Goal: Task Accomplishment & Management: Complete application form

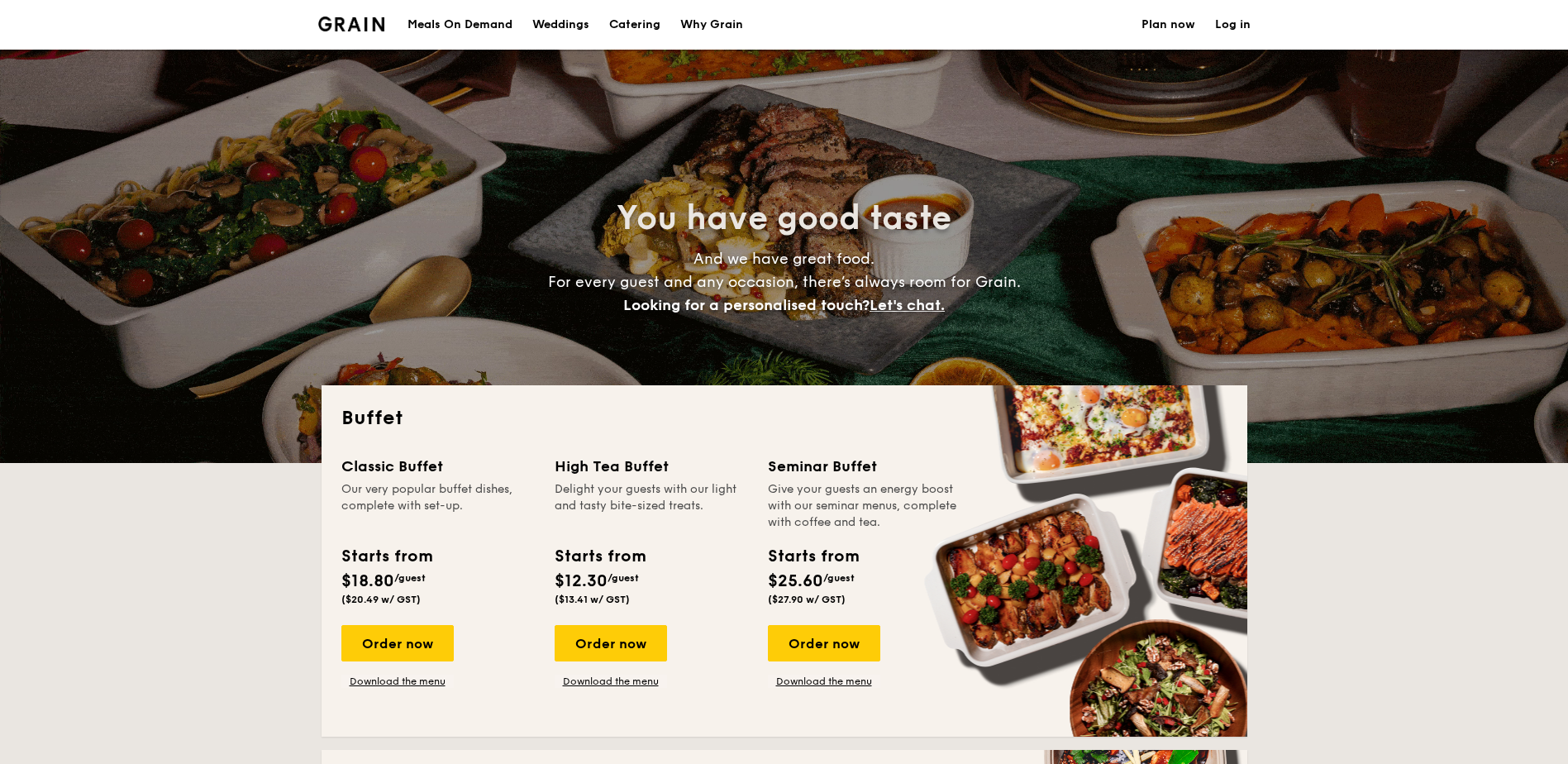
select select
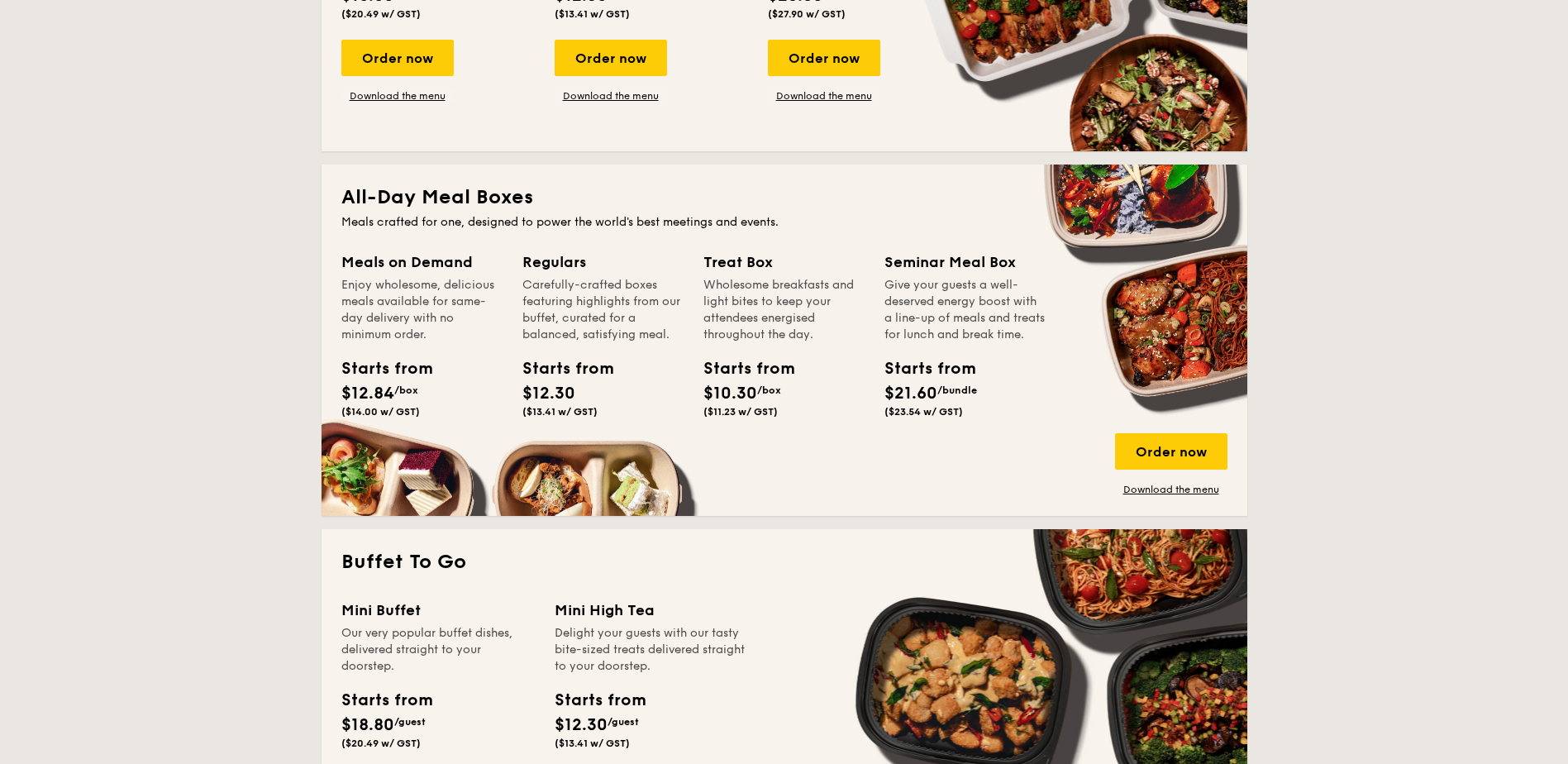
scroll to position [578, 0]
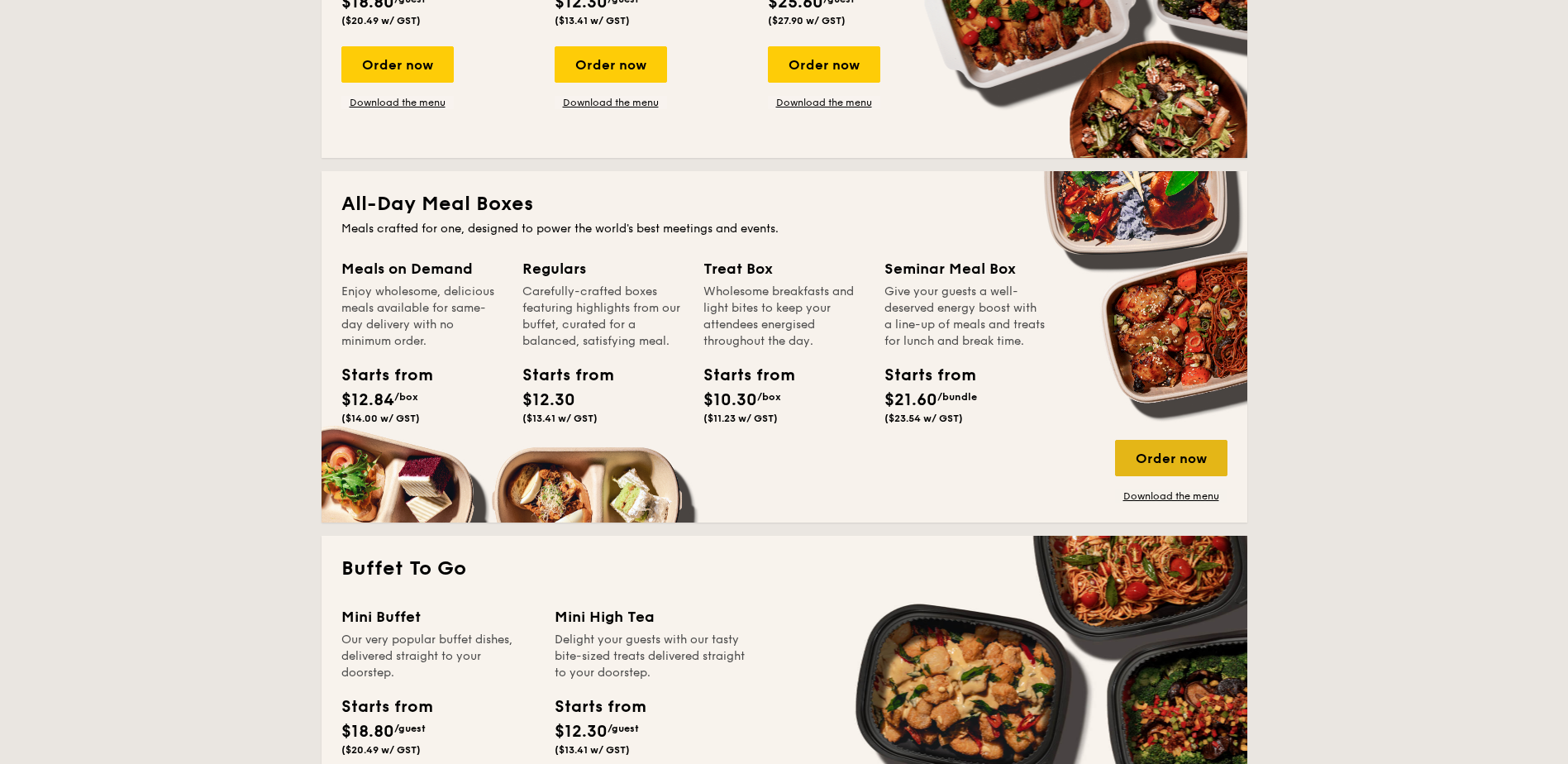
click at [1173, 459] on div "Order now" at bounding box center [1172, 457] width 112 height 37
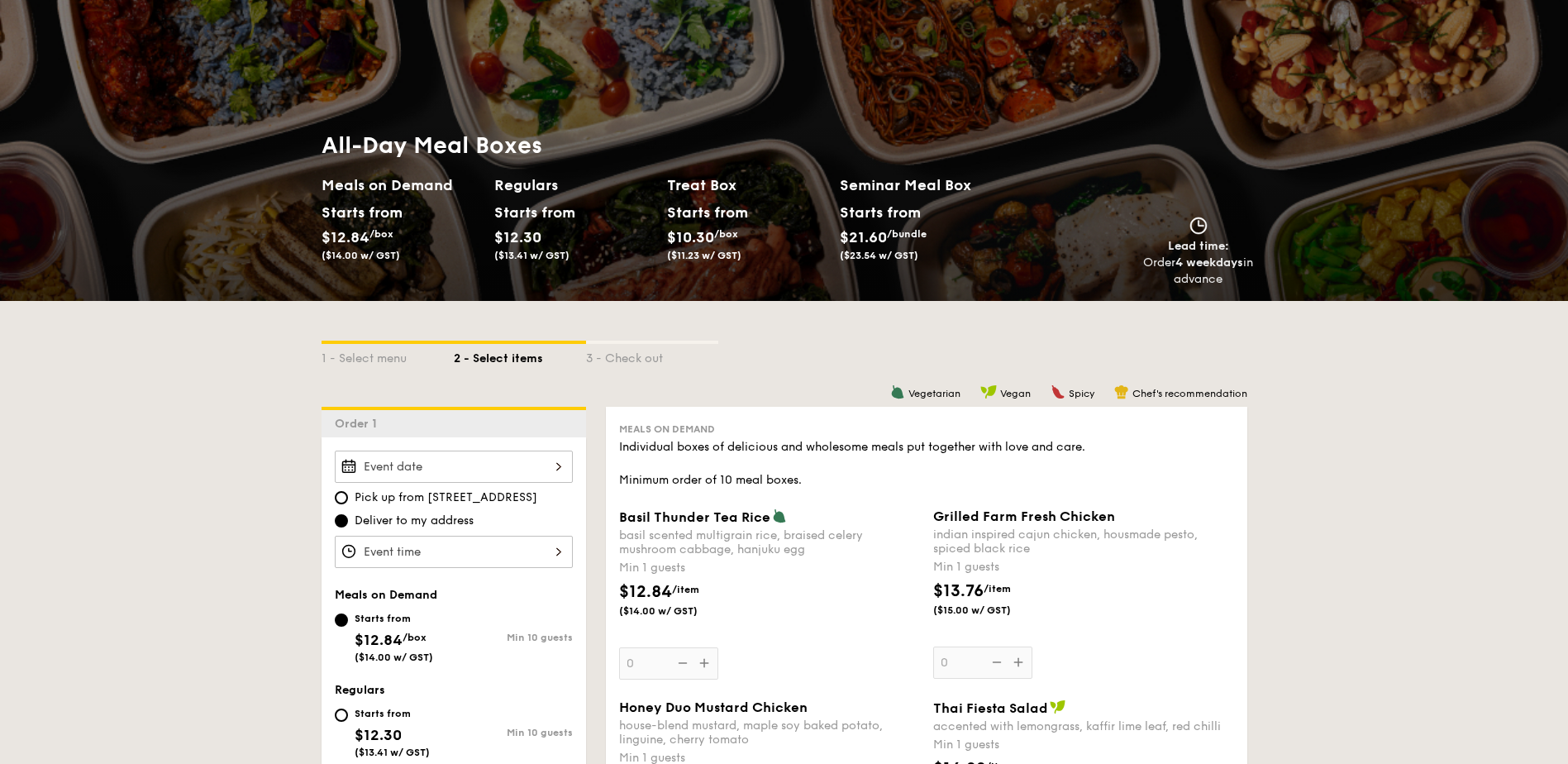
scroll to position [82, 0]
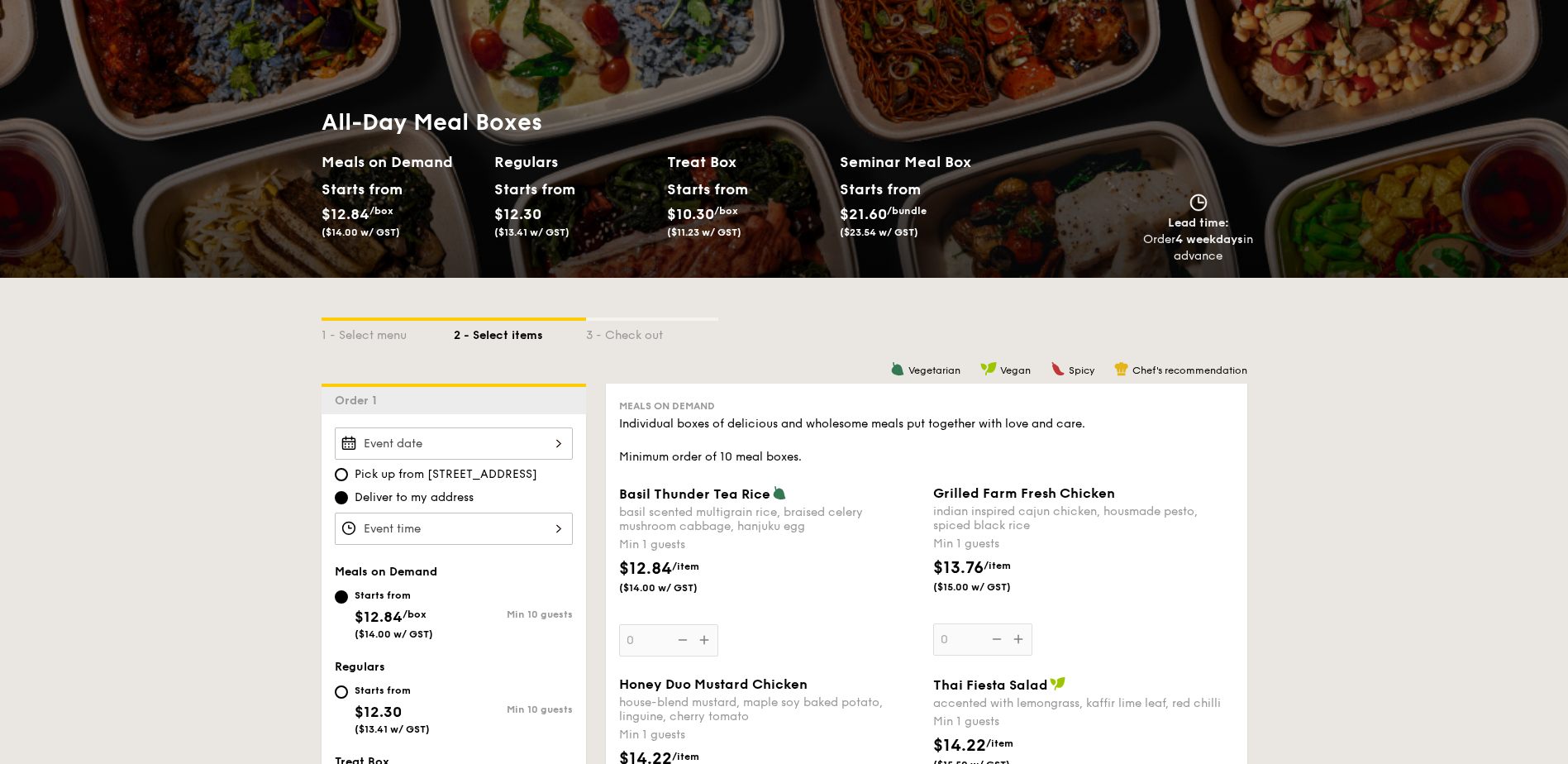
click at [556, 442] on div at bounding box center [454, 443] width 238 height 32
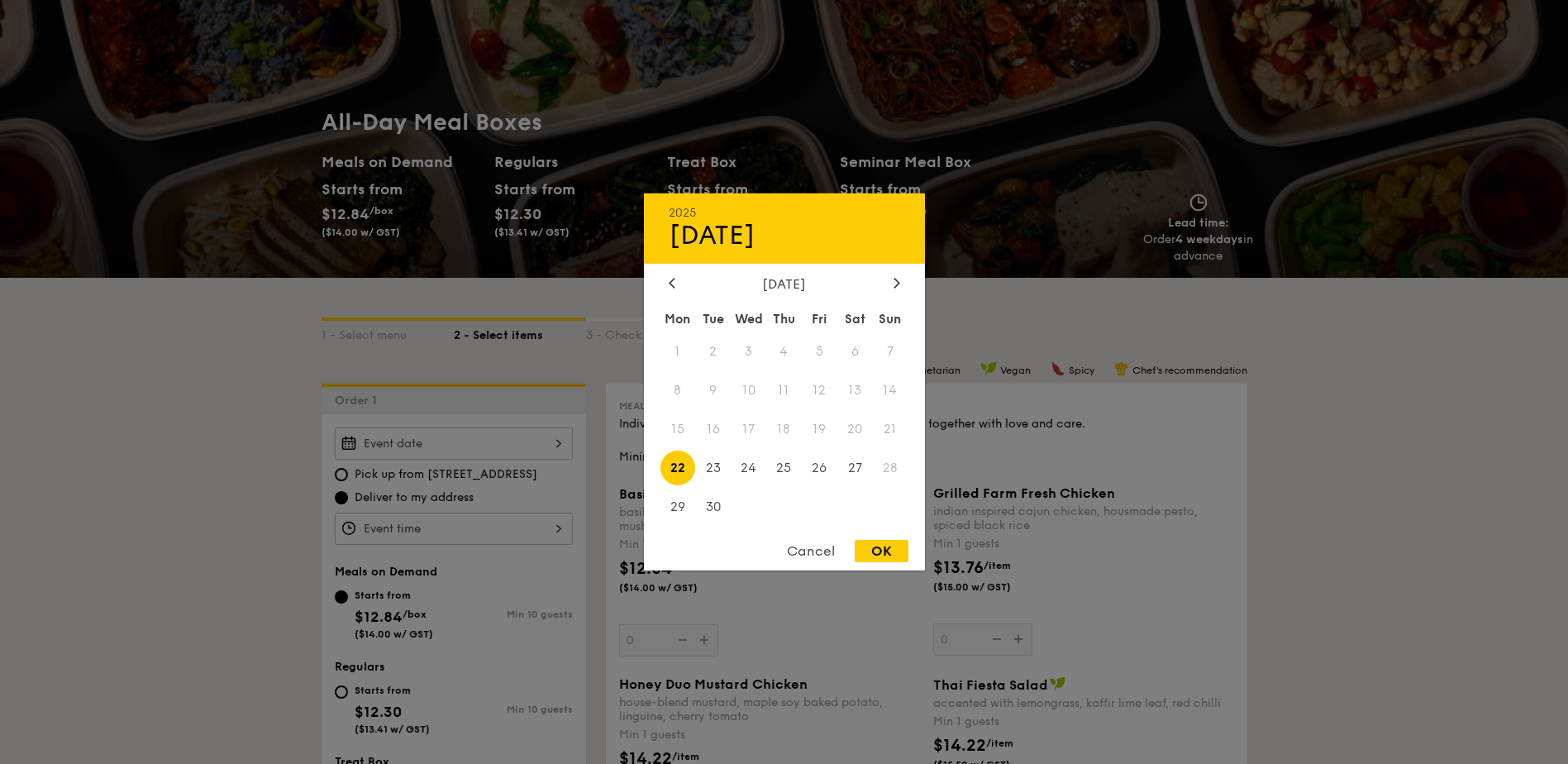
click at [833, 431] on span "19" at bounding box center [820, 429] width 36 height 36
click at [853, 431] on span "20" at bounding box center [855, 429] width 36 height 36
click at [802, 551] on div "Cancel" at bounding box center [811, 551] width 81 height 22
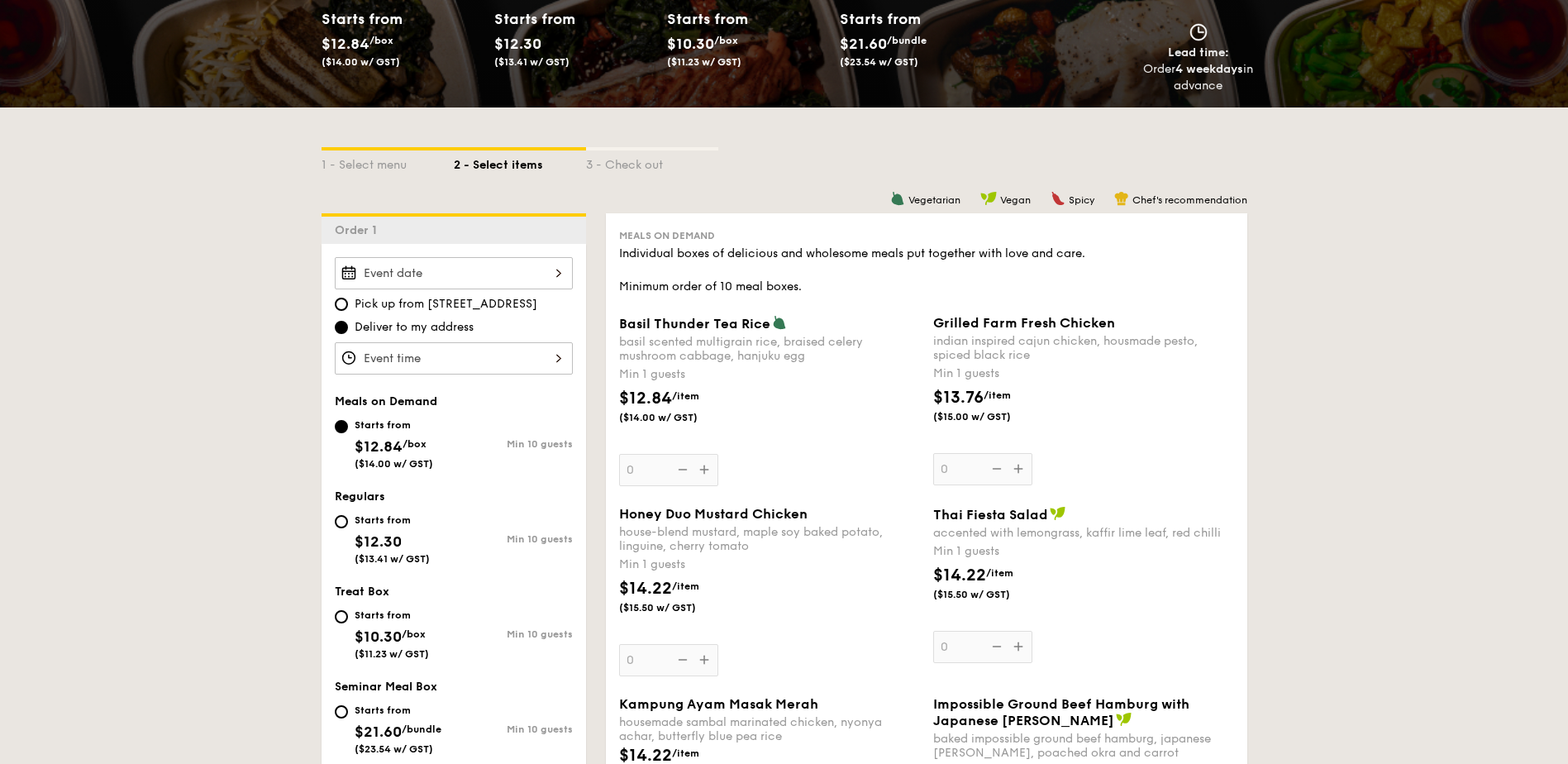
scroll to position [248, 0]
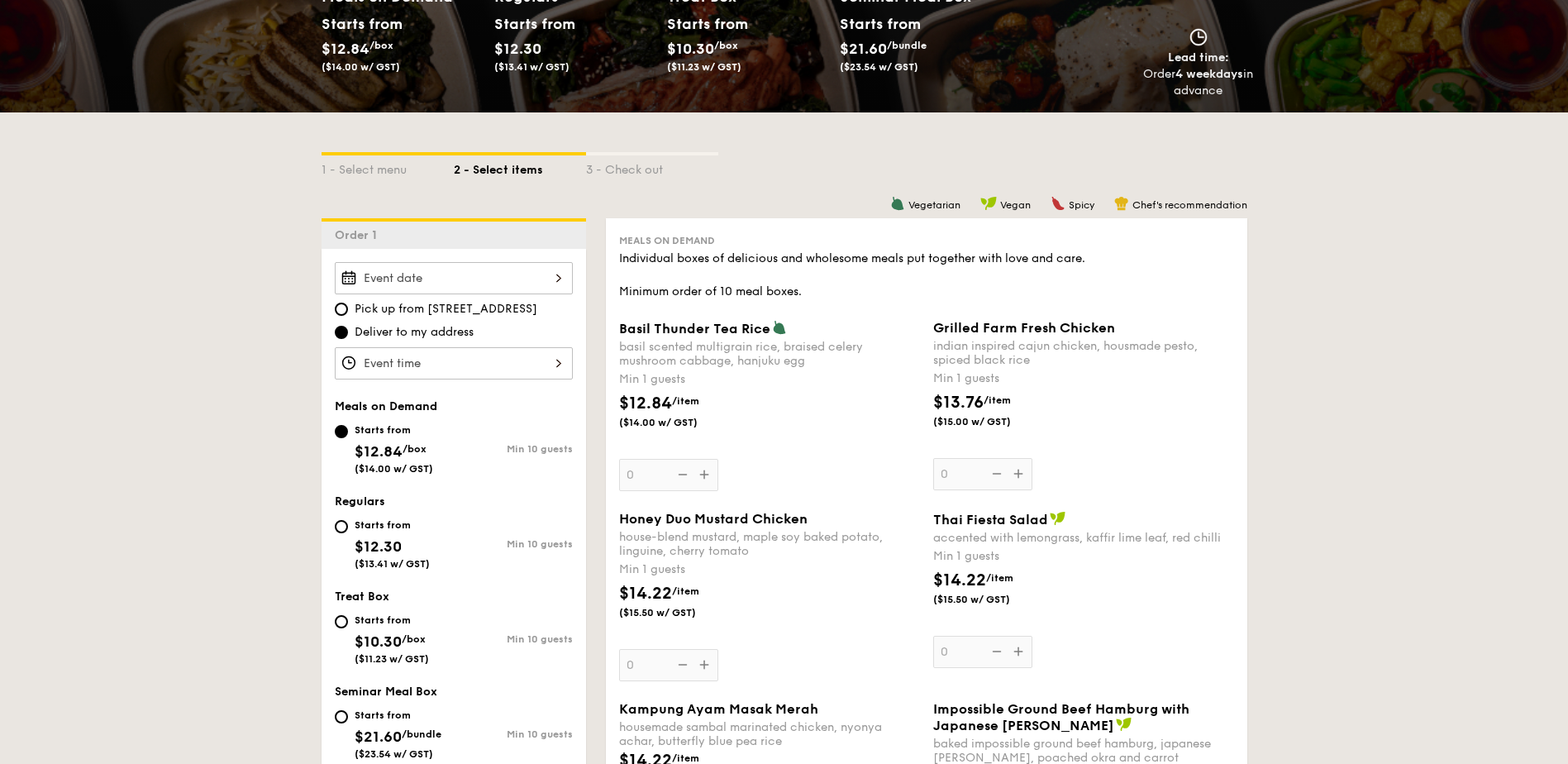
click at [377, 312] on span "Pick up from [STREET_ADDRESS]" at bounding box center [445, 309] width 183 height 17
click at [348, 312] on input "Pick up from [STREET_ADDRESS]" at bounding box center [341, 309] width 13 height 13
radio input "true"
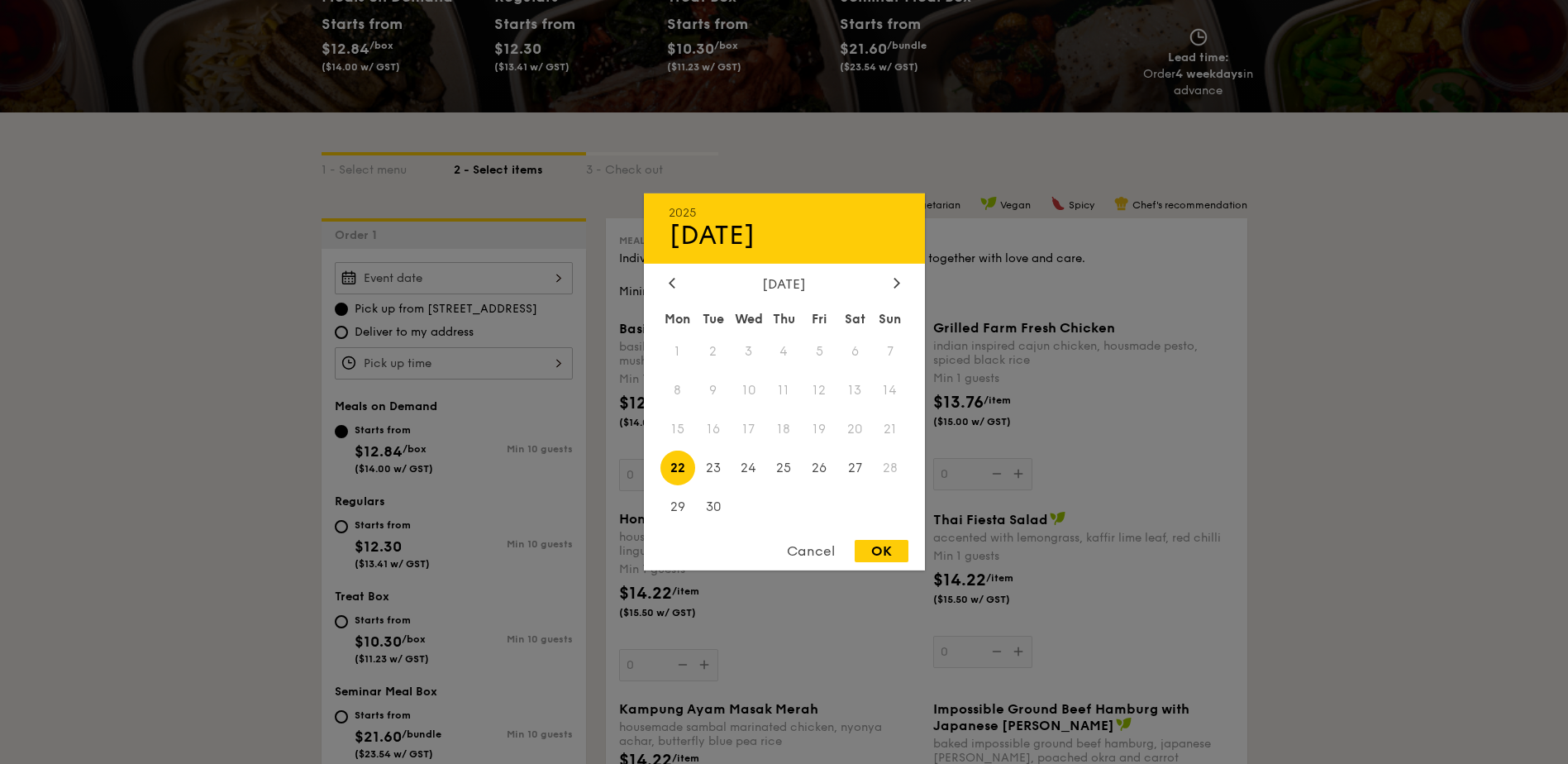
click at [445, 277] on div "2025 Sep [DATE] Tue Wed Thu Fri Sat Sun 1 2 3 4 5 6 7 8 9 10 11 12 13 14 15 16 …" at bounding box center [454, 278] width 238 height 32
click at [796, 546] on div "Cancel" at bounding box center [811, 551] width 81 height 22
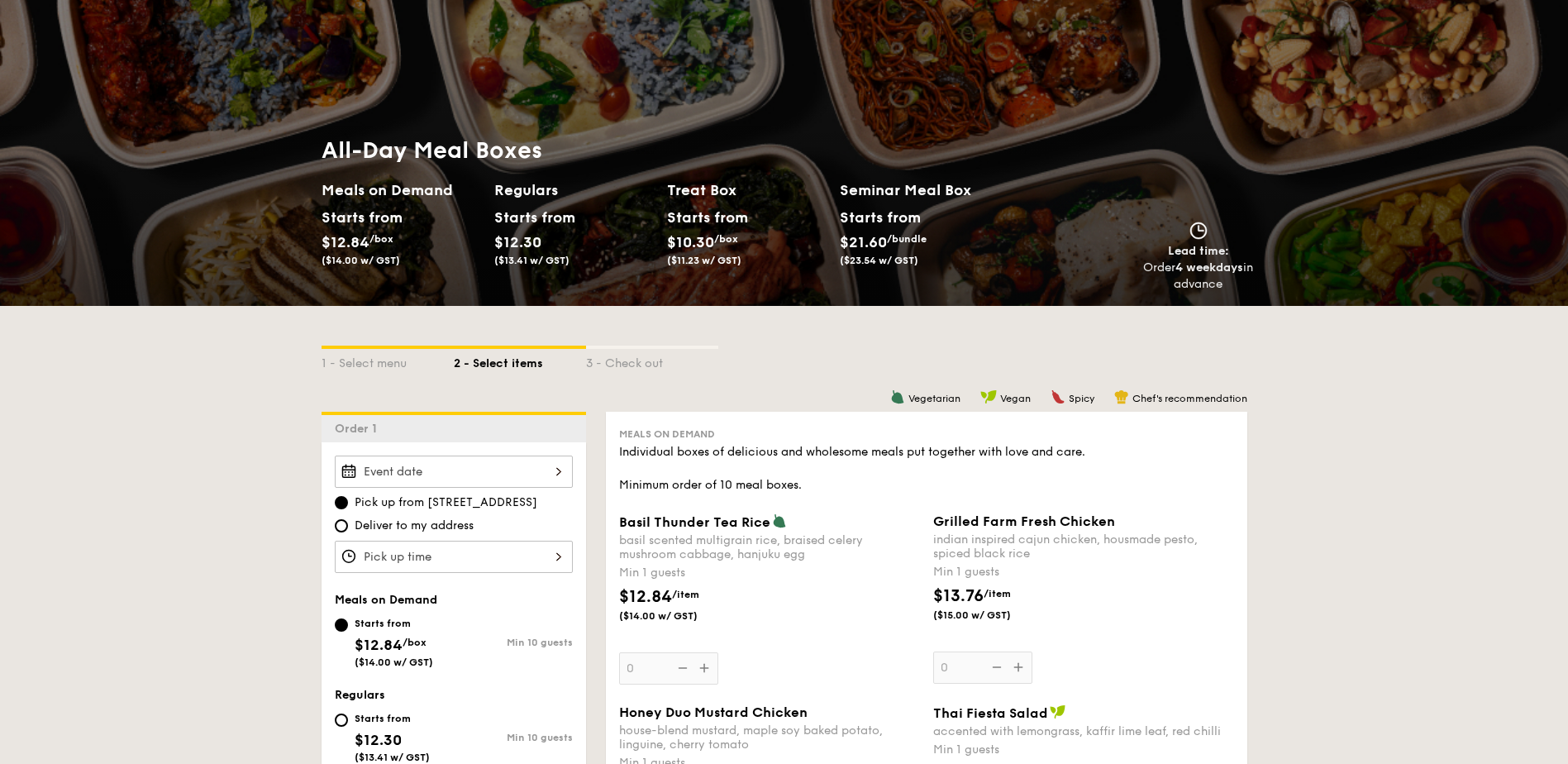
scroll to position [82, 0]
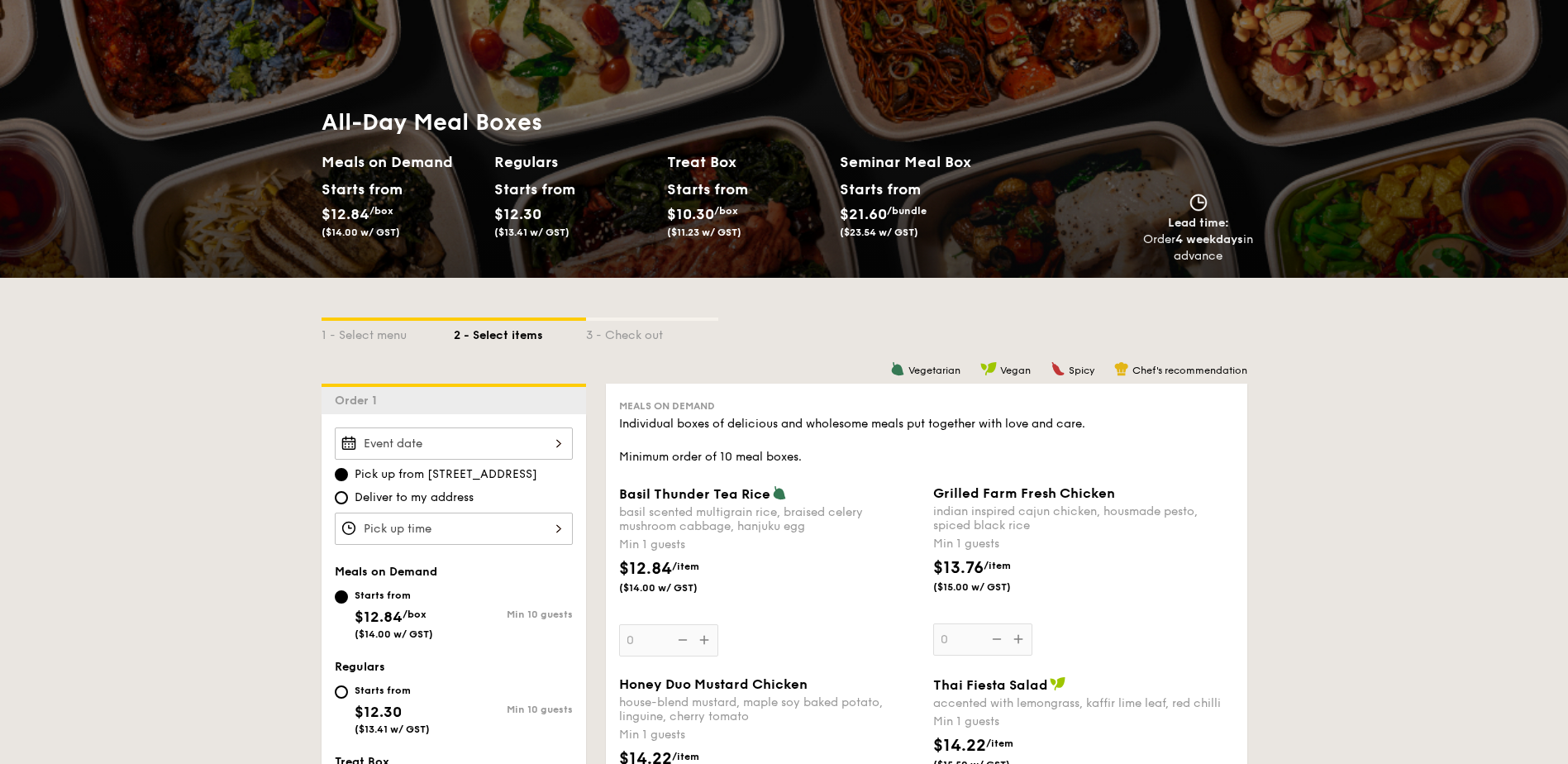
click at [515, 441] on div at bounding box center [454, 443] width 238 height 32
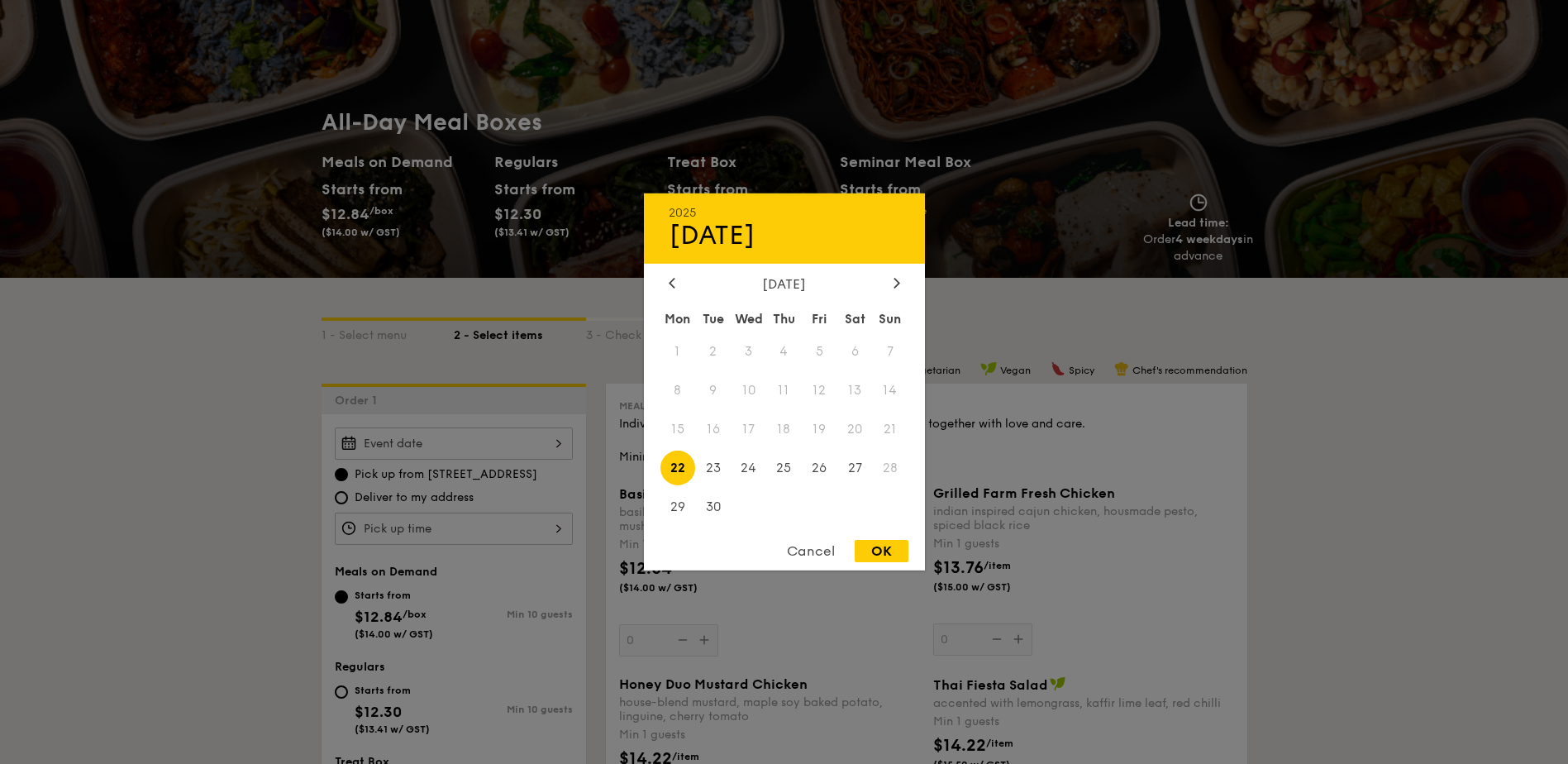
click at [851, 424] on span "20" at bounding box center [855, 429] width 36 height 36
click at [856, 438] on span "20" at bounding box center [855, 429] width 36 height 36
click at [855, 432] on span "20" at bounding box center [855, 429] width 36 height 36
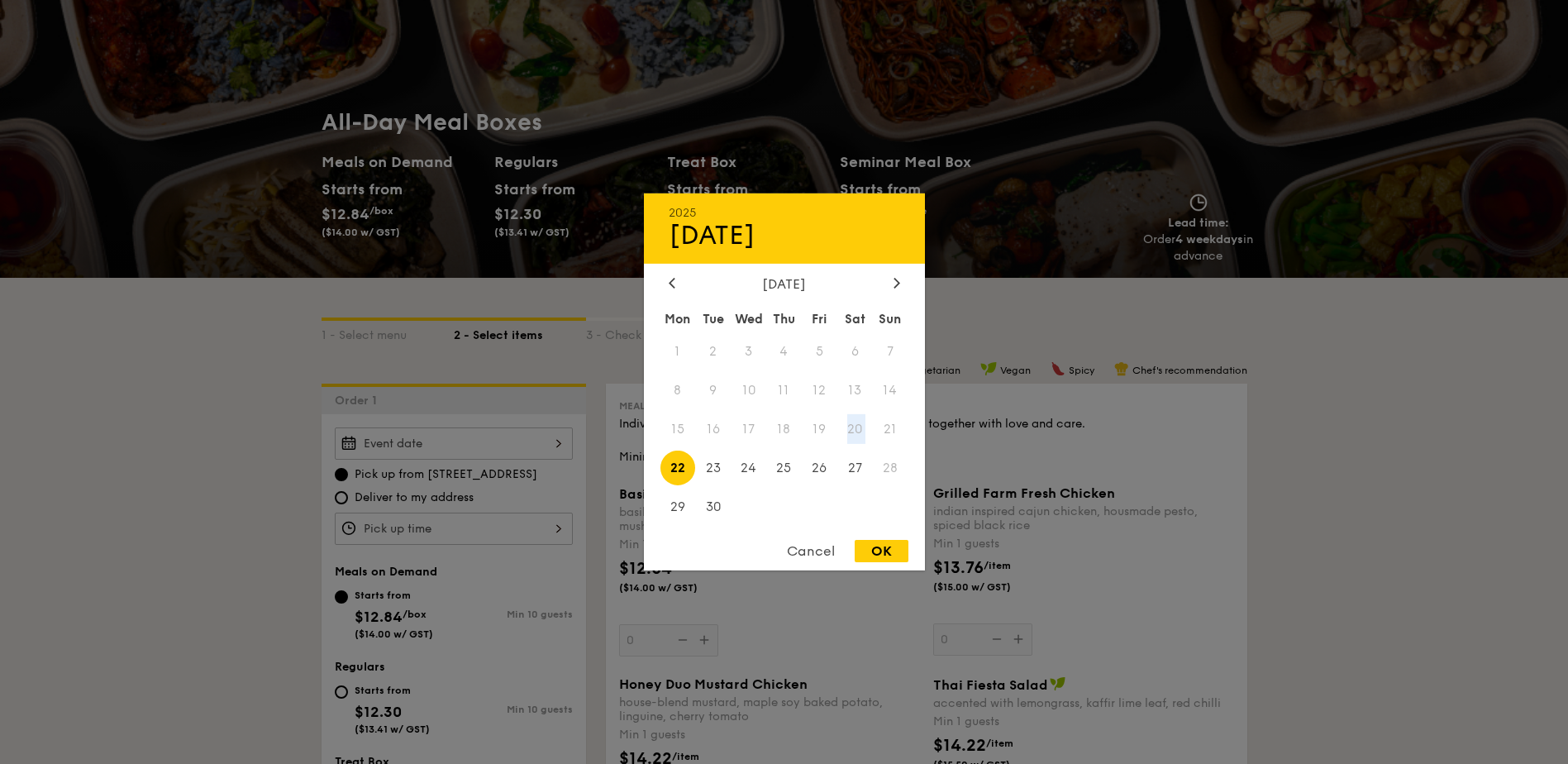
click at [855, 432] on span "20" at bounding box center [855, 429] width 36 height 36
click at [718, 464] on span "23" at bounding box center [713, 468] width 36 height 36
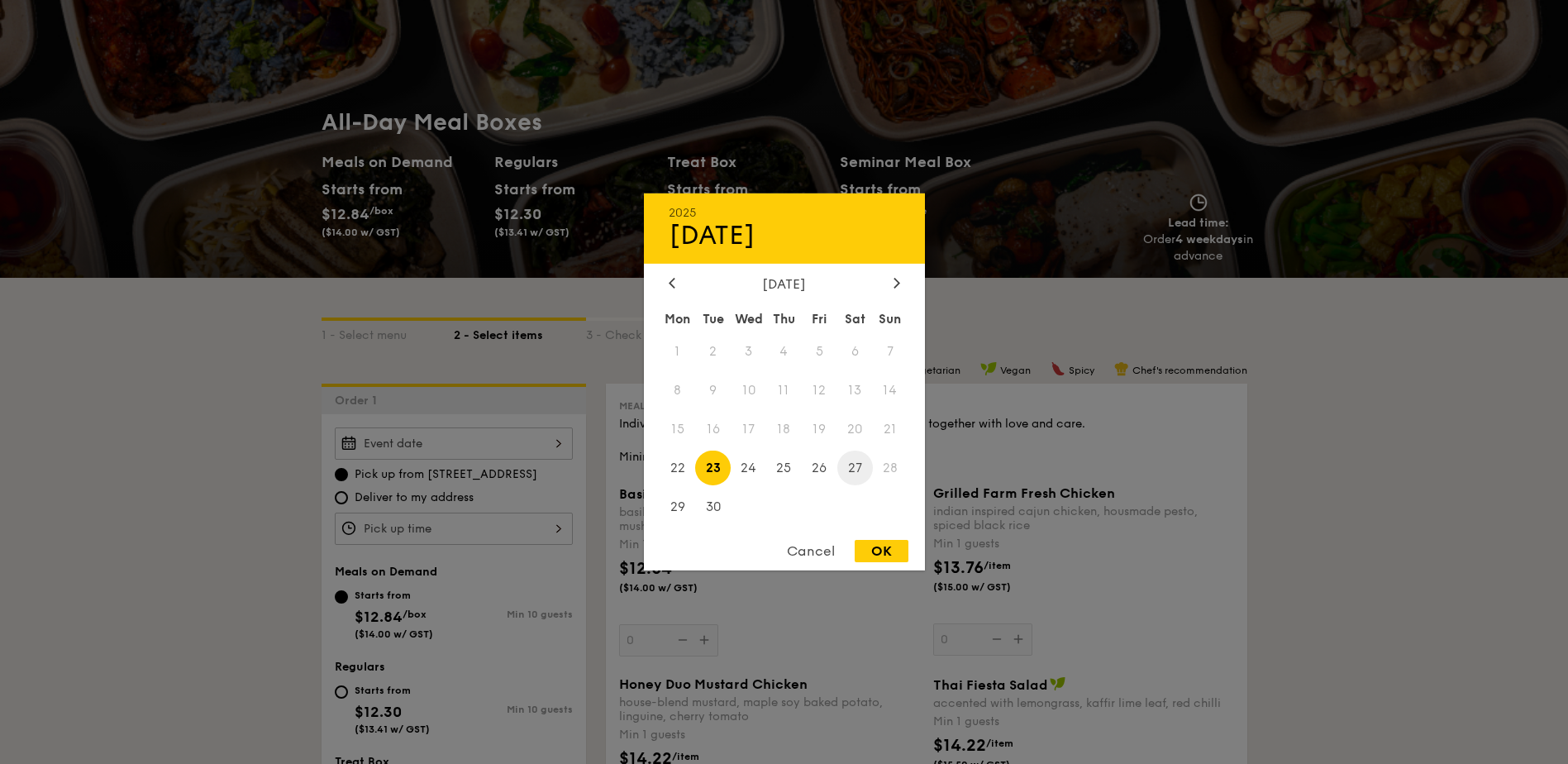
click at [864, 472] on span "27" at bounding box center [855, 468] width 36 height 36
click at [810, 548] on div "Cancel" at bounding box center [811, 551] width 81 height 22
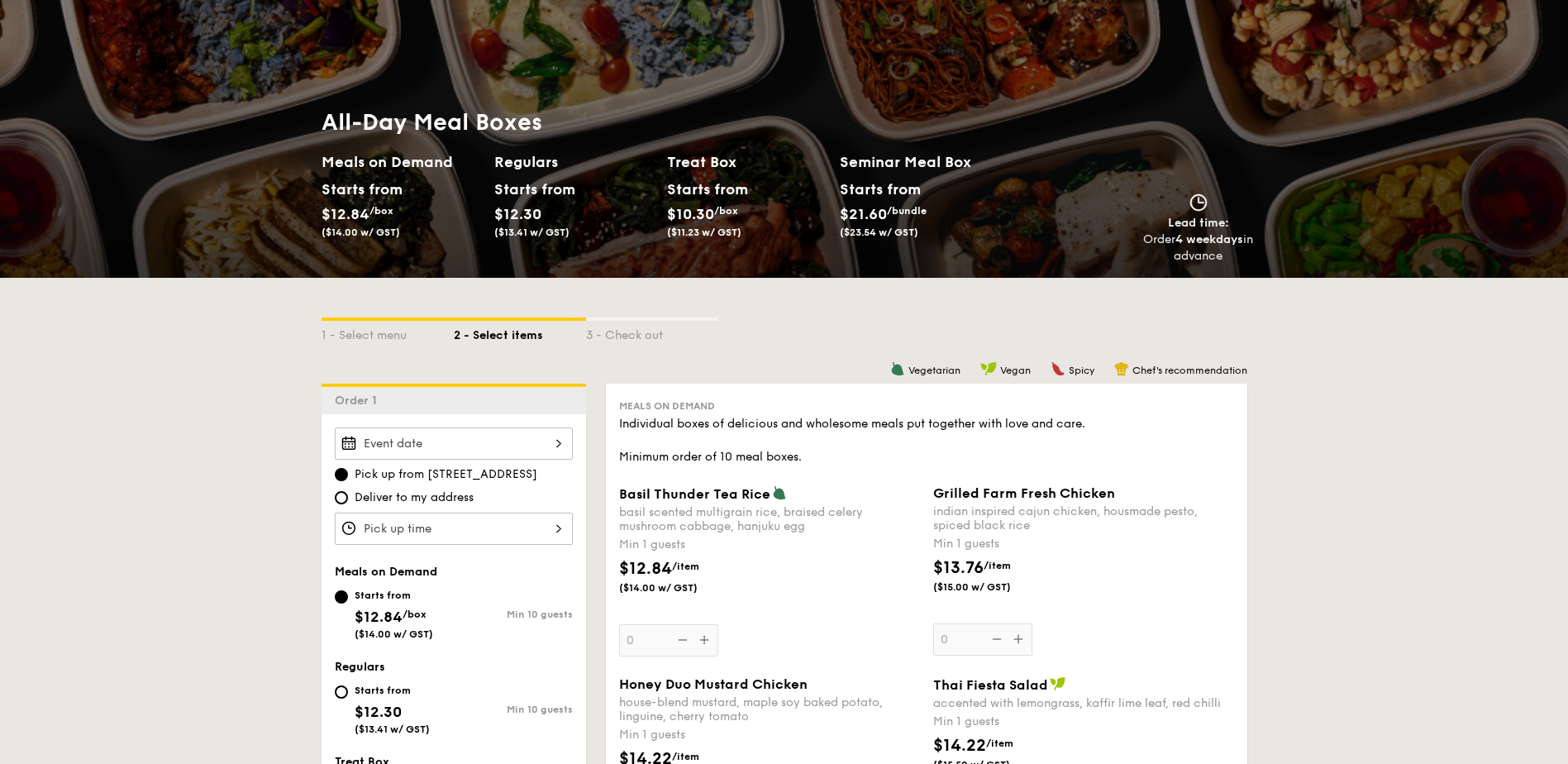
click at [459, 455] on div at bounding box center [454, 443] width 238 height 32
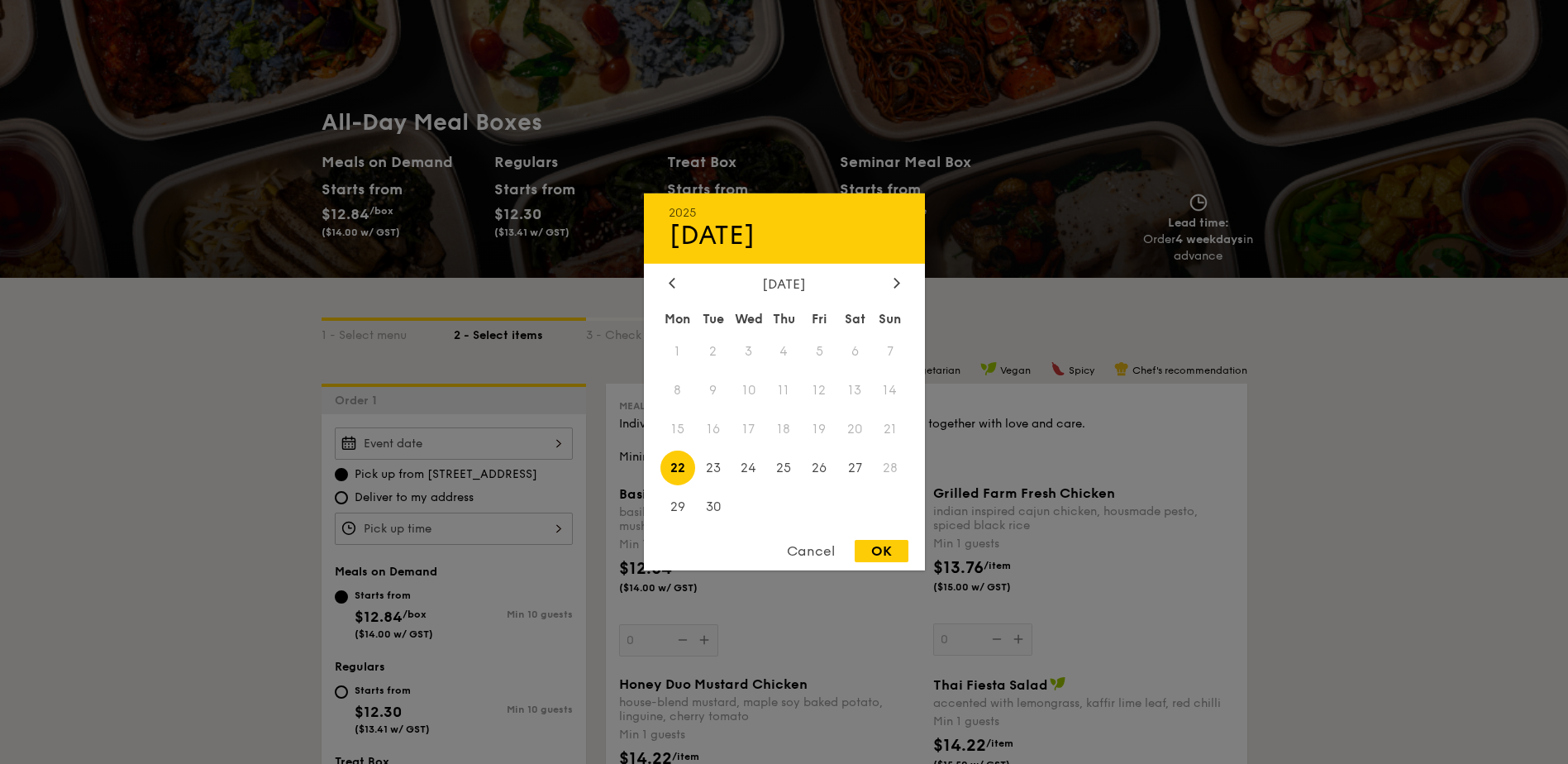
click at [226, 428] on div at bounding box center [784, 382] width 1568 height 764
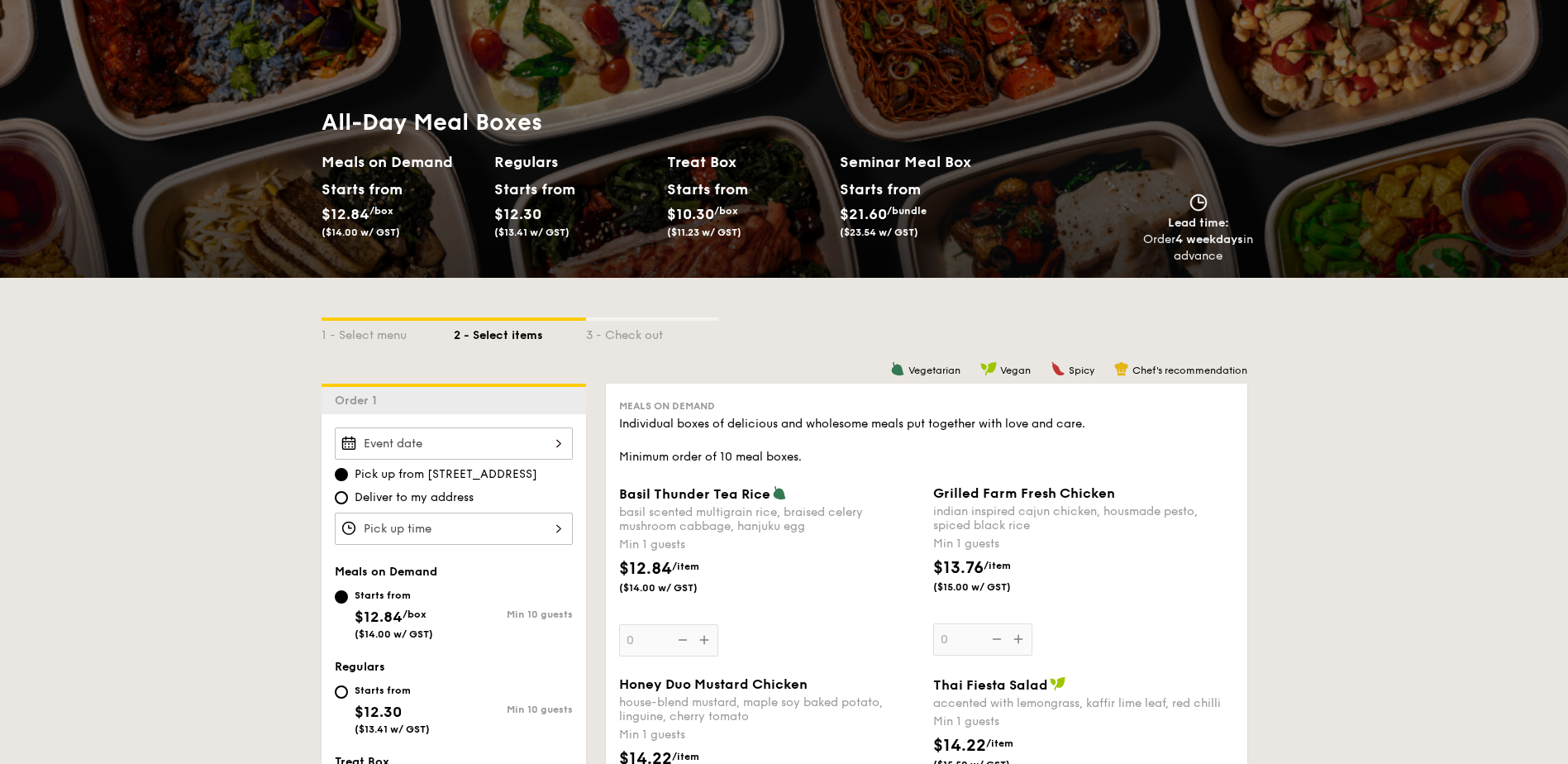
click at [456, 524] on div at bounding box center [454, 529] width 238 height 32
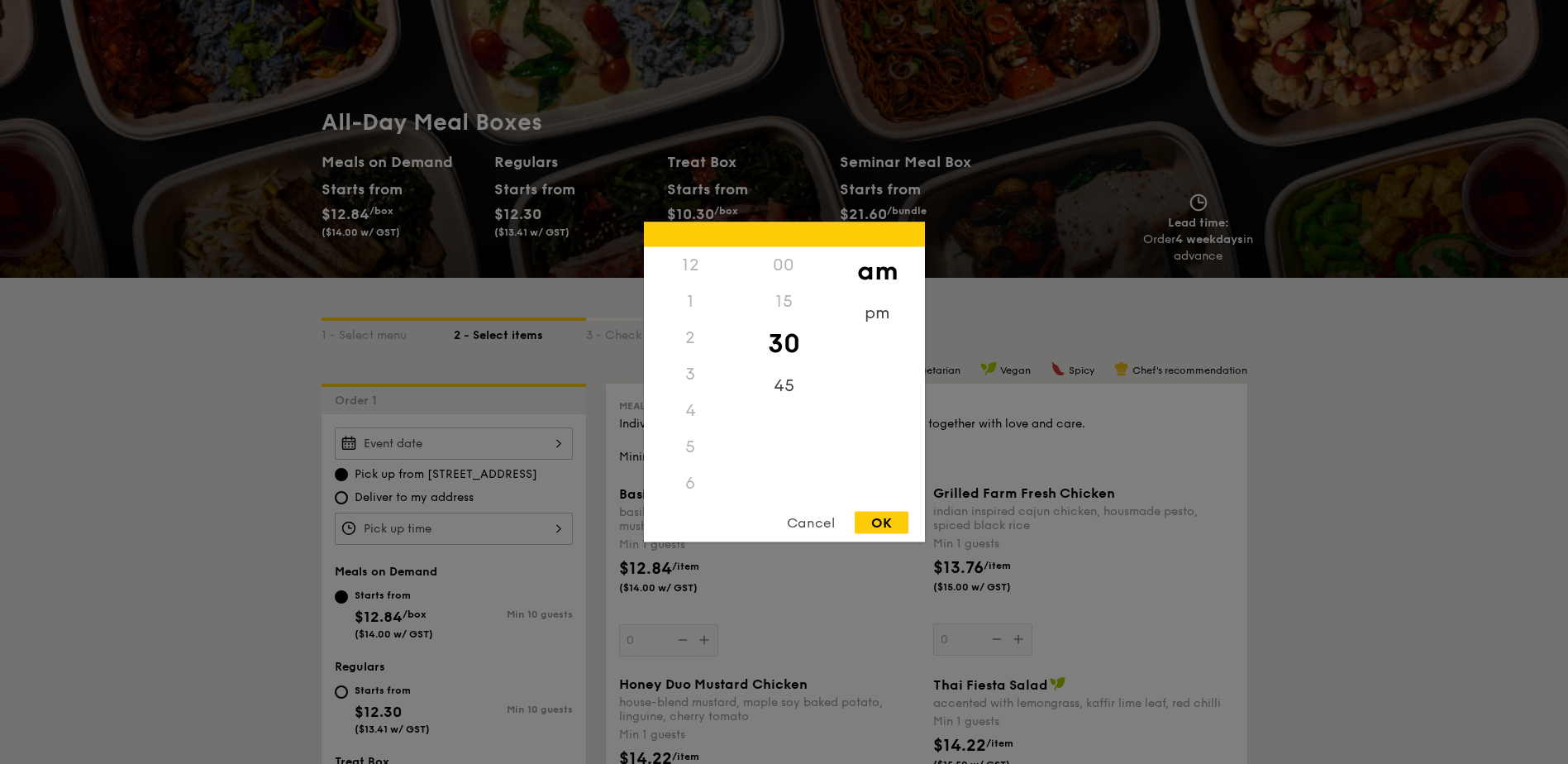
scroll to position [182, 0]
click at [828, 525] on div "Cancel" at bounding box center [811, 523] width 81 height 22
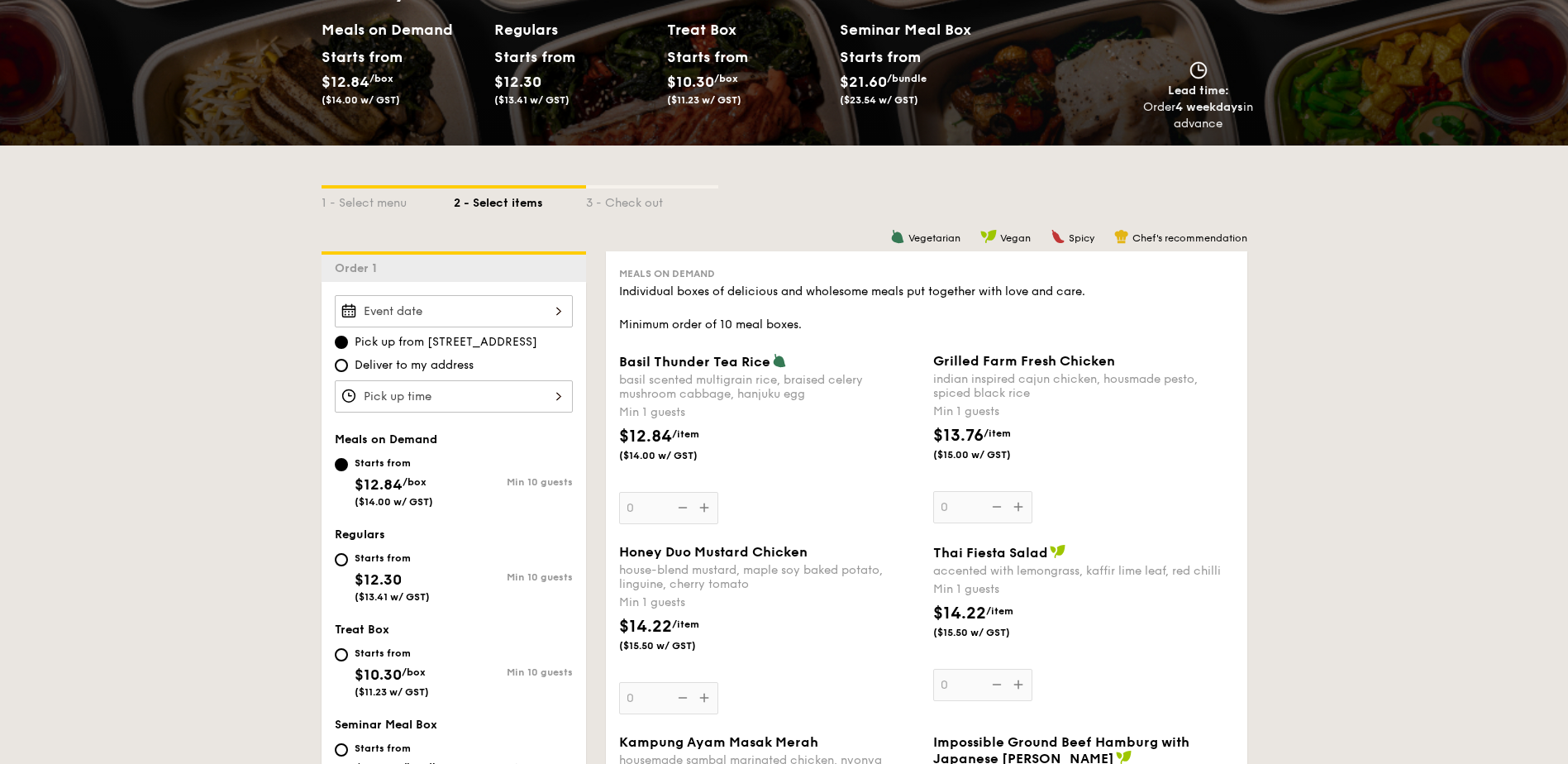
scroll to position [248, 0]
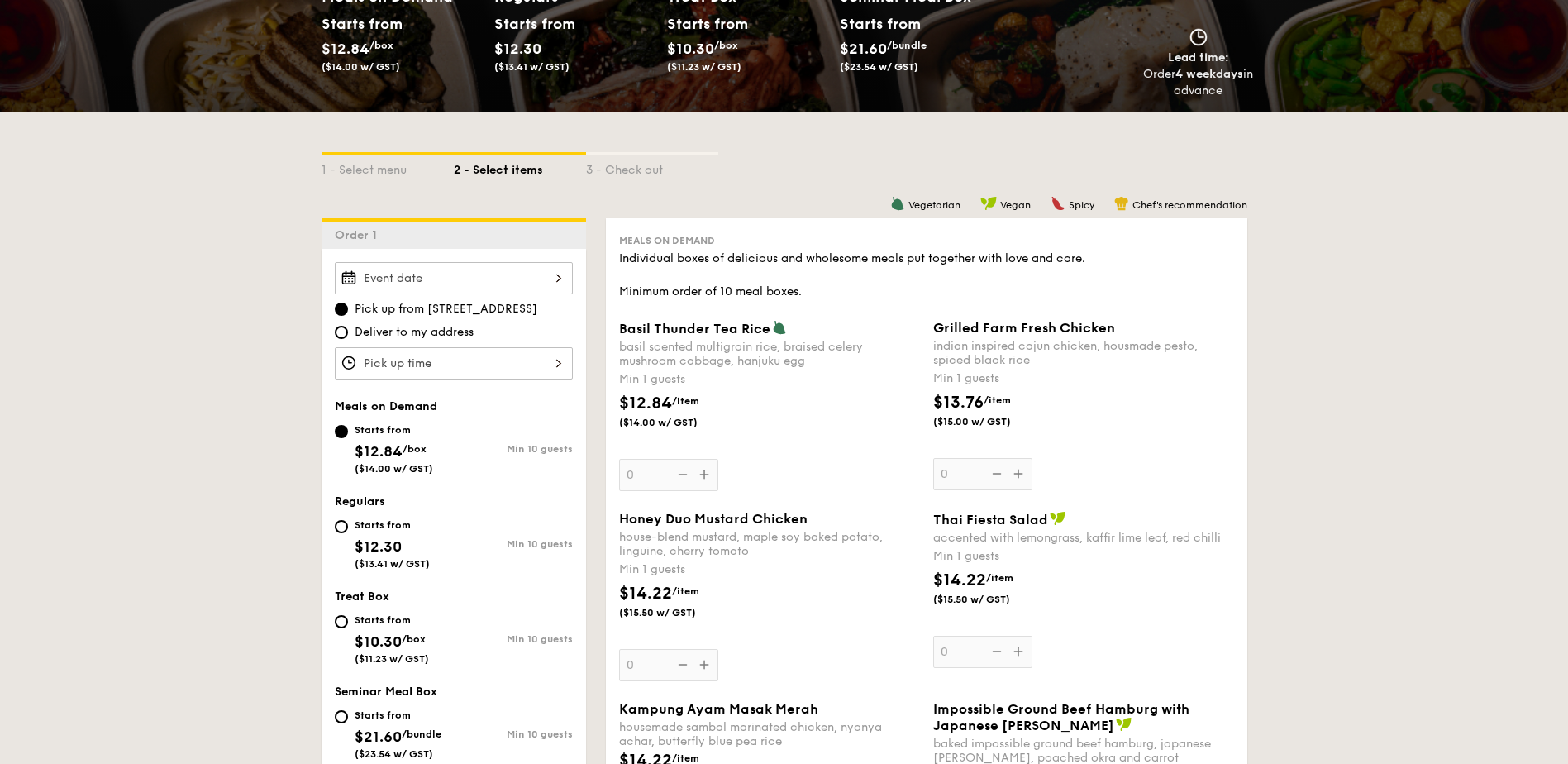
click at [432, 337] on span "Deliver to my address" at bounding box center [413, 333] width 119 height 17
click at [348, 337] on input "Deliver to my address" at bounding box center [341, 333] width 13 height 13
radio input "true"
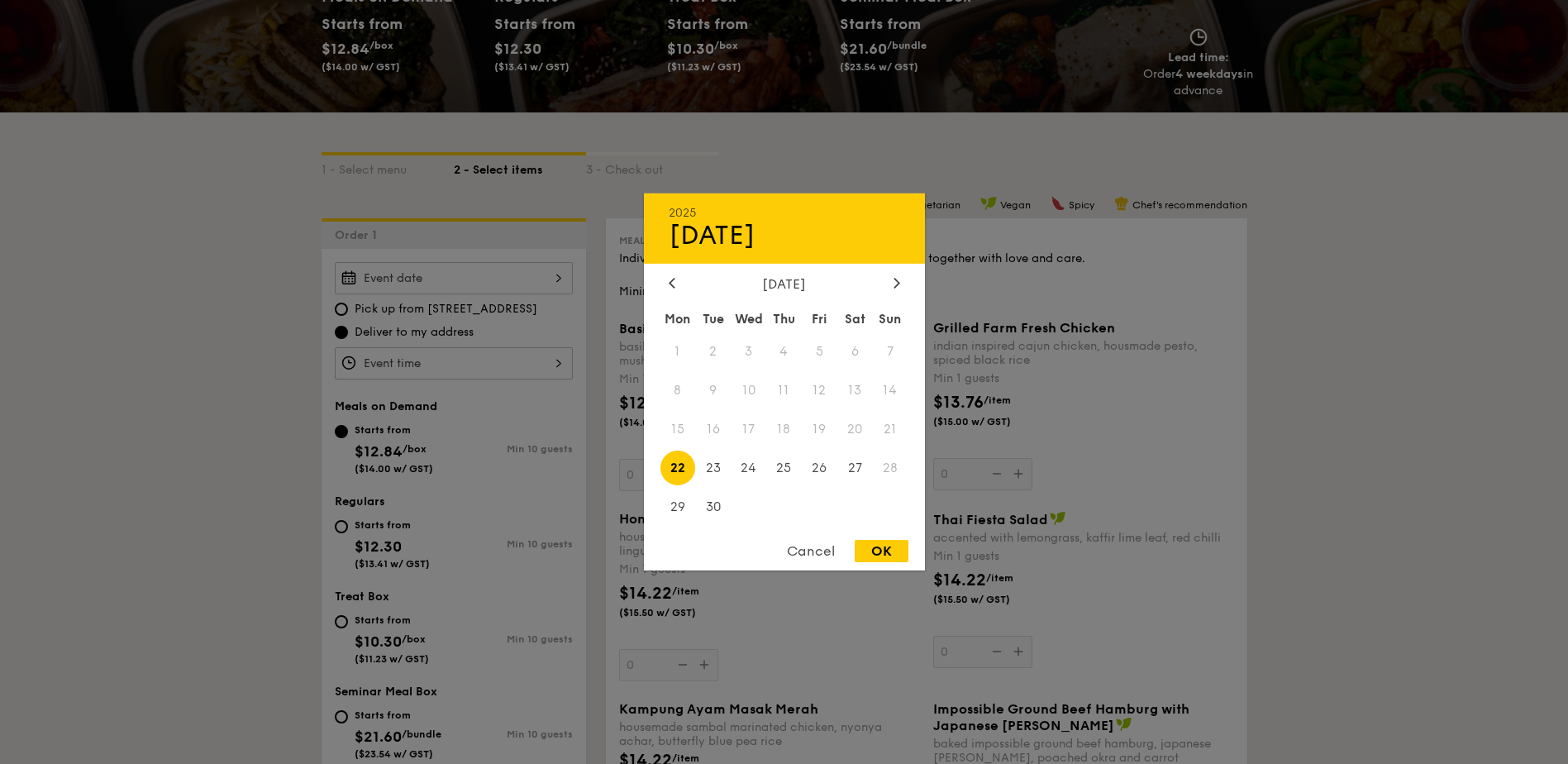
click at [476, 290] on div "2025 Sep [DATE] Tue Wed Thu Fri Sat Sun 1 2 3 4 5 6 7 8 9 10 11 12 13 14 15 16 …" at bounding box center [454, 278] width 238 height 32
click at [816, 547] on div "Cancel" at bounding box center [811, 551] width 81 height 22
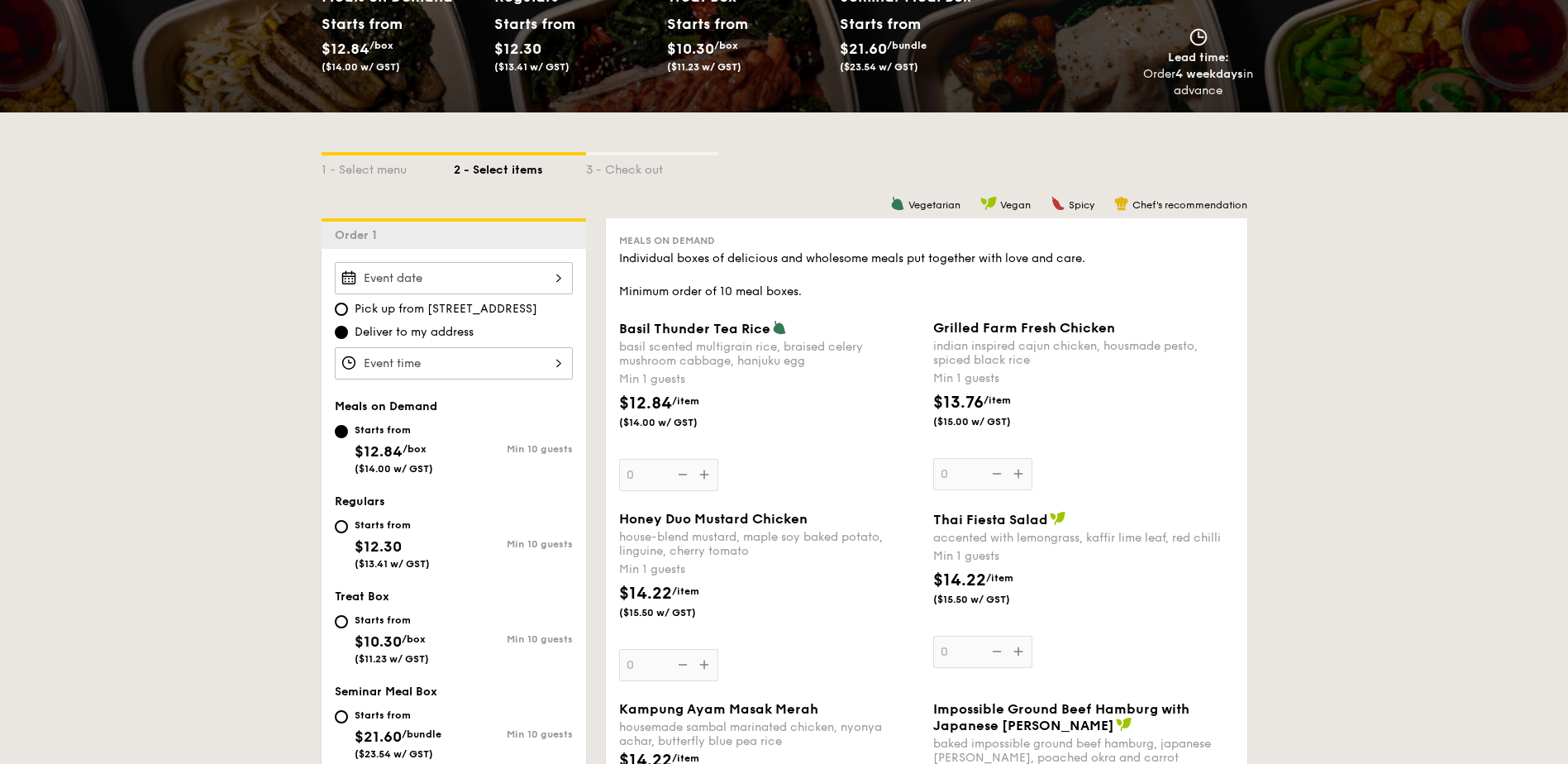
click at [369, 442] on div "Starts from $12.84 /box ($14.00 w/ GST)" at bounding box center [394, 447] width 79 height 54
click at [348, 438] on input "Starts from $12.84 /box ($14.00 w/ GST) Min 10 guests" at bounding box center [341, 431] width 13 height 13
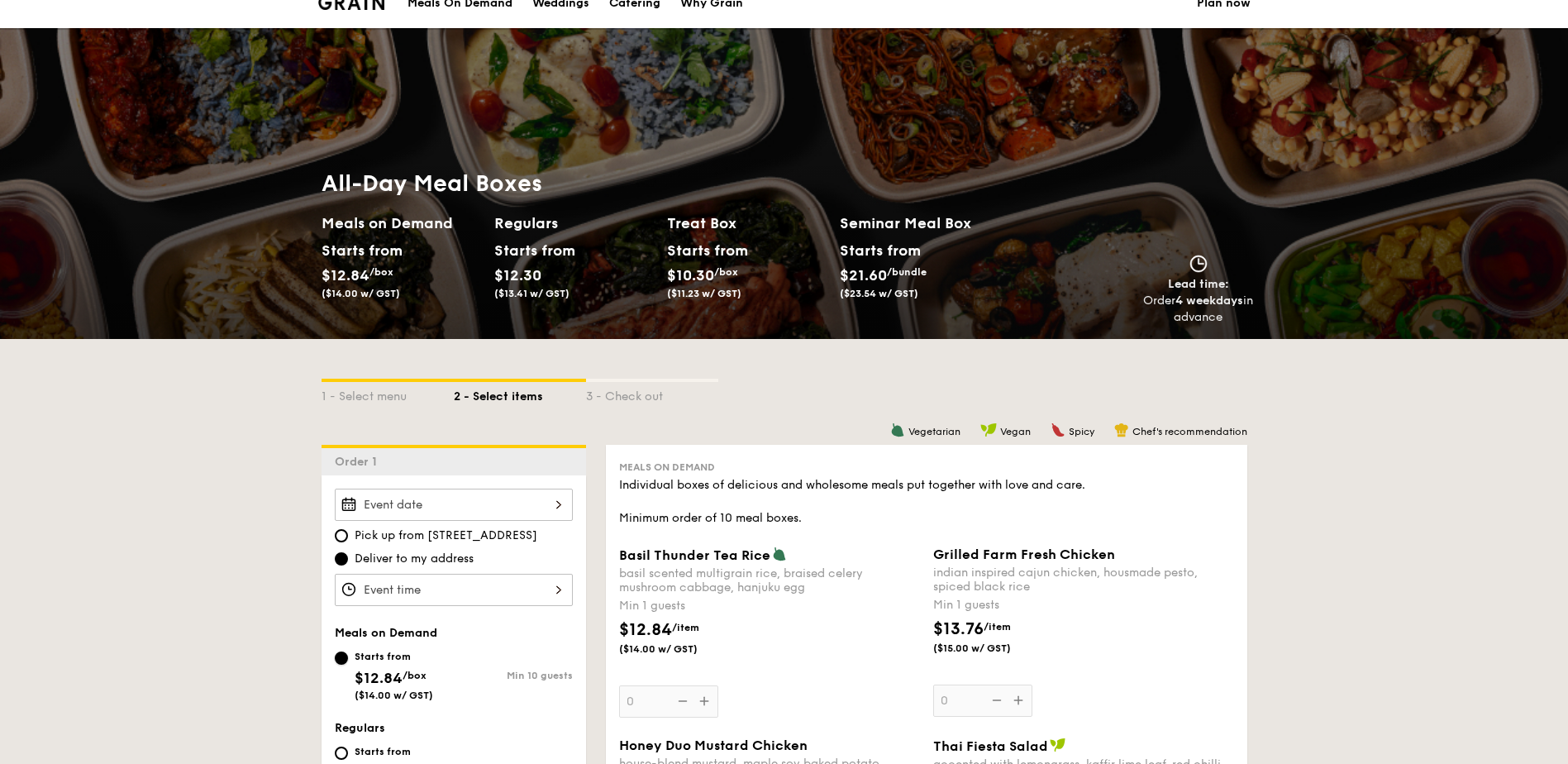
scroll to position [0, 0]
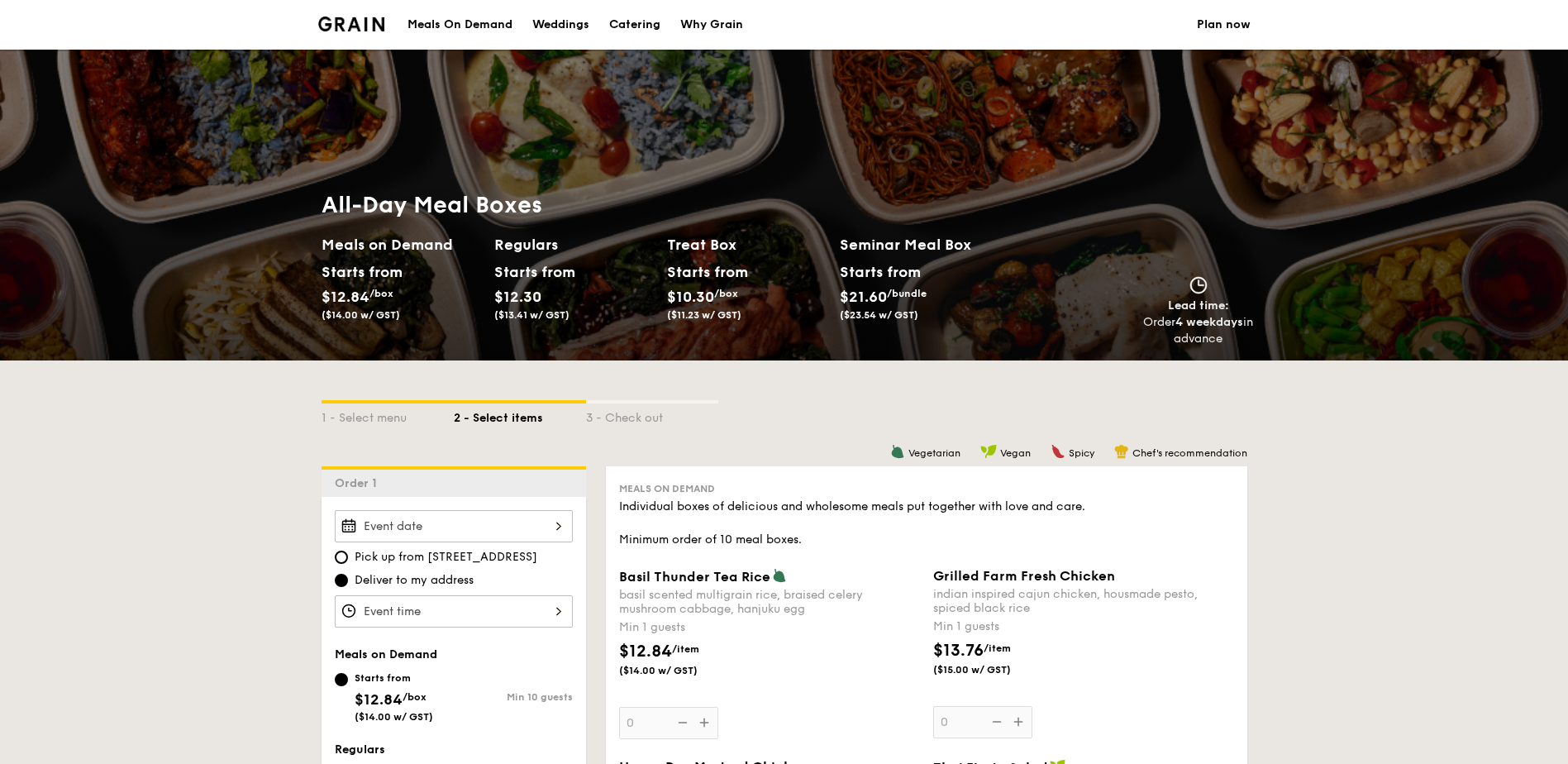
click at [1207, 331] on div "Order 4 weekdays in advance" at bounding box center [1199, 330] width 111 height 33
click at [727, 25] on div "Why Grain" at bounding box center [711, 24] width 63 height 50
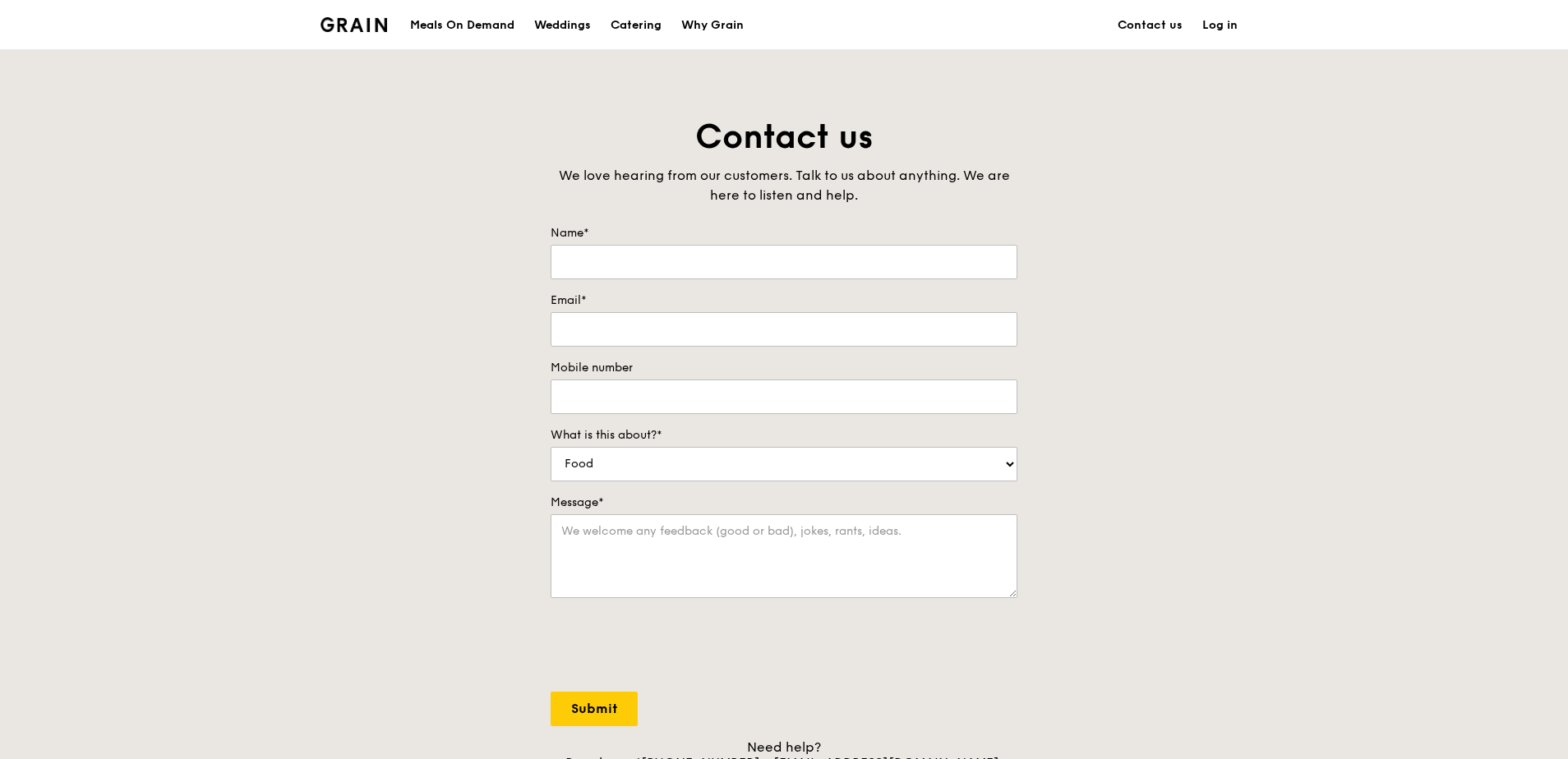
click at [1203, 303] on div "Contact us We love hearing from our customers. Talk to us about anything. We ar…" at bounding box center [784, 457] width 1568 height 686
click at [927, 481] on form "Name* Email* Mobile number What is this about?* Food Service Billing/Payment Ca…" at bounding box center [784, 476] width 467 height 501
click at [926, 464] on select "Food Service Billing/Payment Catering Others" at bounding box center [784, 464] width 467 height 34
select select "Catering"
click at [551, 447] on select "Food Service Billing/Payment Catering Others" at bounding box center [784, 464] width 467 height 34
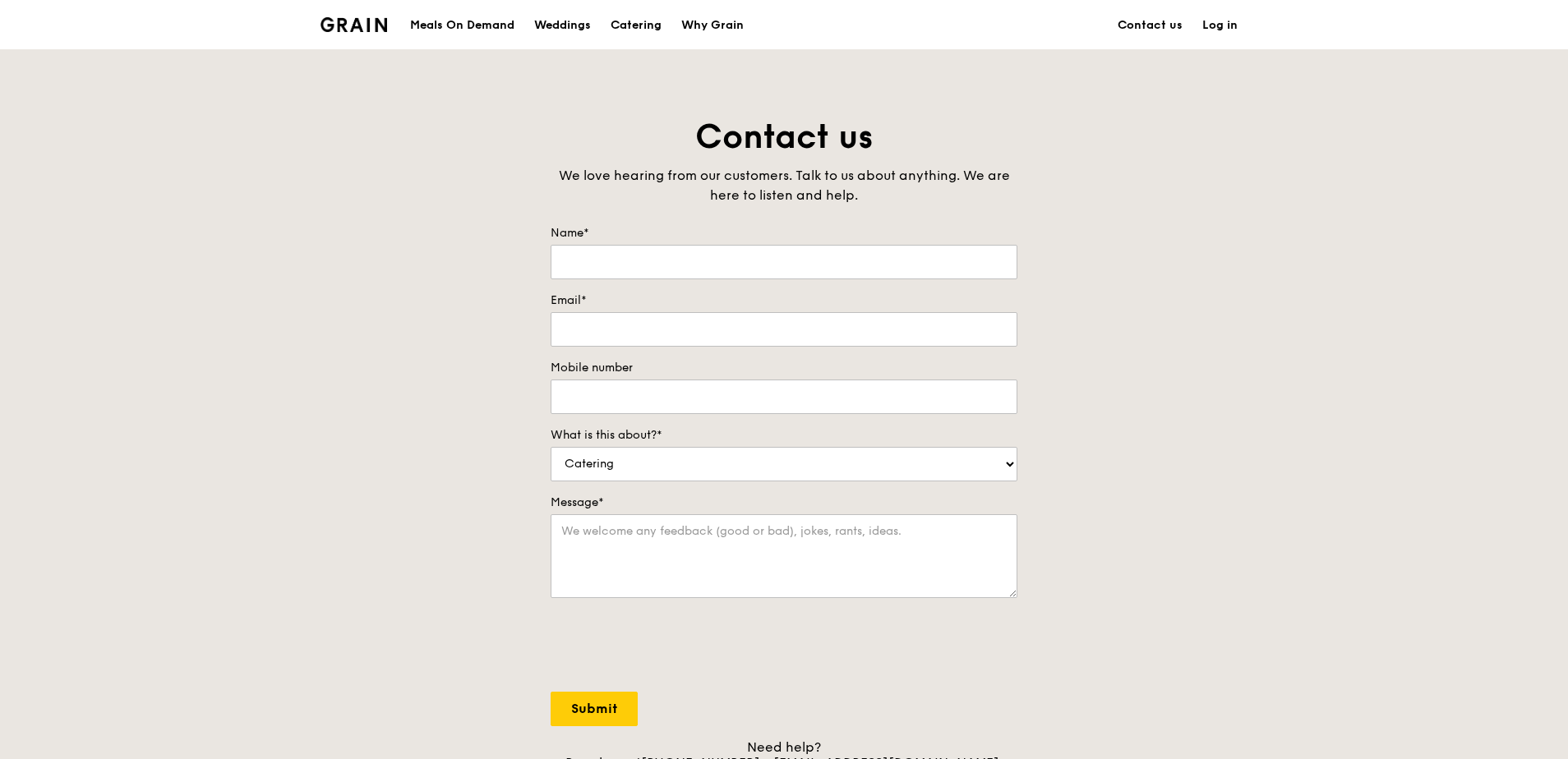
click at [1132, 490] on div "Contact us We love hearing from our customers. Talk to us about anything. We ar…" at bounding box center [784, 457] width 1568 height 686
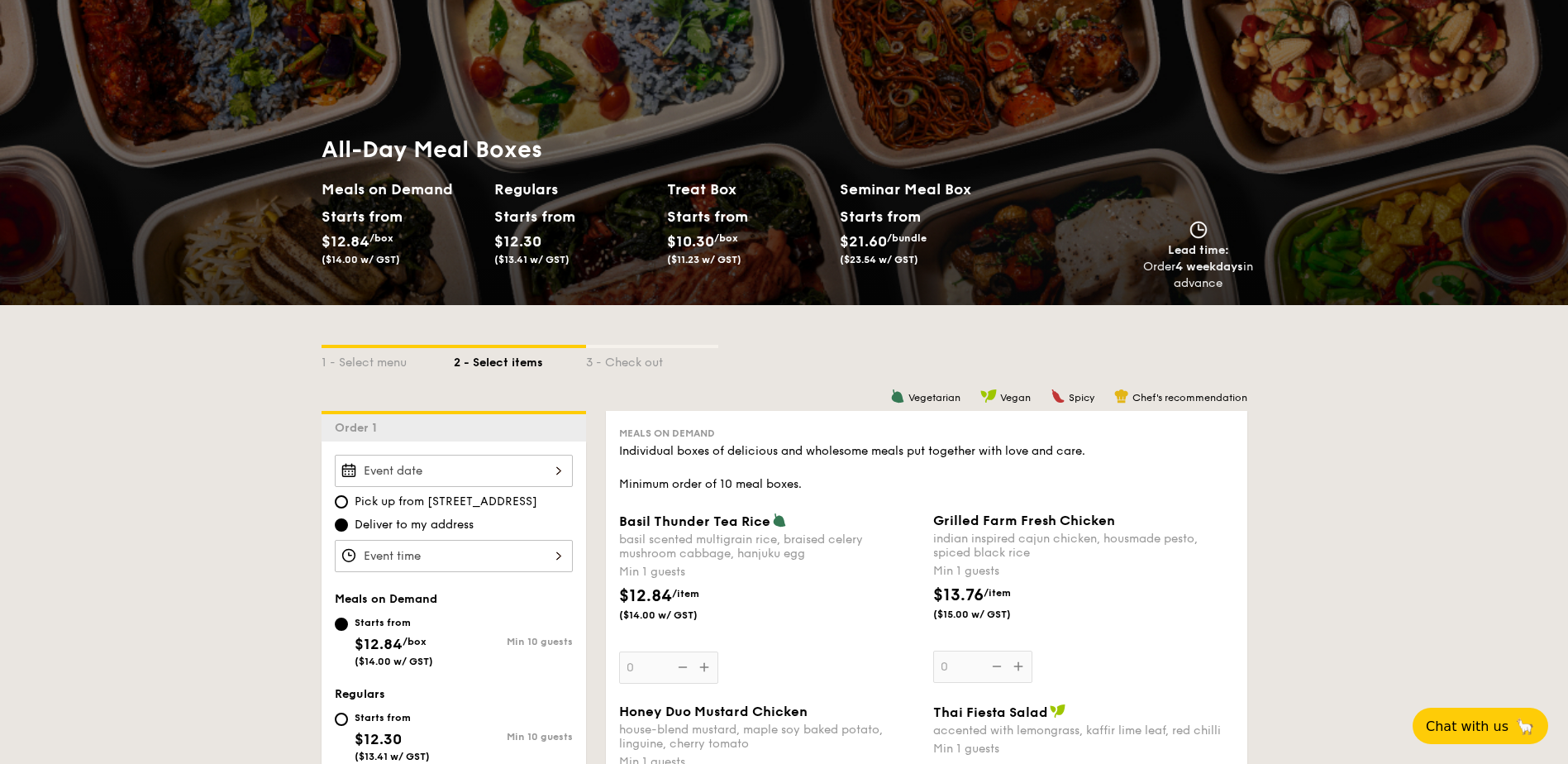
scroll to position [165, 0]
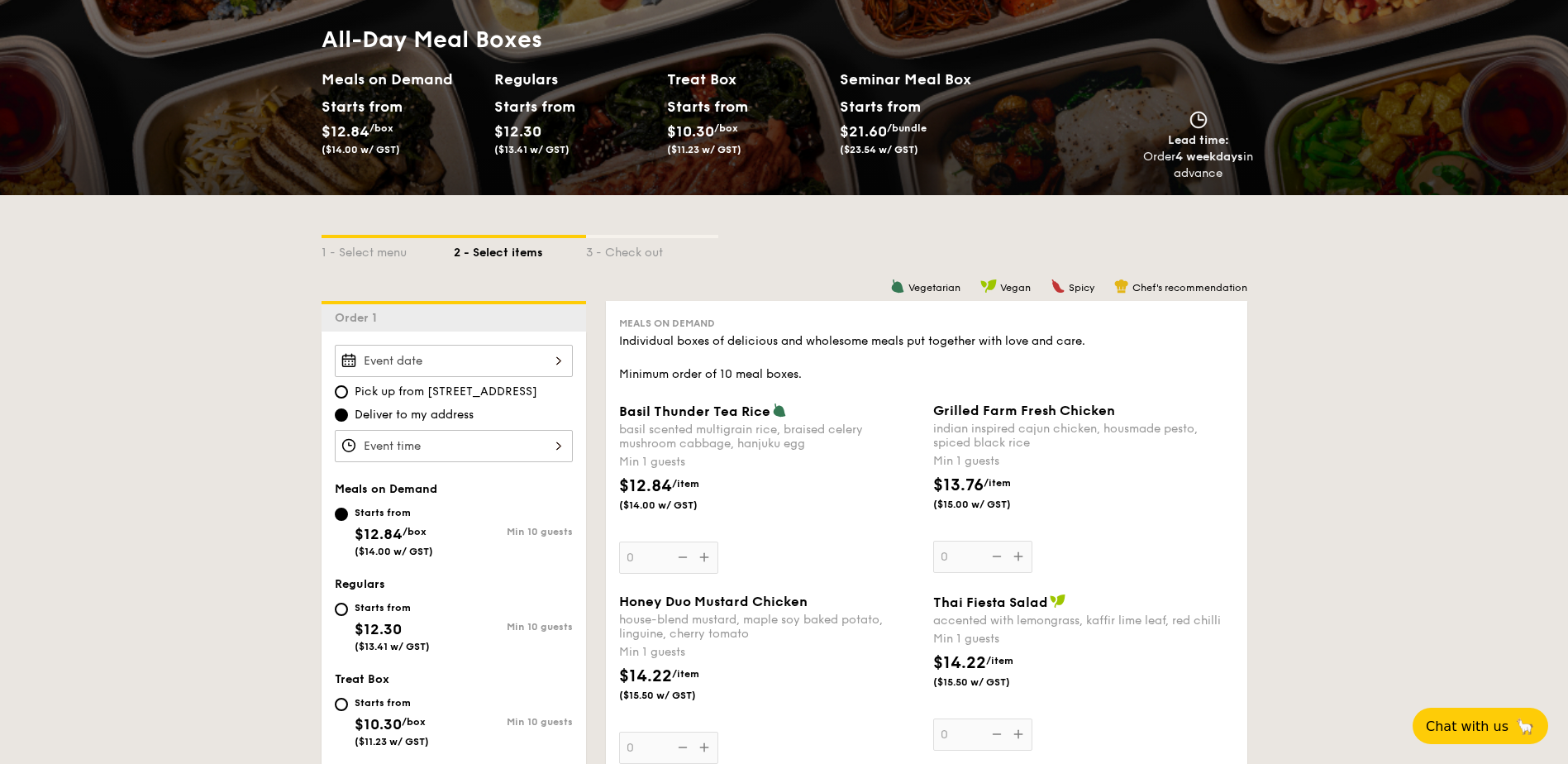
click at [525, 364] on div at bounding box center [454, 361] width 238 height 32
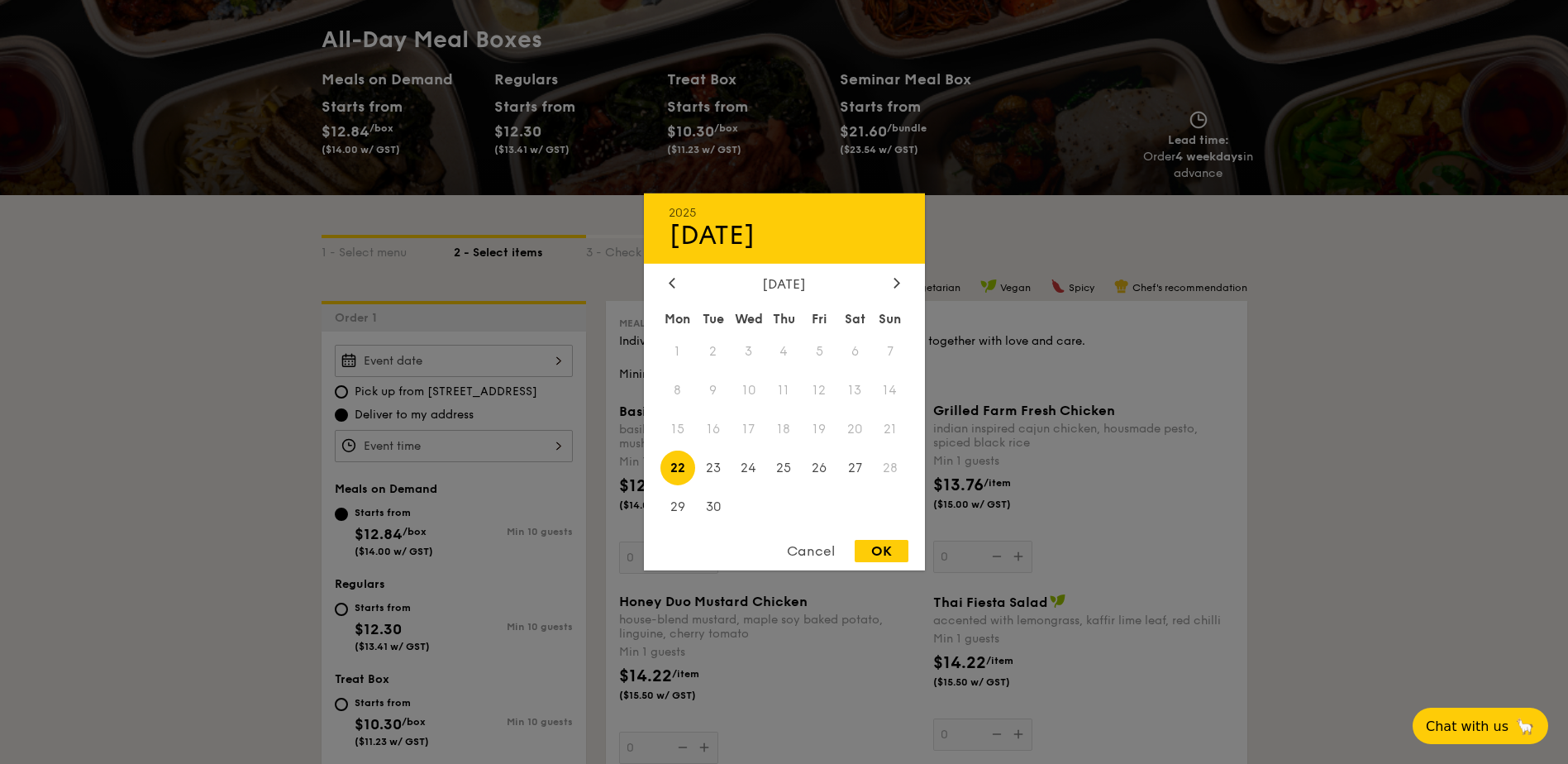
click at [806, 549] on div "Cancel" at bounding box center [811, 551] width 81 height 22
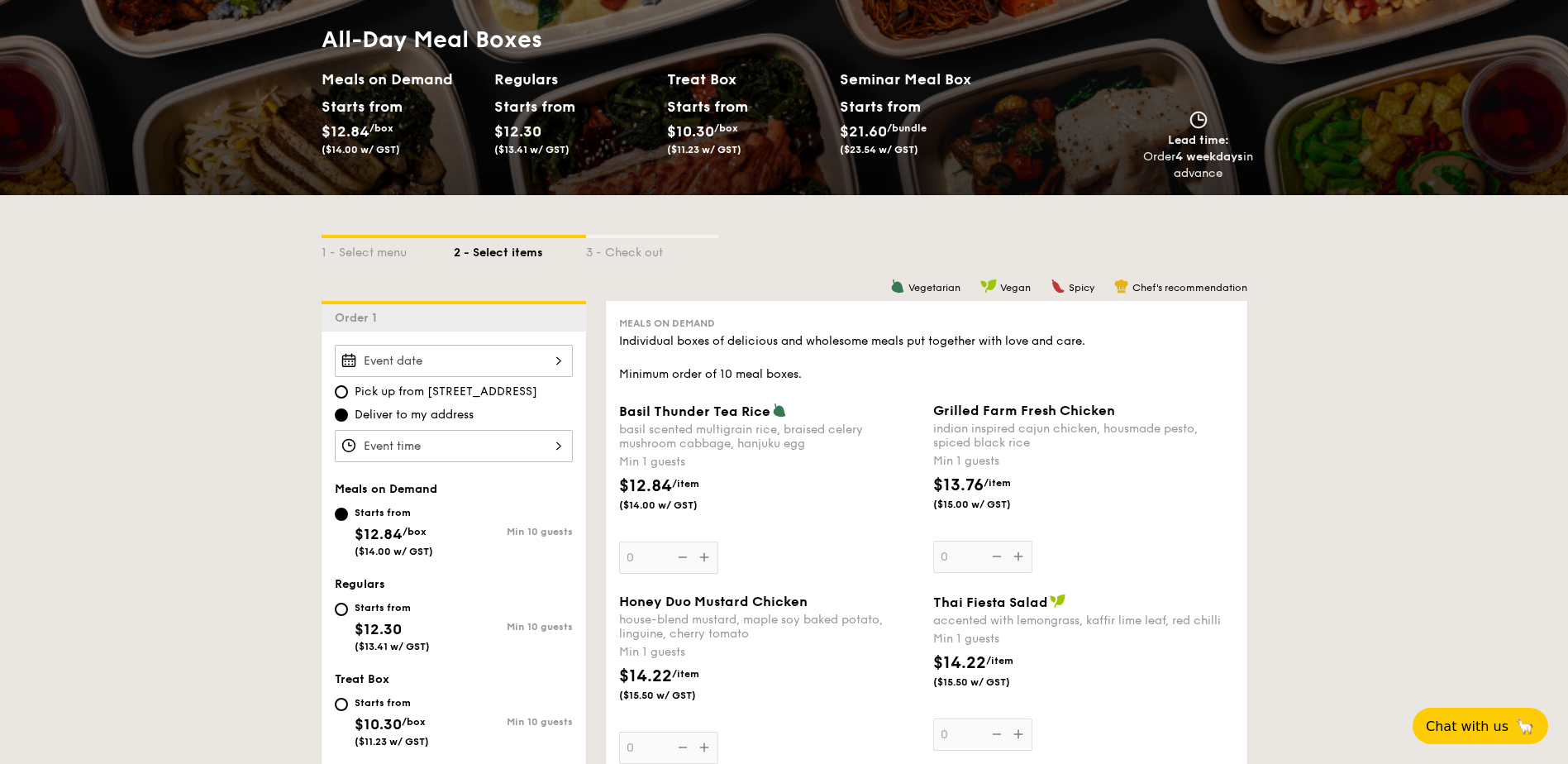
click at [1349, 460] on div at bounding box center [784, 382] width 1568 height 764
click at [485, 378] on div "Pick up from [STREET_ADDRESS] Deliver to my address" at bounding box center [454, 403] width 238 height 117
click at [486, 366] on div at bounding box center [454, 361] width 238 height 32
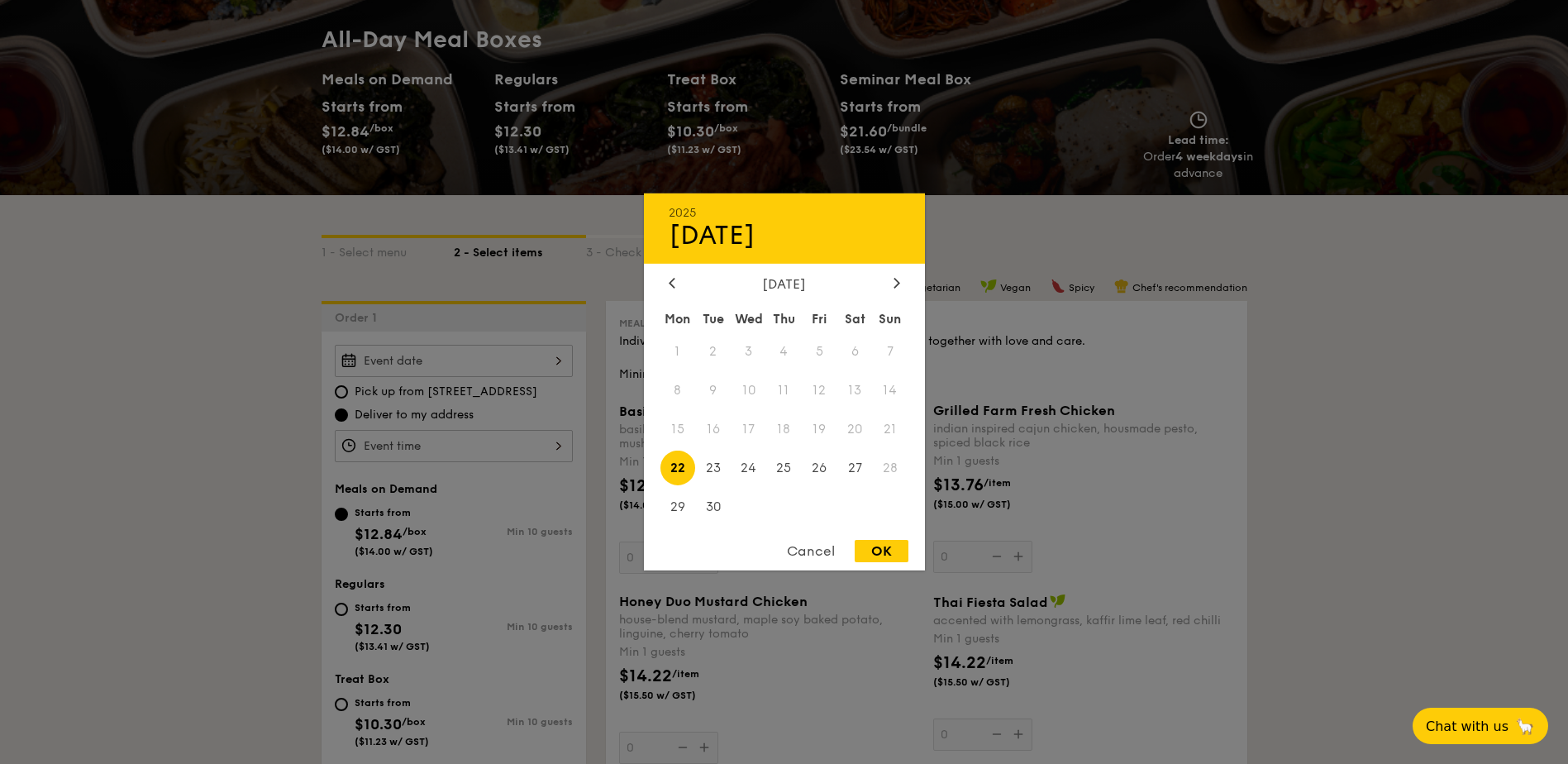
click at [844, 426] on span "20" at bounding box center [855, 429] width 36 height 36
click at [858, 426] on span "20" at bounding box center [855, 429] width 36 height 36
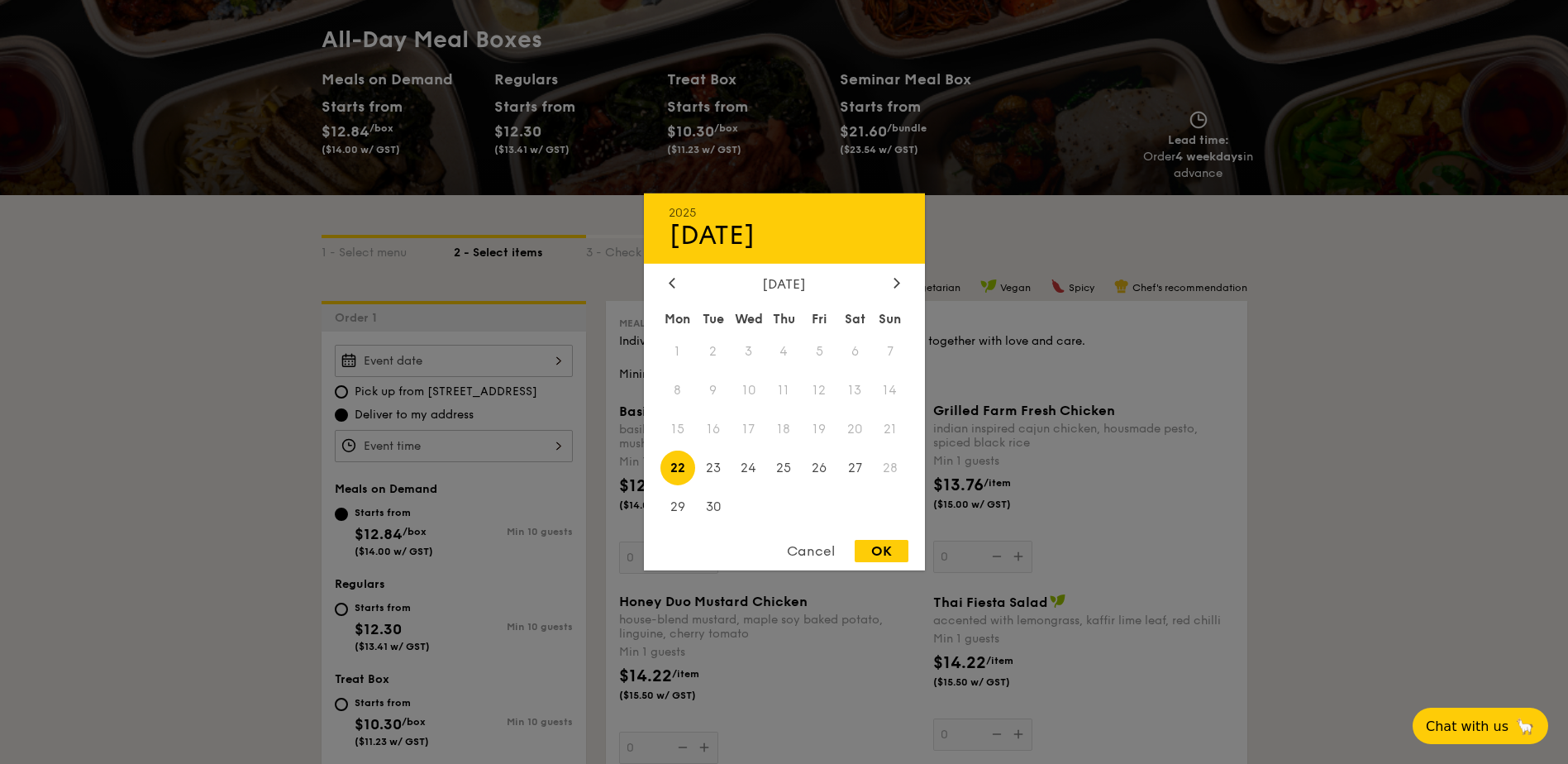
click at [1363, 408] on div at bounding box center [784, 382] width 1568 height 764
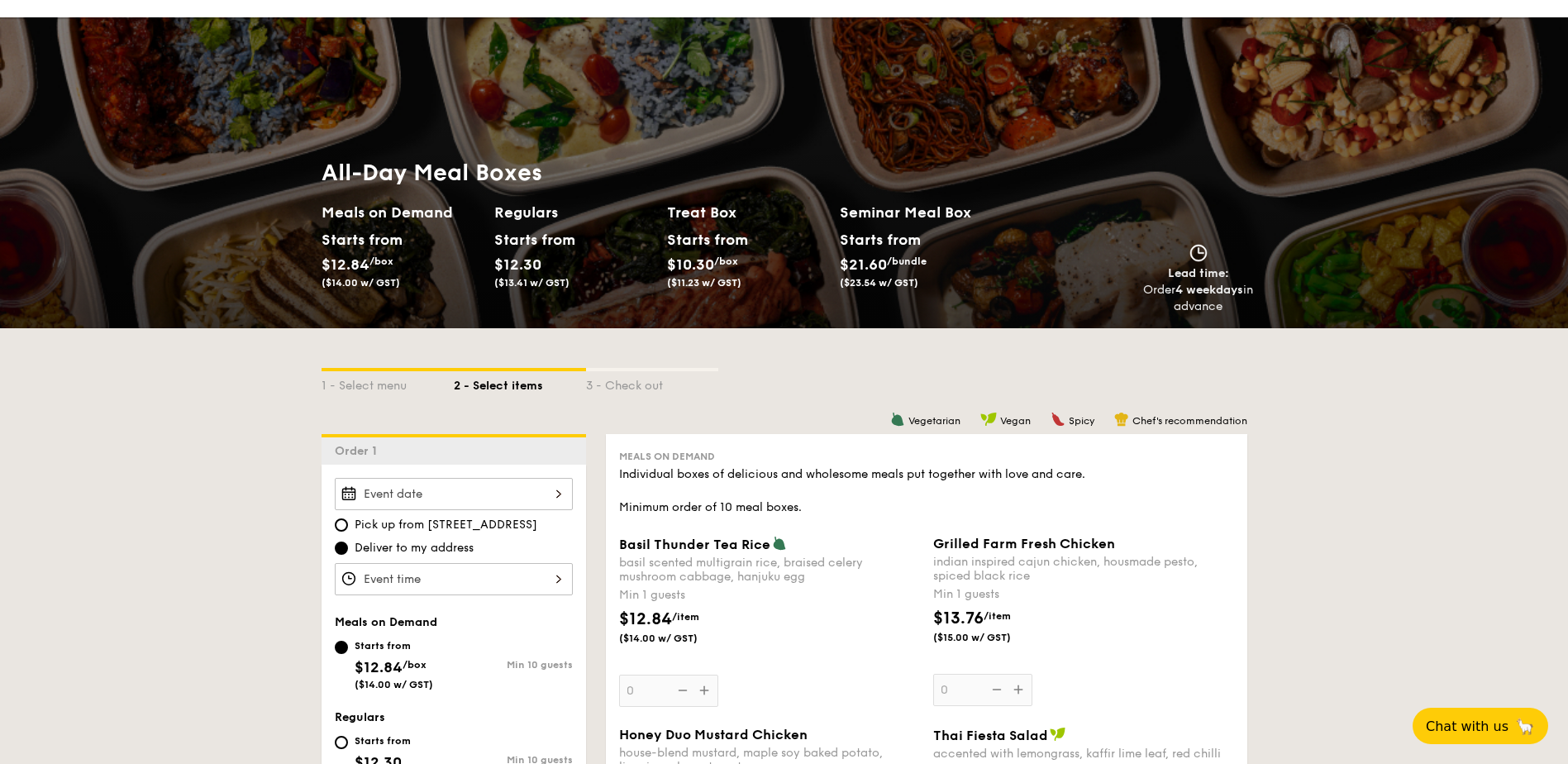
scroll to position [0, 0]
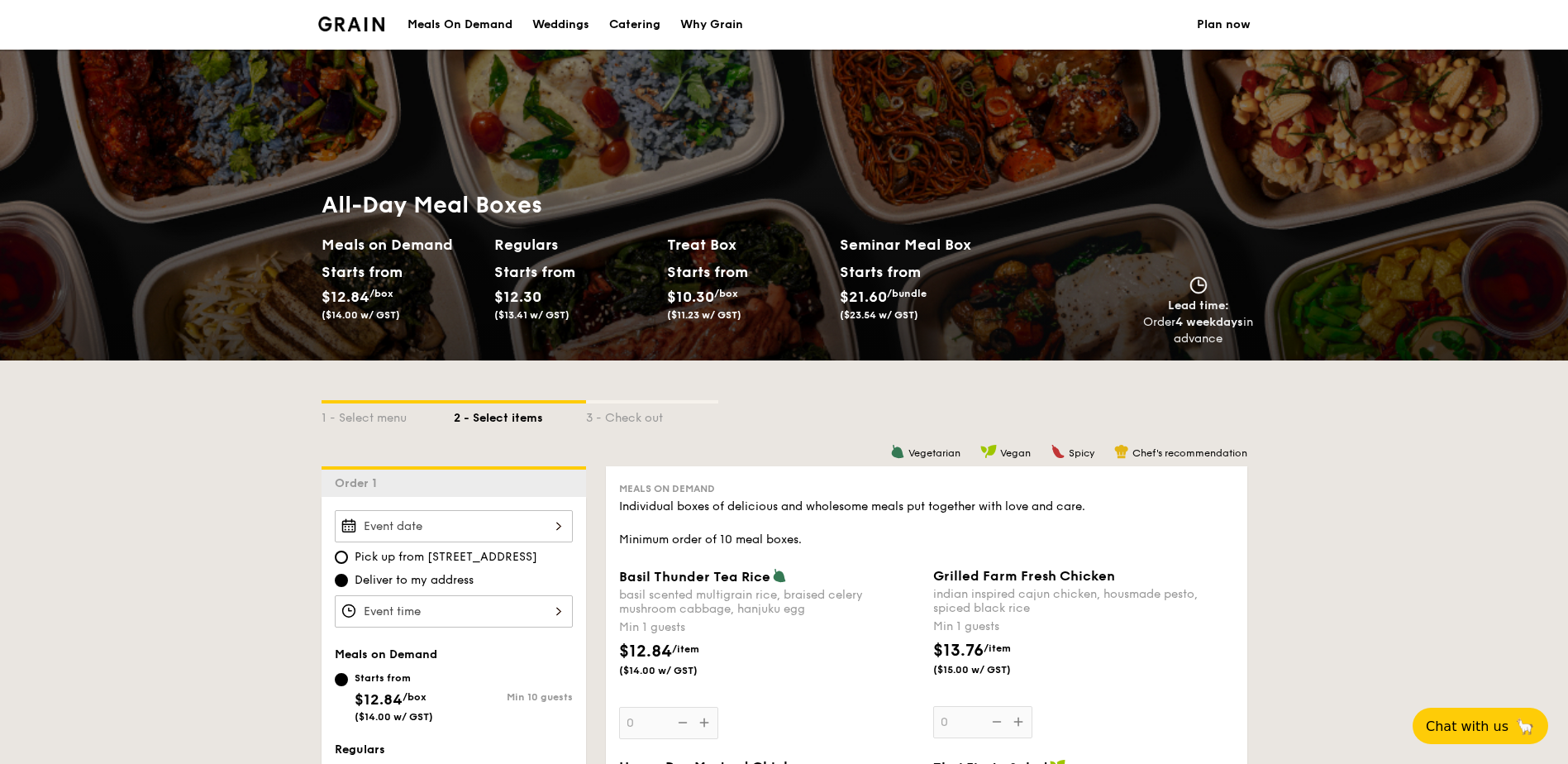
click at [1224, 27] on link "Plan now" at bounding box center [1223, 24] width 53 height 50
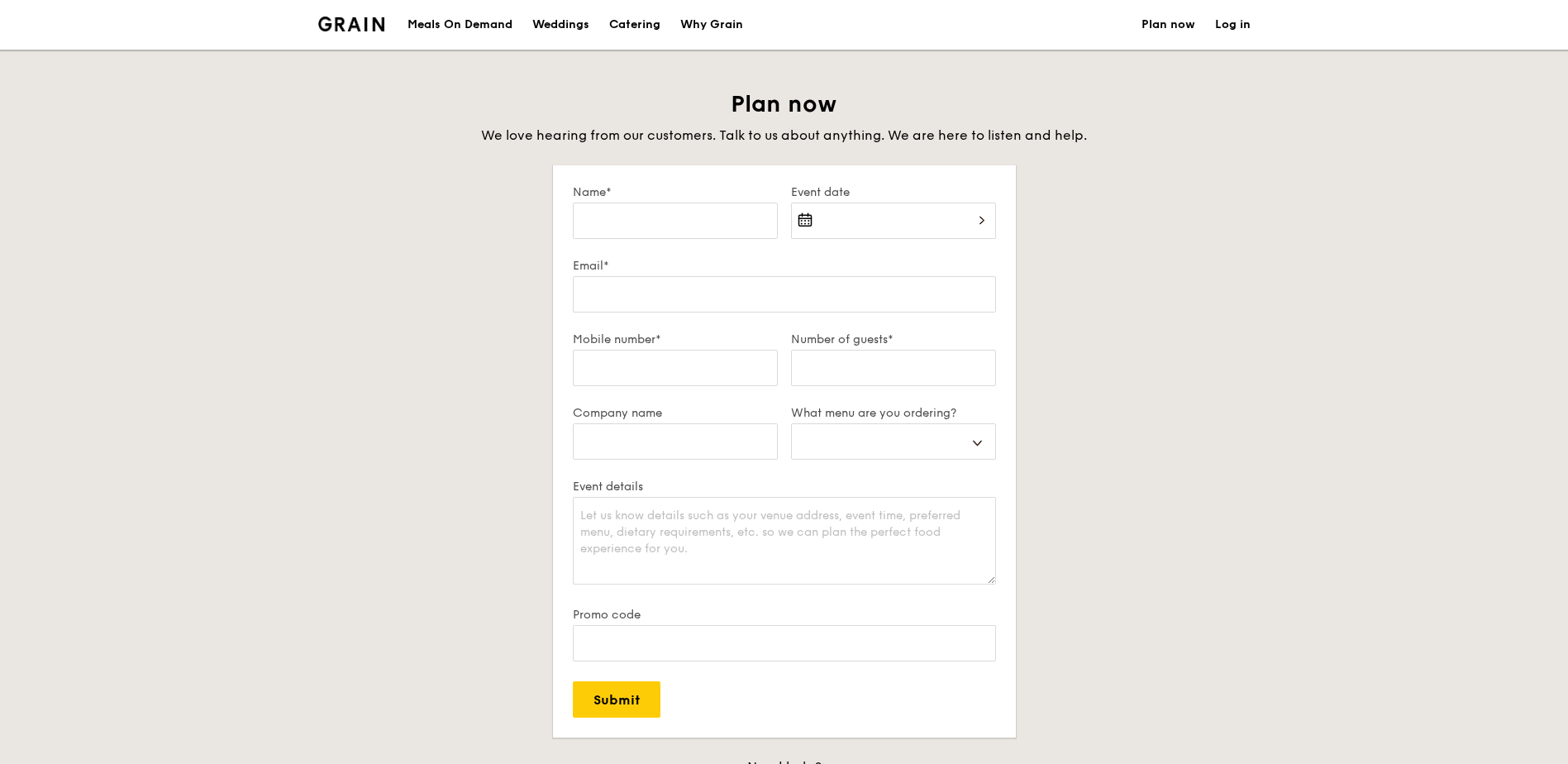
select select
click at [694, 208] on input "Name*" at bounding box center [675, 220] width 205 height 37
type input "C"
select select
type input "Cl"
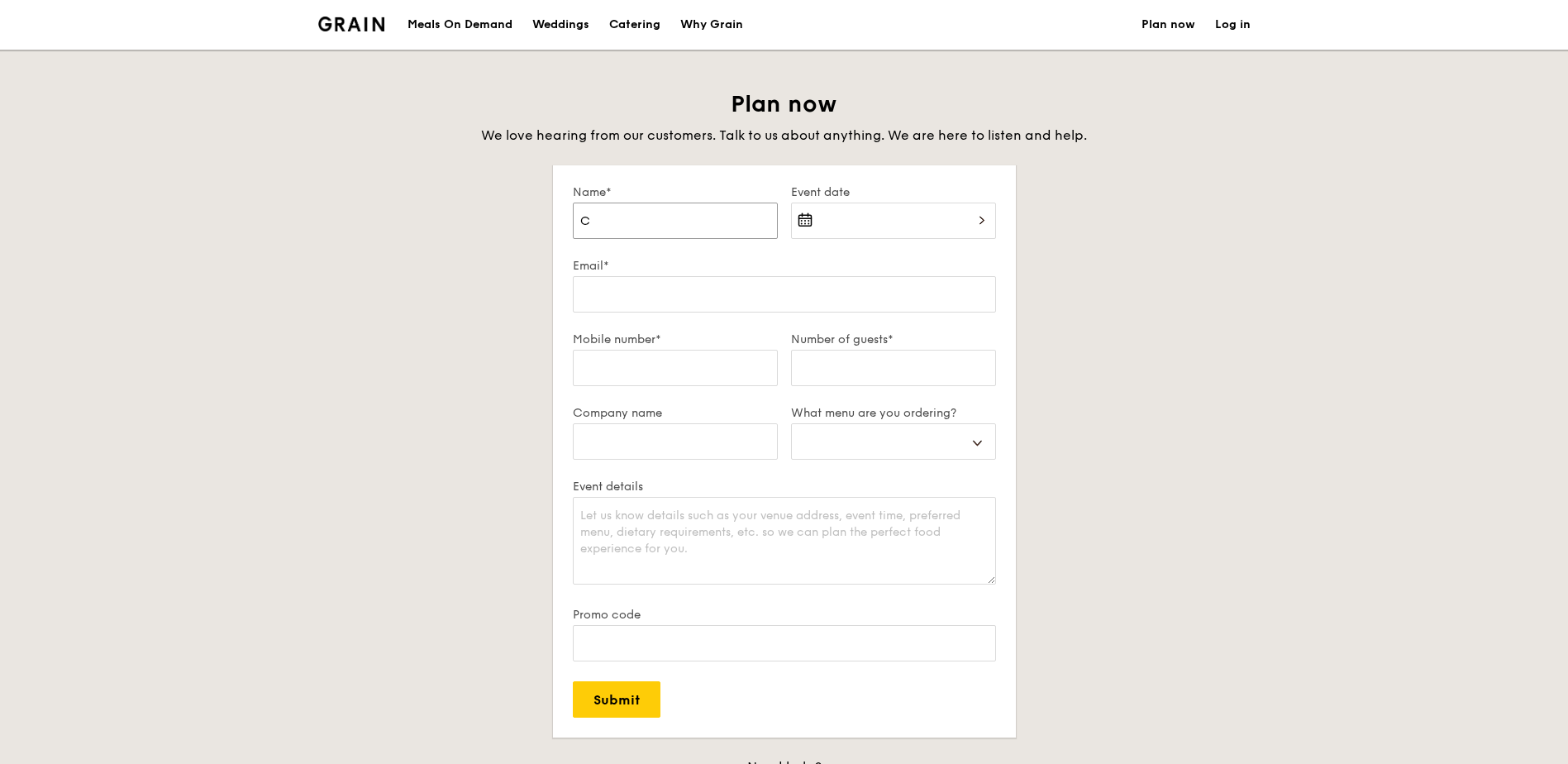
select select
type input "Clo"
select select
type input "Cloe"
select select
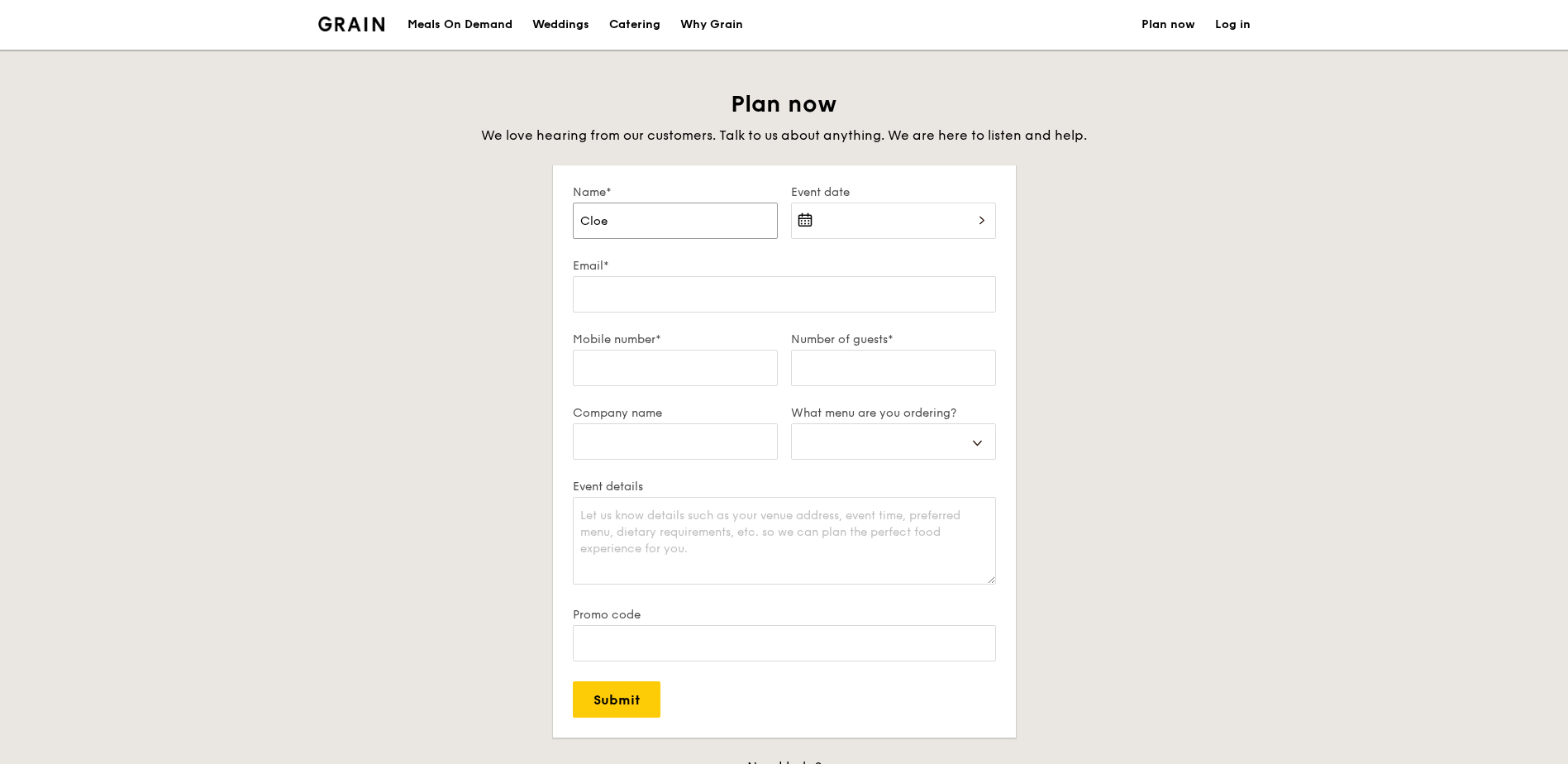
type input "Cloe"
select select
type input "Cloe K"
select select
type input "Cloe"
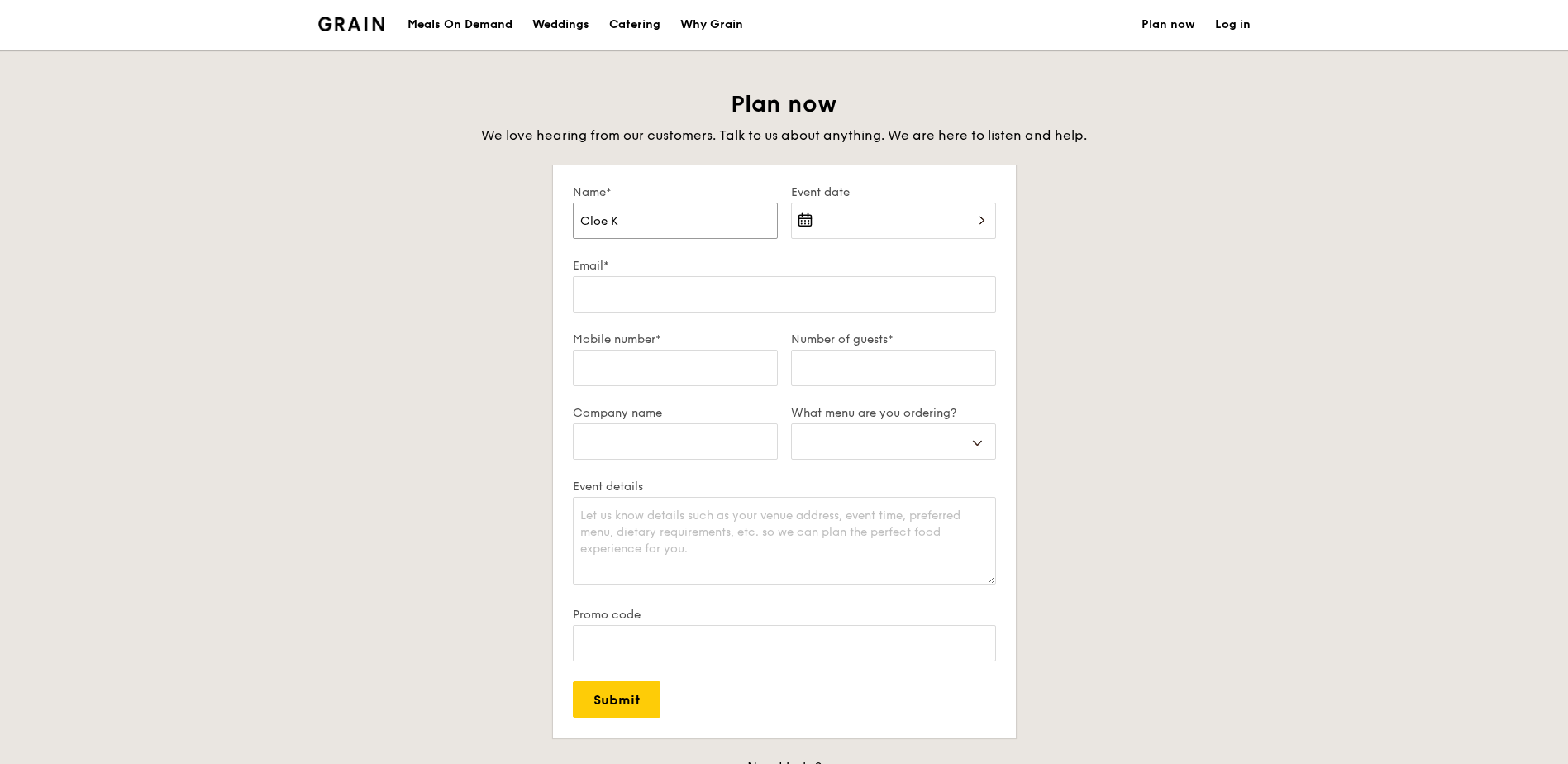
select select
type input "Cloe"
select select
type input "Clo"
select select
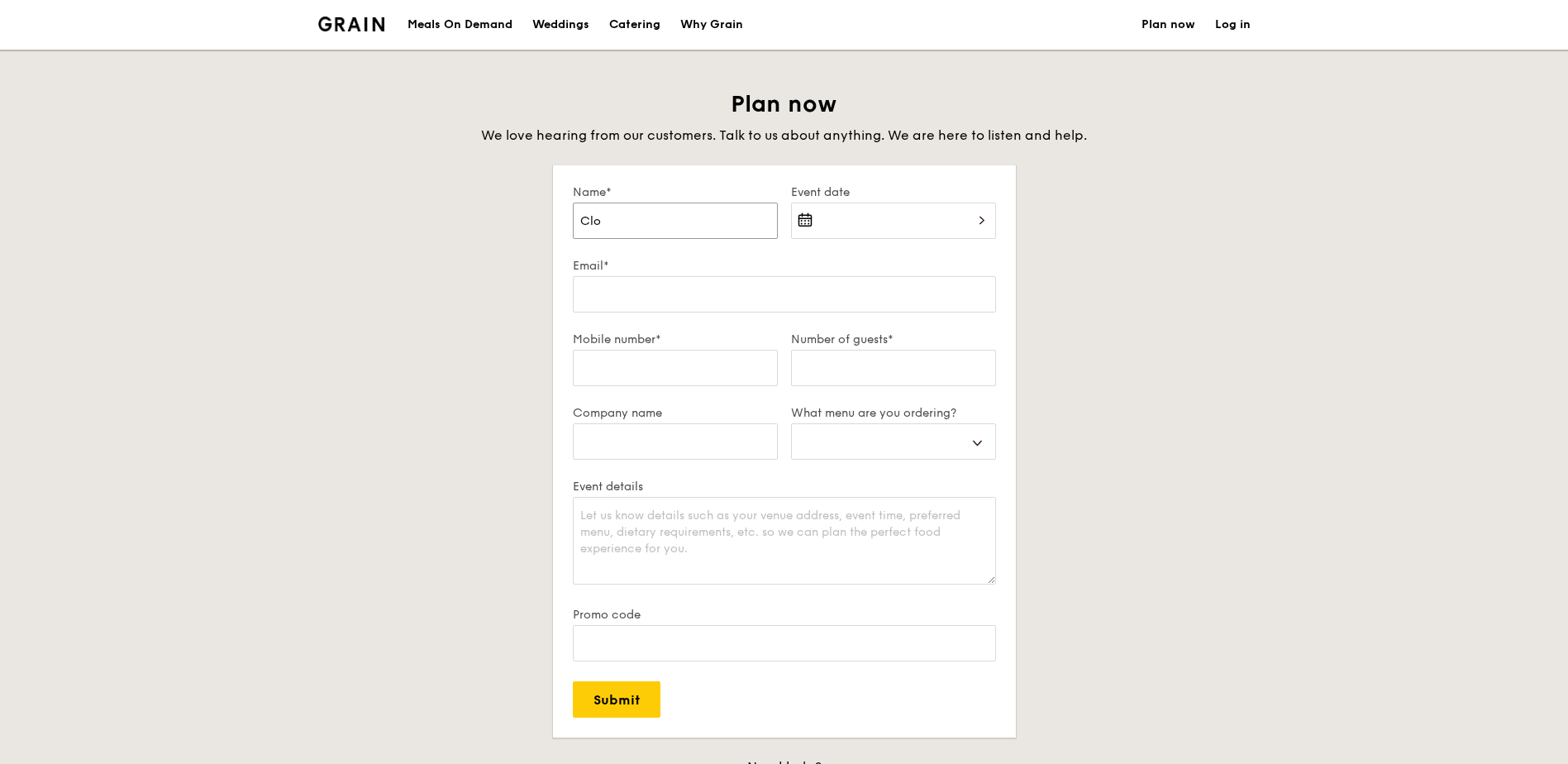
type input "Cl"
select select
type input "C"
select select
type input "Ch"
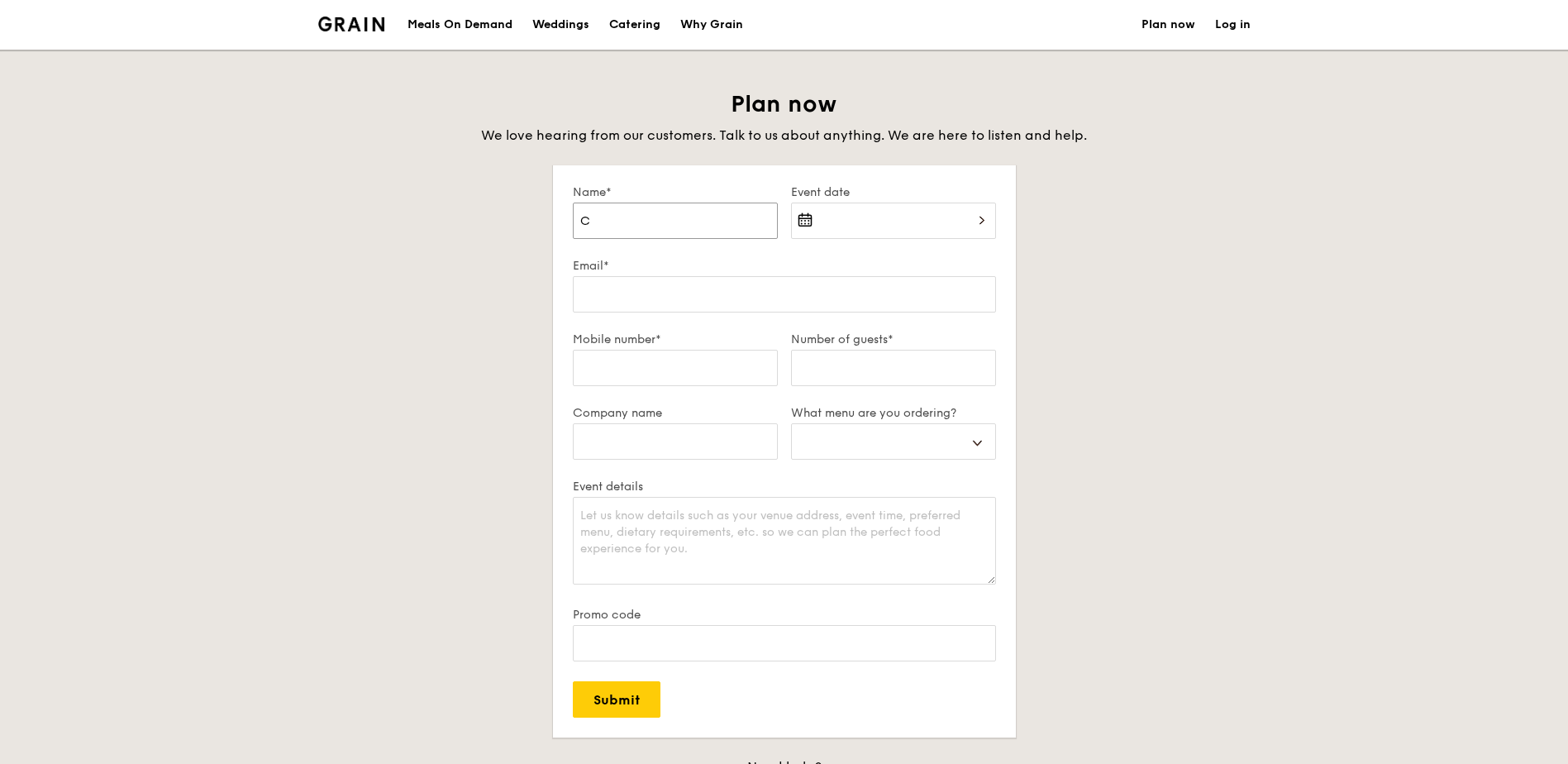
select select
type input "Chl"
select select
type input "Chlo"
select select
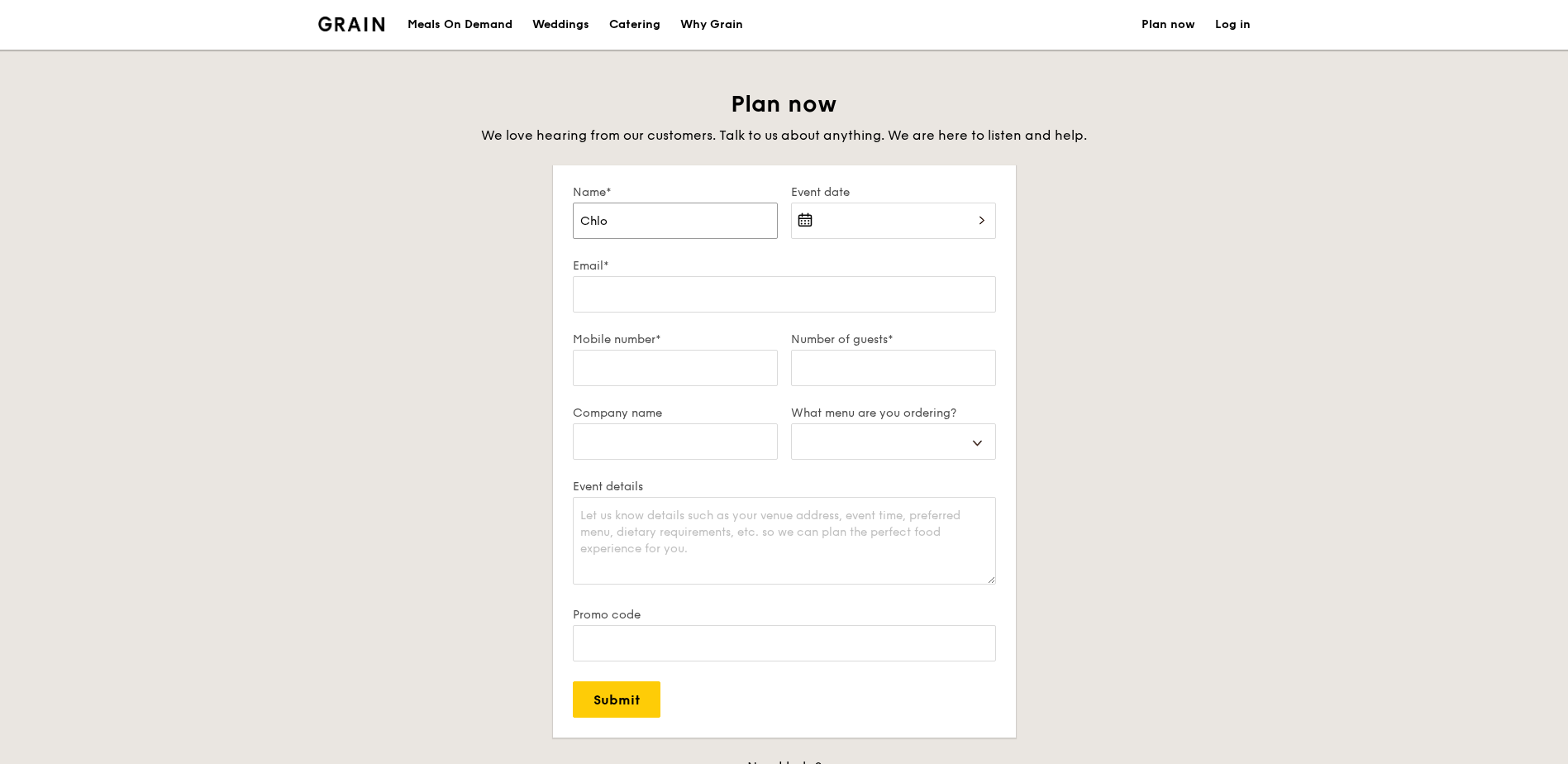
type input "Chloe"
select select
type input "Chloe"
select select
type input "Chloe L"
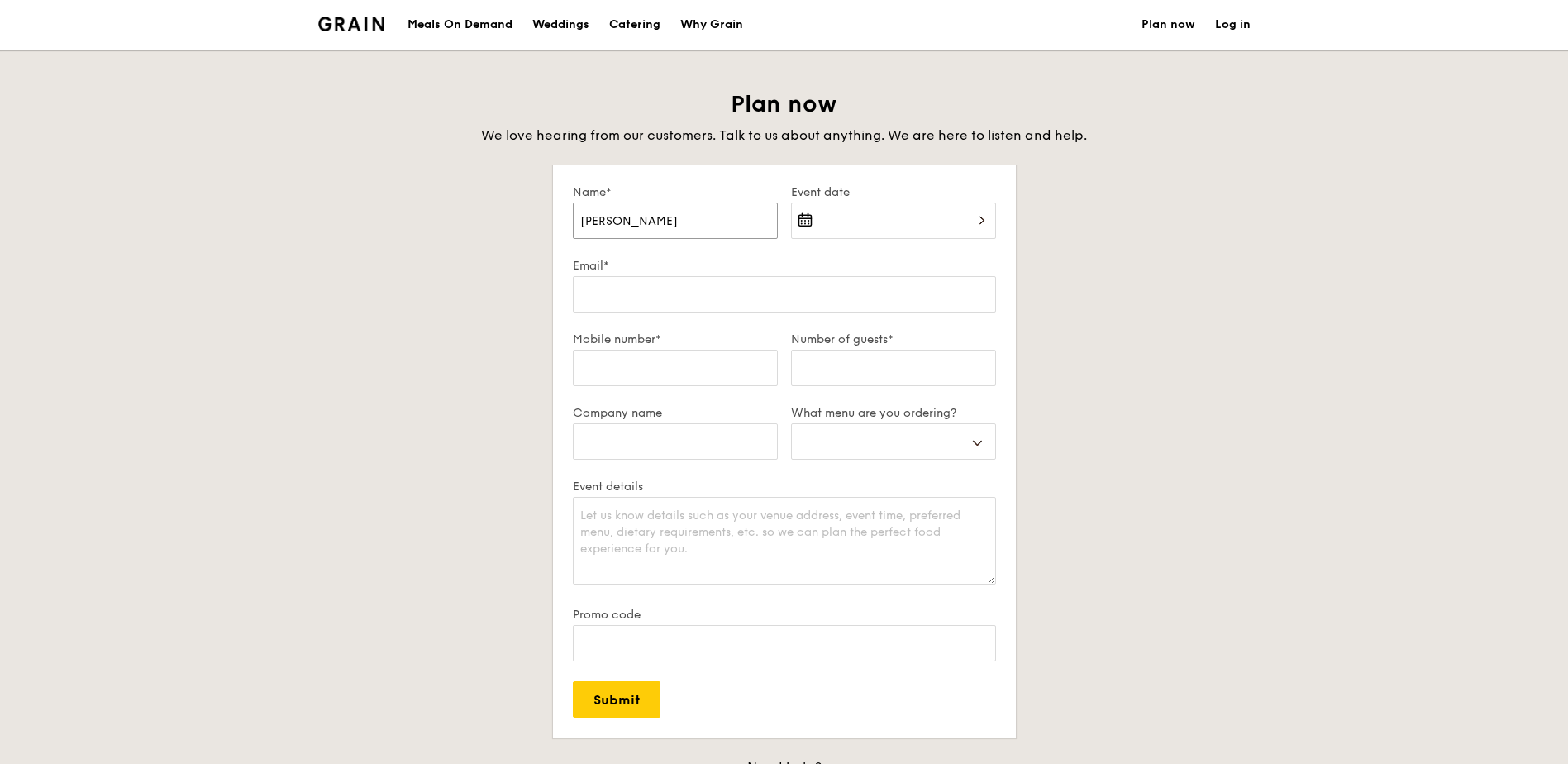
select select
type input "Chloe Li"
select select
type input "Chloe Lim"
select select
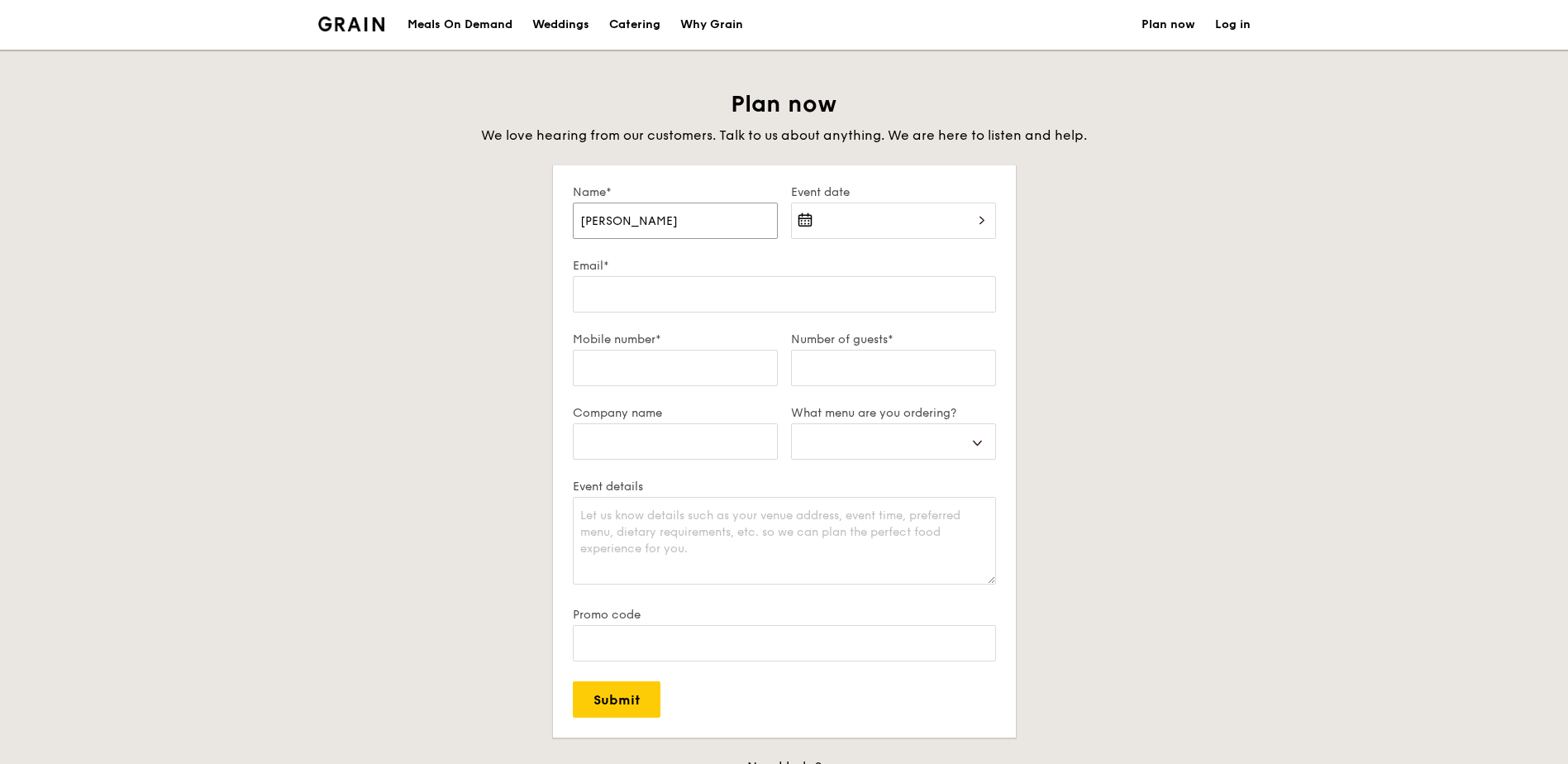
type input "Chloe Lim"
click at [973, 220] on div at bounding box center [893, 231] width 205 height 56
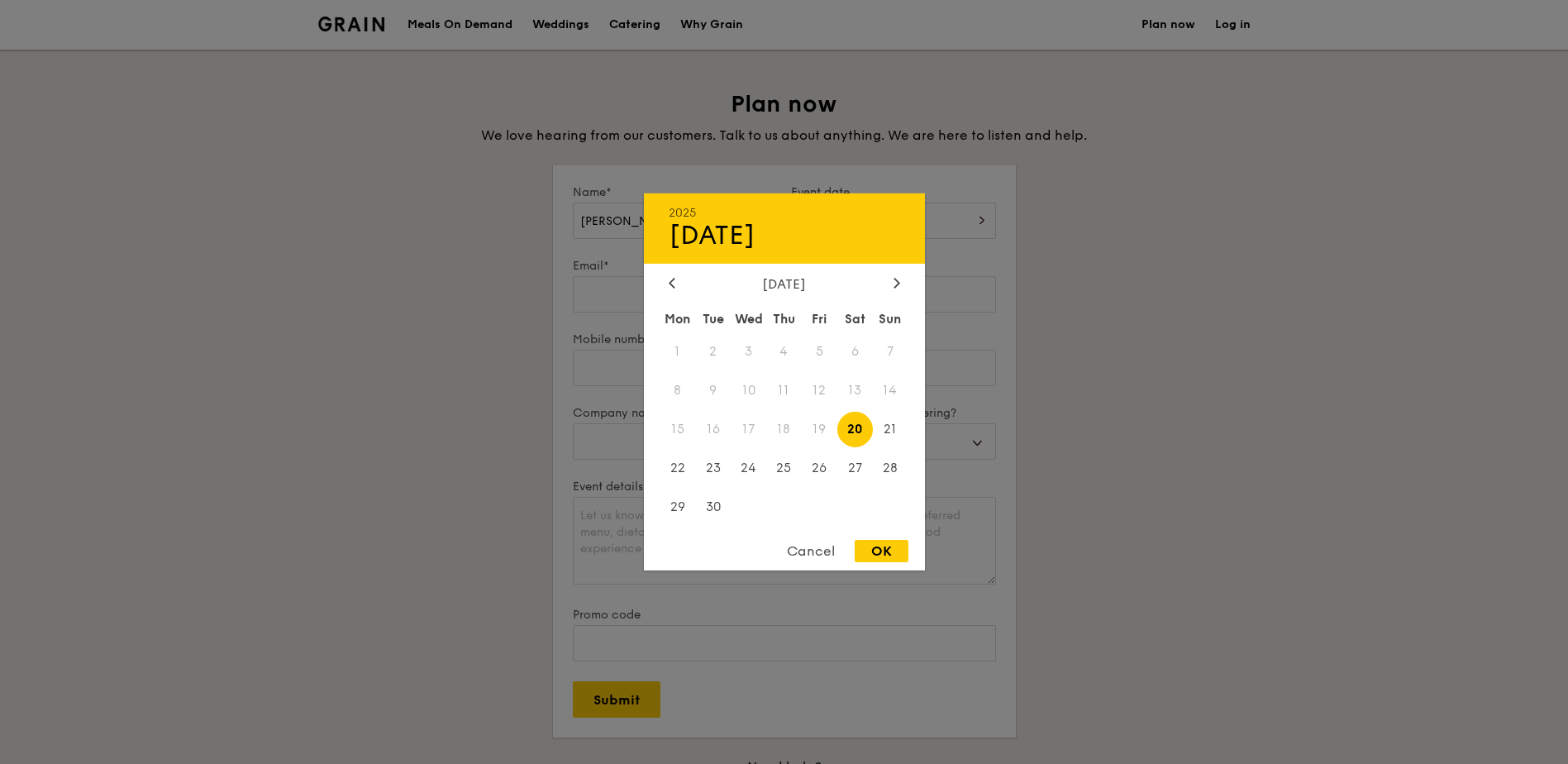
click at [877, 547] on div "OK" at bounding box center [881, 551] width 53 height 22
type input "Sep 20, 2025"
select select
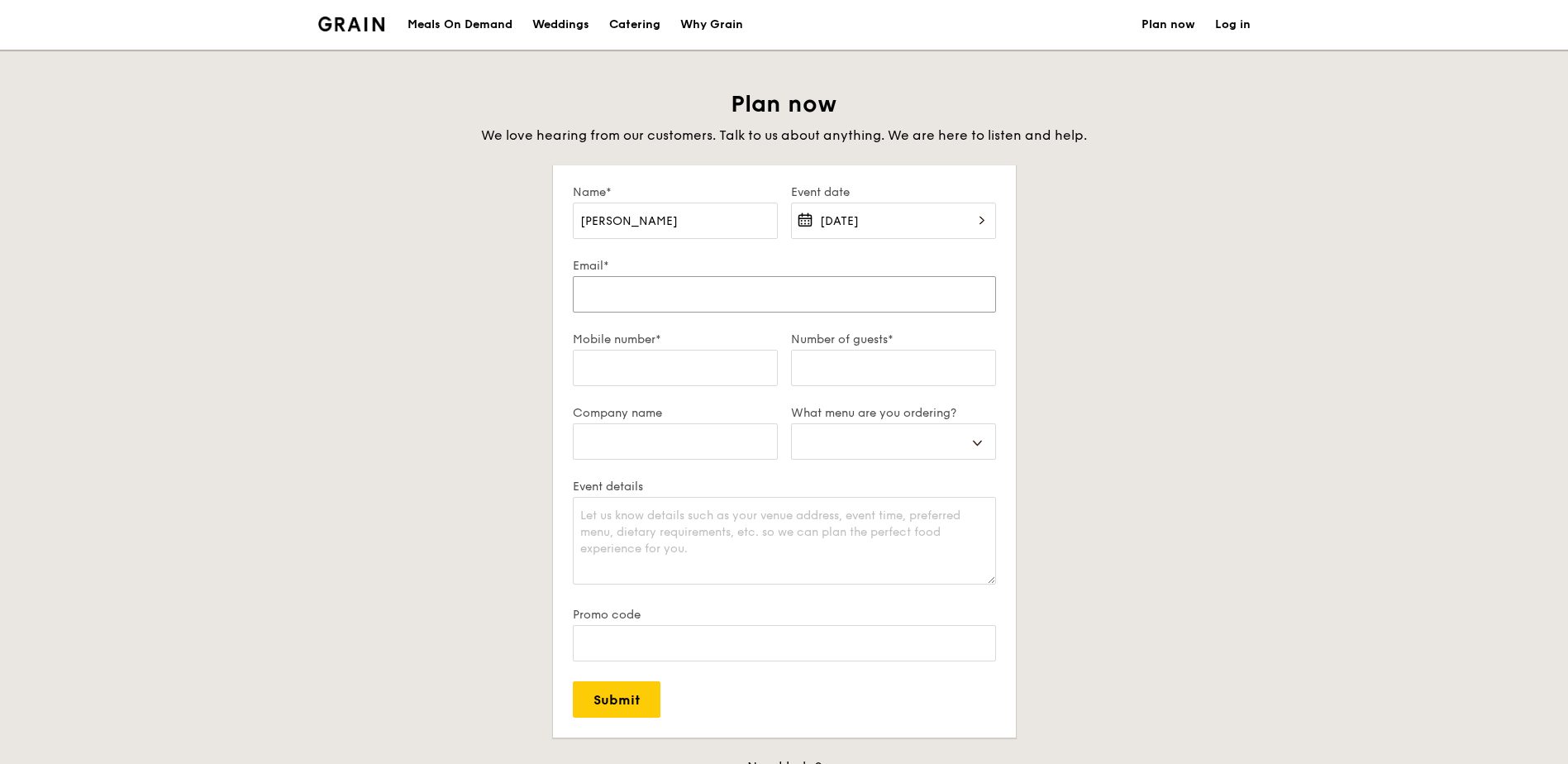
click at [736, 296] on input "Email*" at bounding box center [784, 294] width 424 height 37
type input "c"
select select
type input "ch"
select select
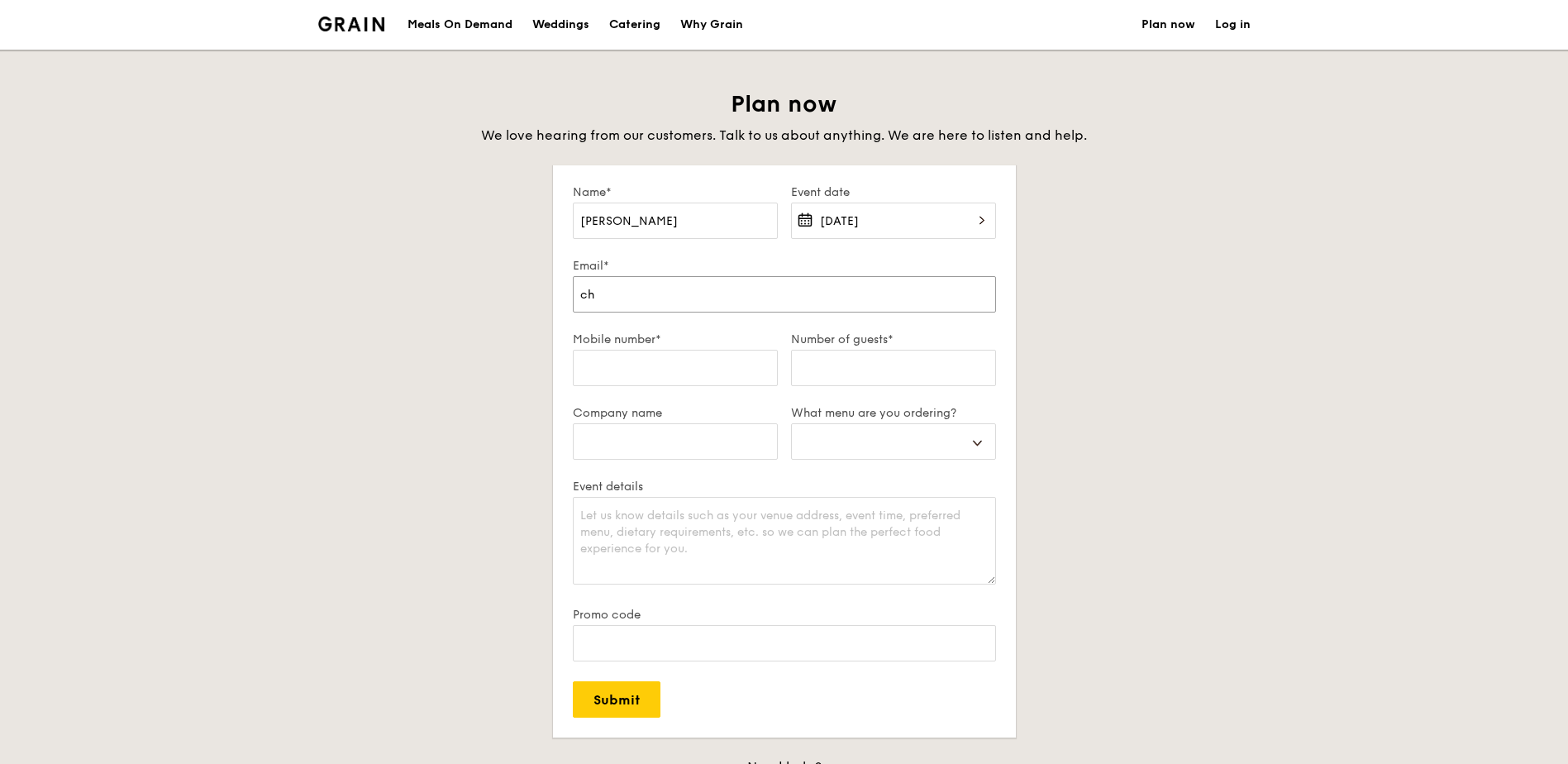
type input "chl"
select select
type input "chlo"
select select
type input "chloe"
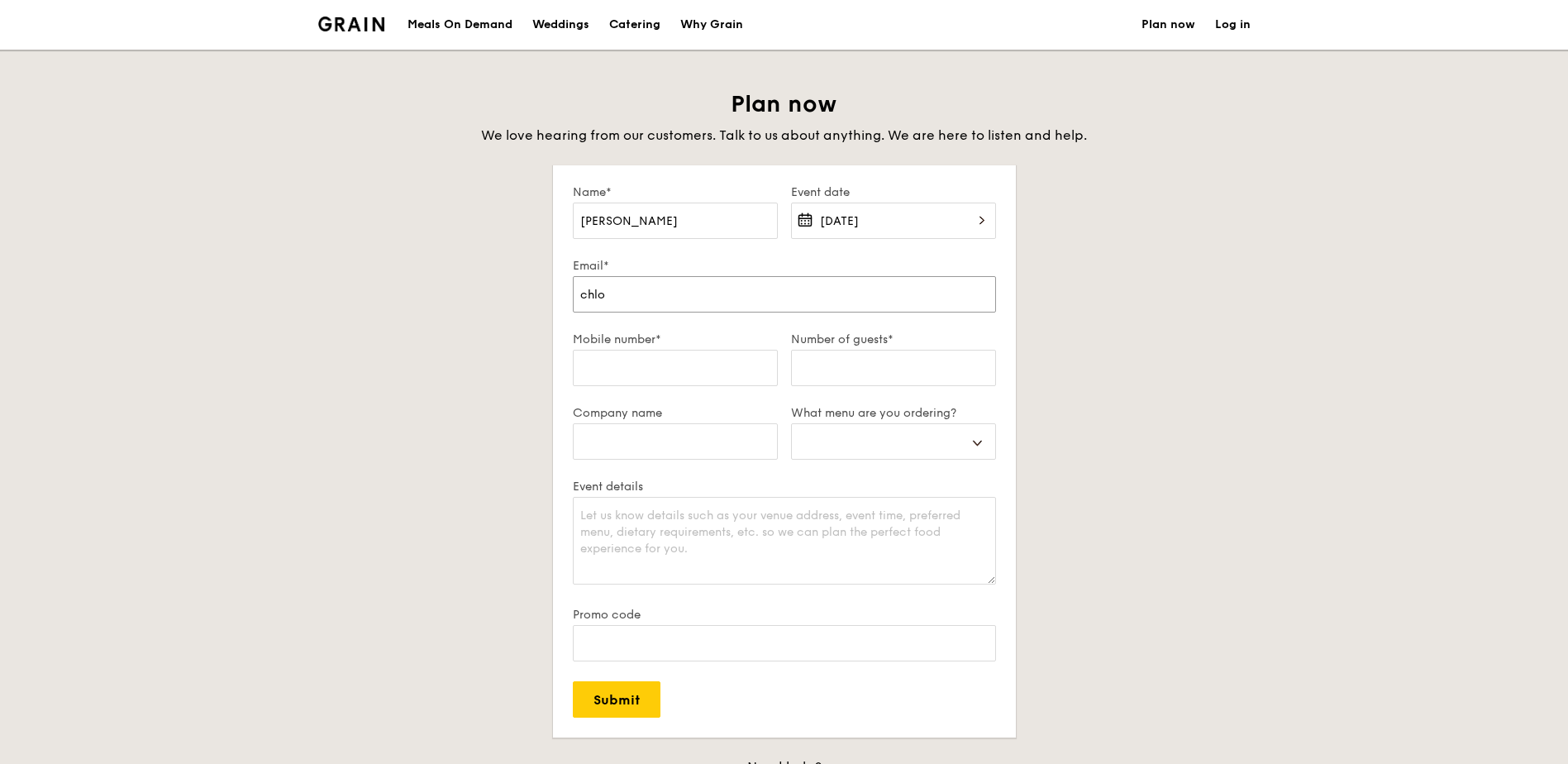
select select
type input "chloel"
select select
type input "chloeli"
select select
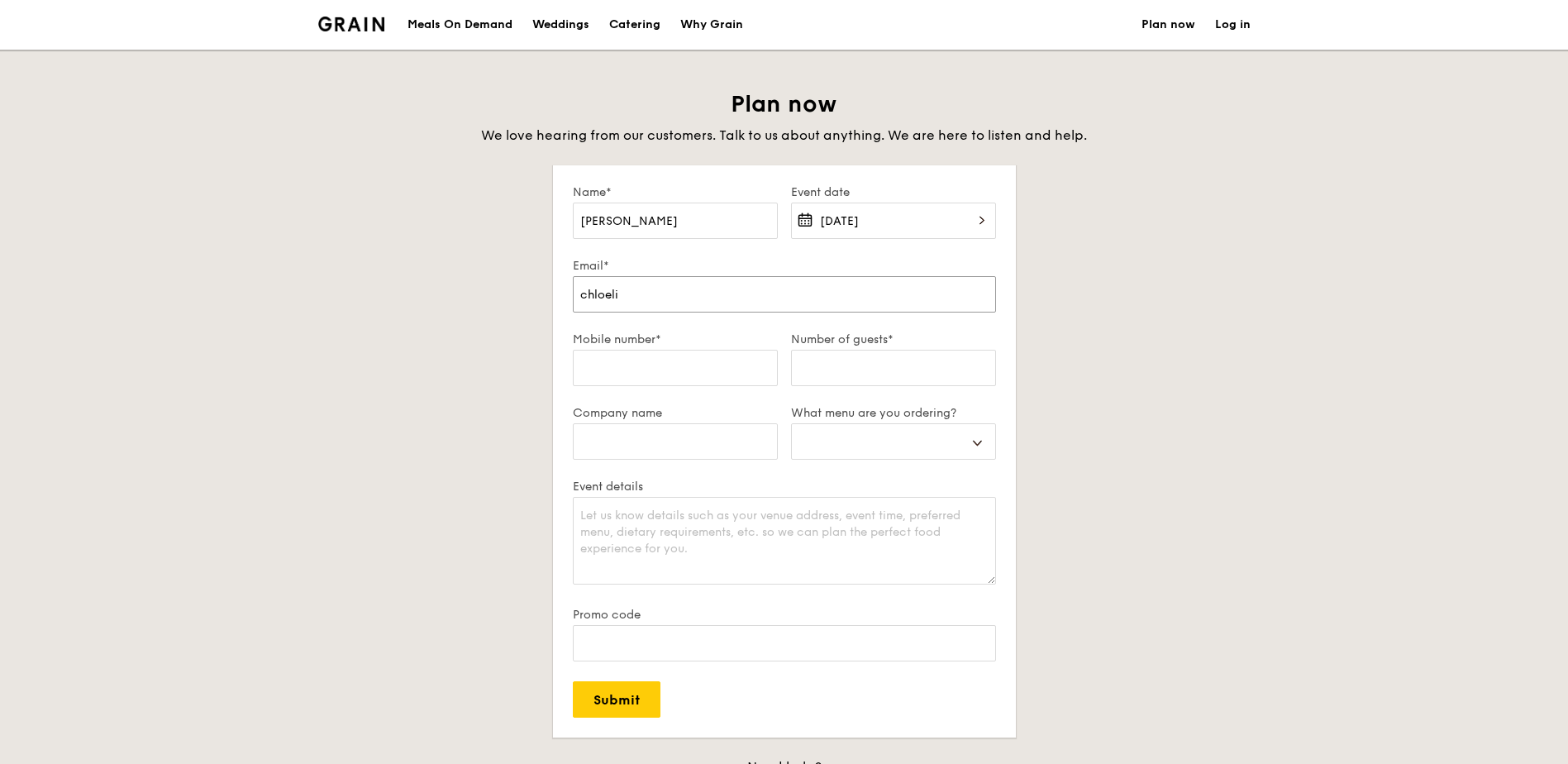
type input "chloelim"
select select
type input "chloelimq"
select select
type input "chloelimqb"
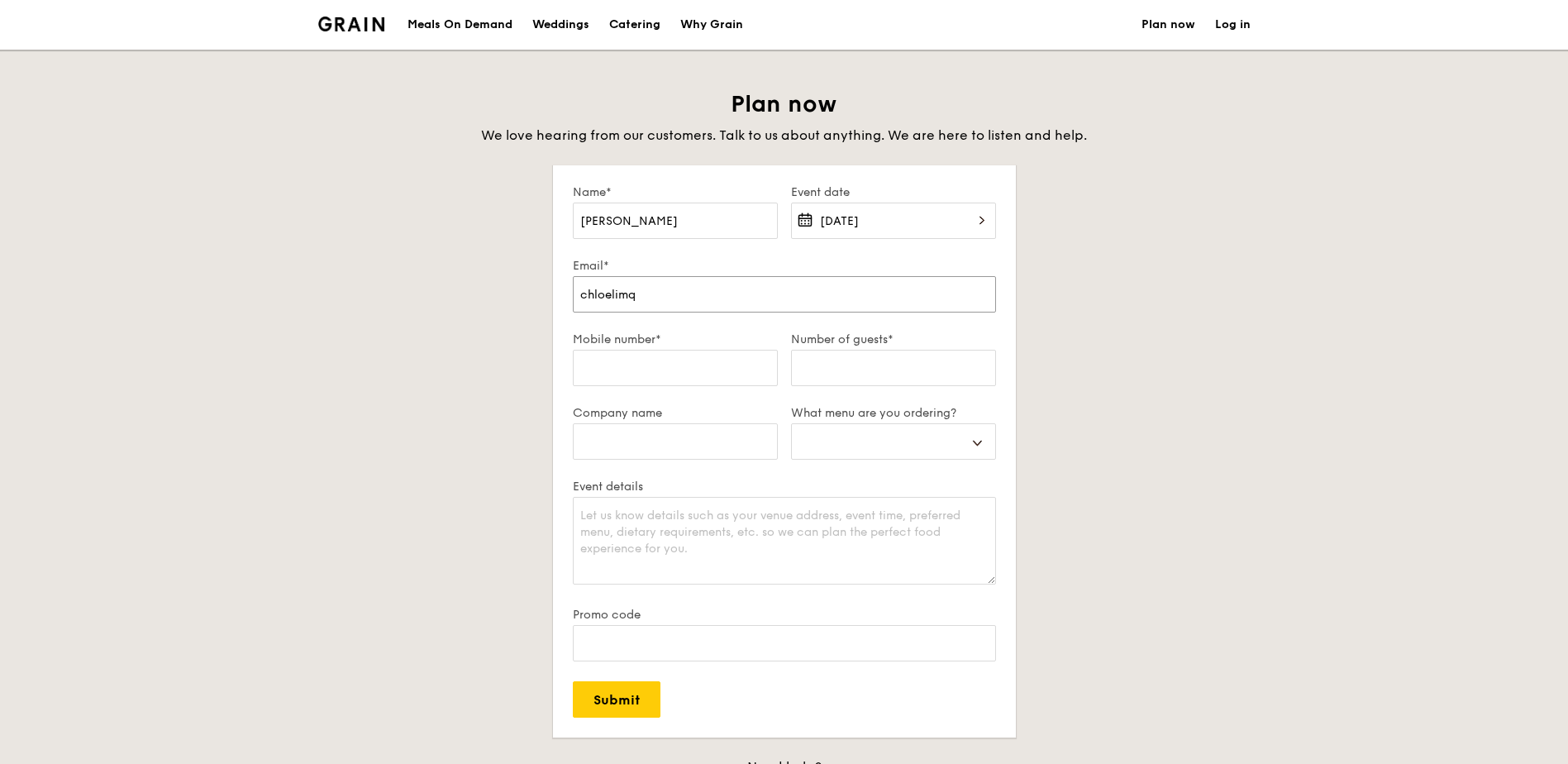
select select
type input "chloelimqb@"
select select
type input "chloelimqb@t"
select select
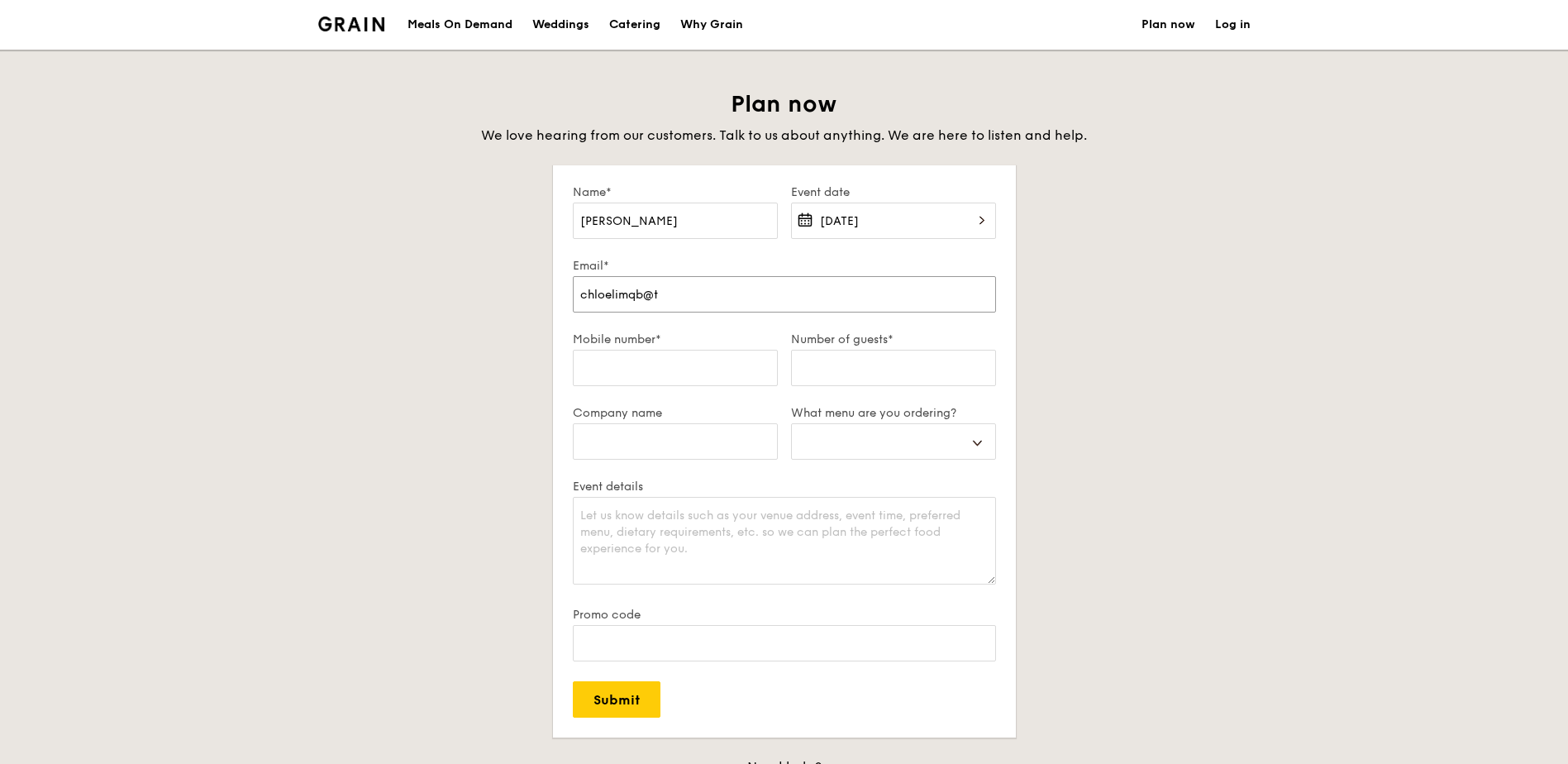
type input "chloelimqb@te"
select select
type input "chloelimqb@tem"
select select
type input "chloelimqb@tema"
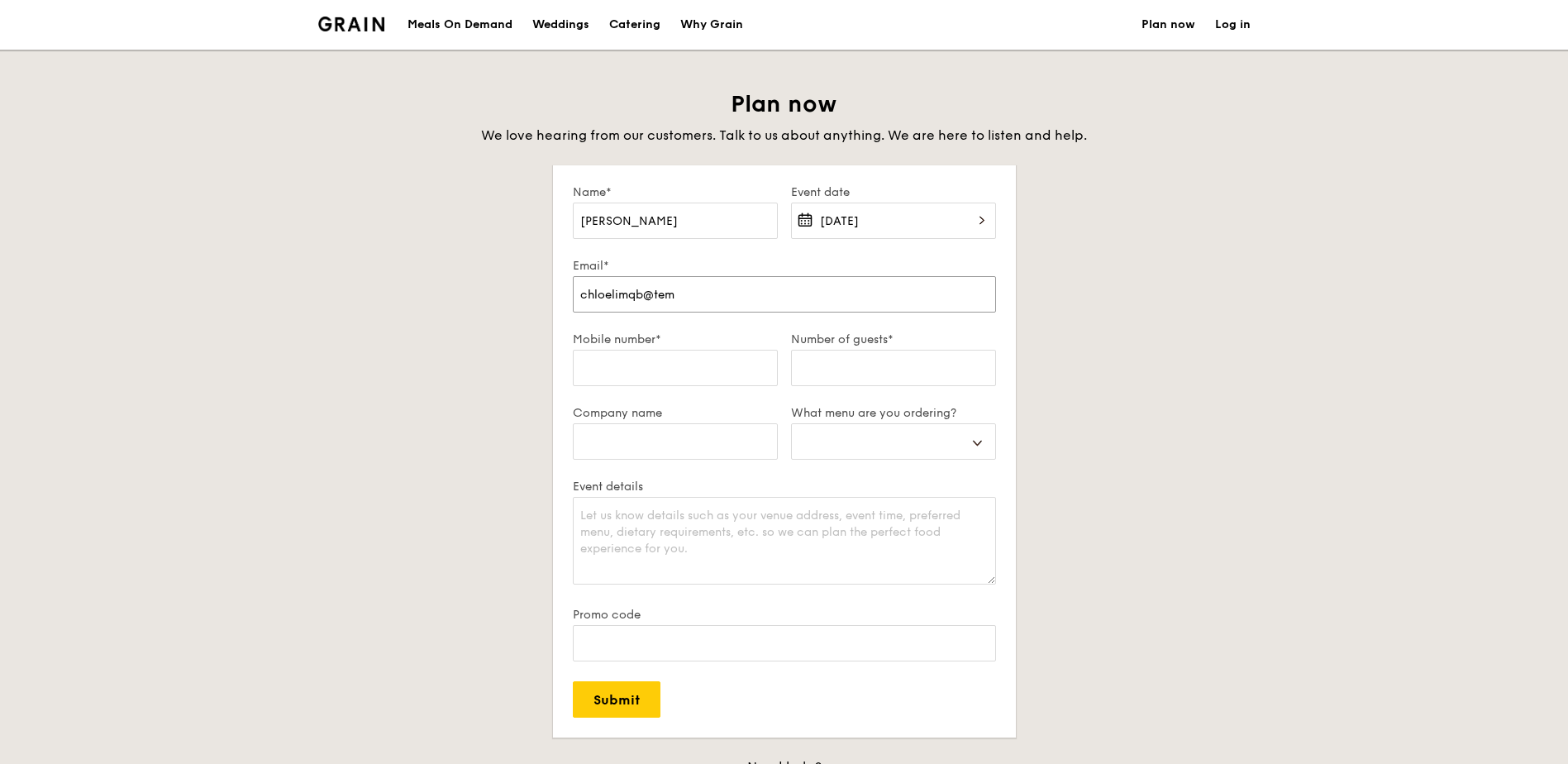
select select
type input "chloelimqb@temas"
select select
type input "chloelimqb@temase"
select select
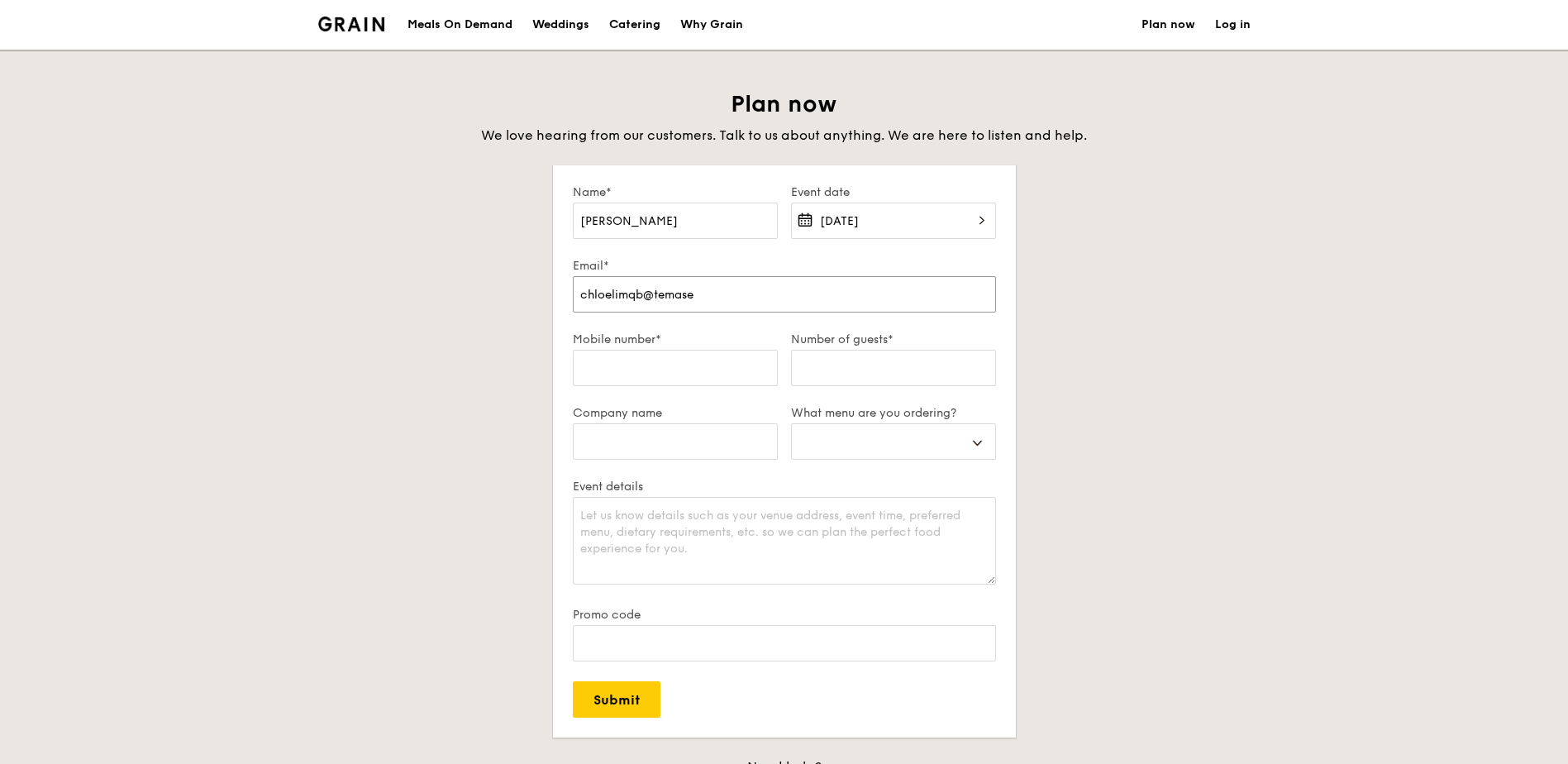
type input "chloelimqb@temasek"
select select
type input "chloelimqb@temasek."
select select
type input "chloelimqb@temasek.c"
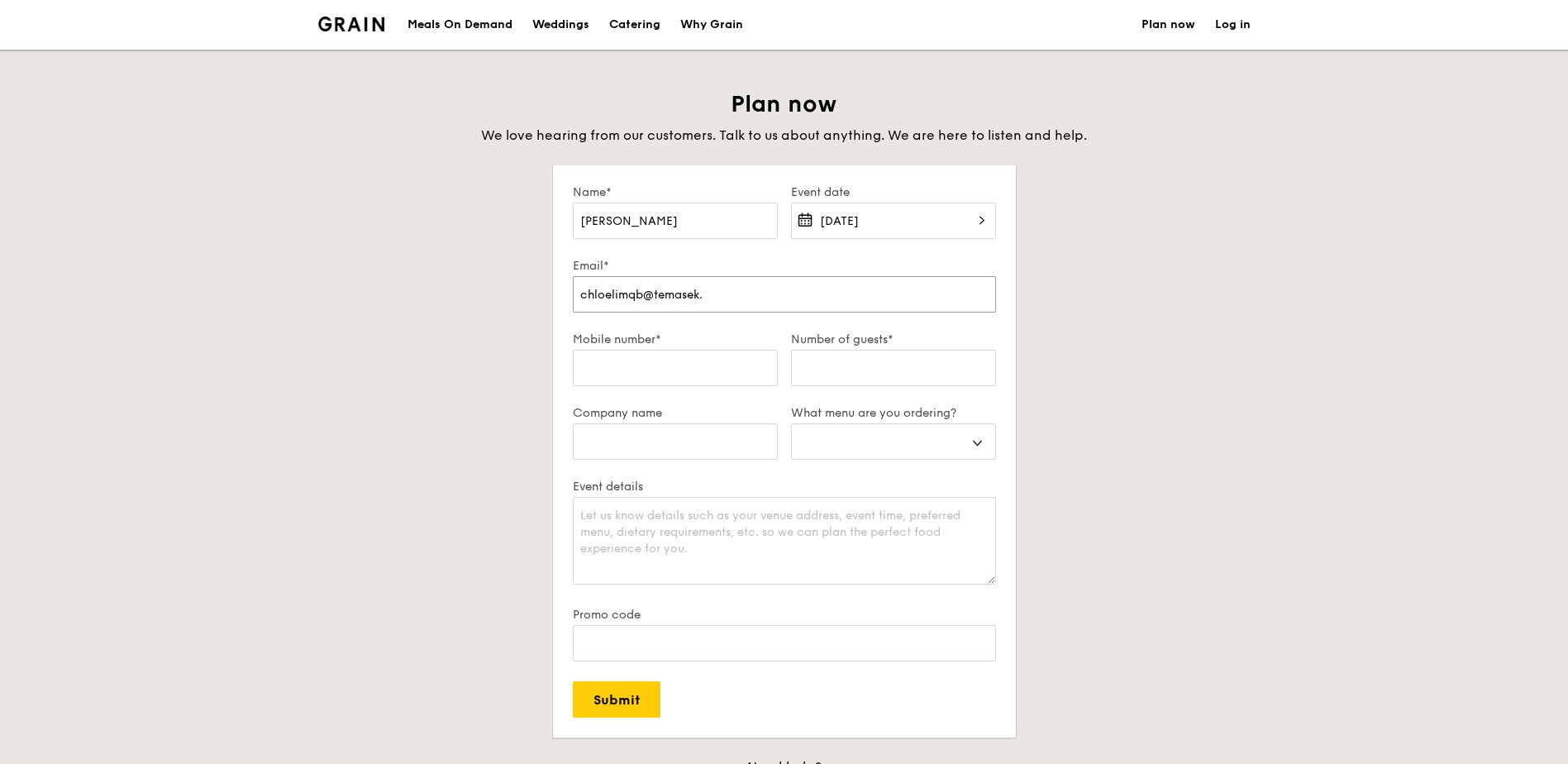
select select
type input "chloelimqb@temasek.co"
select select
type input "chloelimqb@temasek.com"
select select
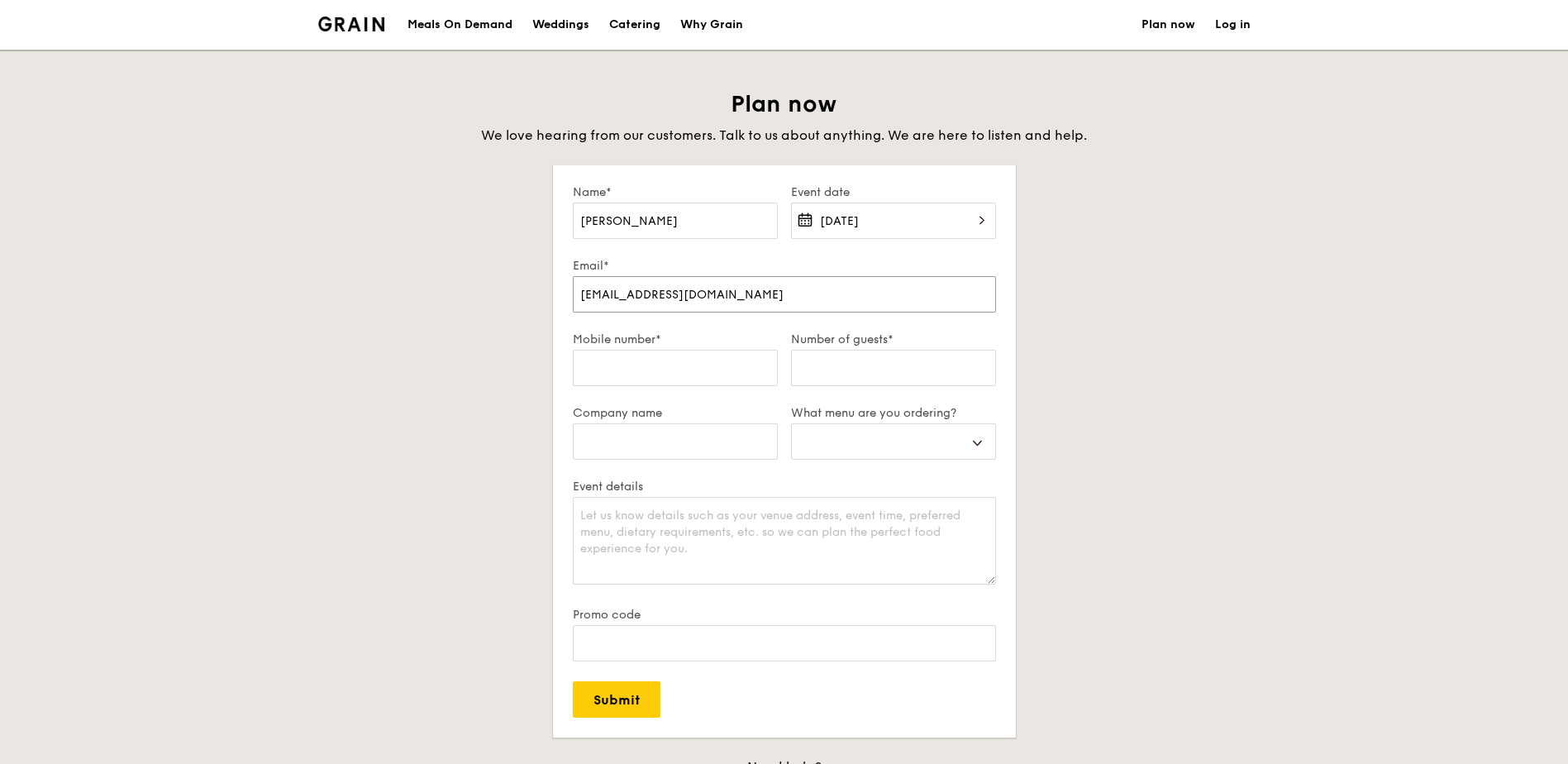
type input "chloelimqb@temasek.com."
select select
type input "chloelimqb@temasek.com.s"
select select
type input "chloelimqb@temasek.com.sg"
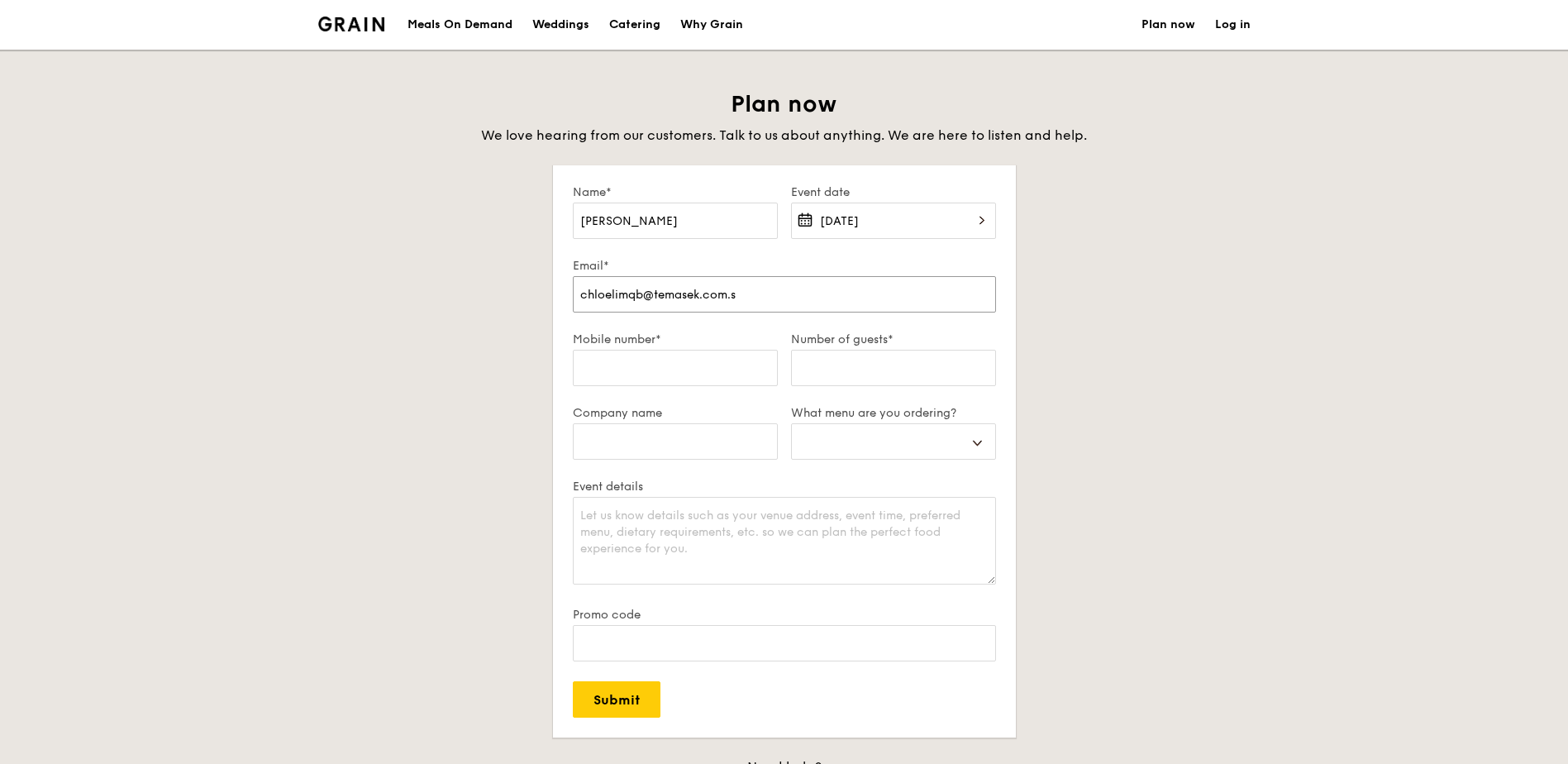
select select
type input "chloelimqb@temasek.com.sg"
click at [617, 353] on input "Mobile number*" at bounding box center [675, 367] width 205 height 37
click at [691, 373] on input "Mobile number*" at bounding box center [675, 367] width 205 height 37
type input "89"
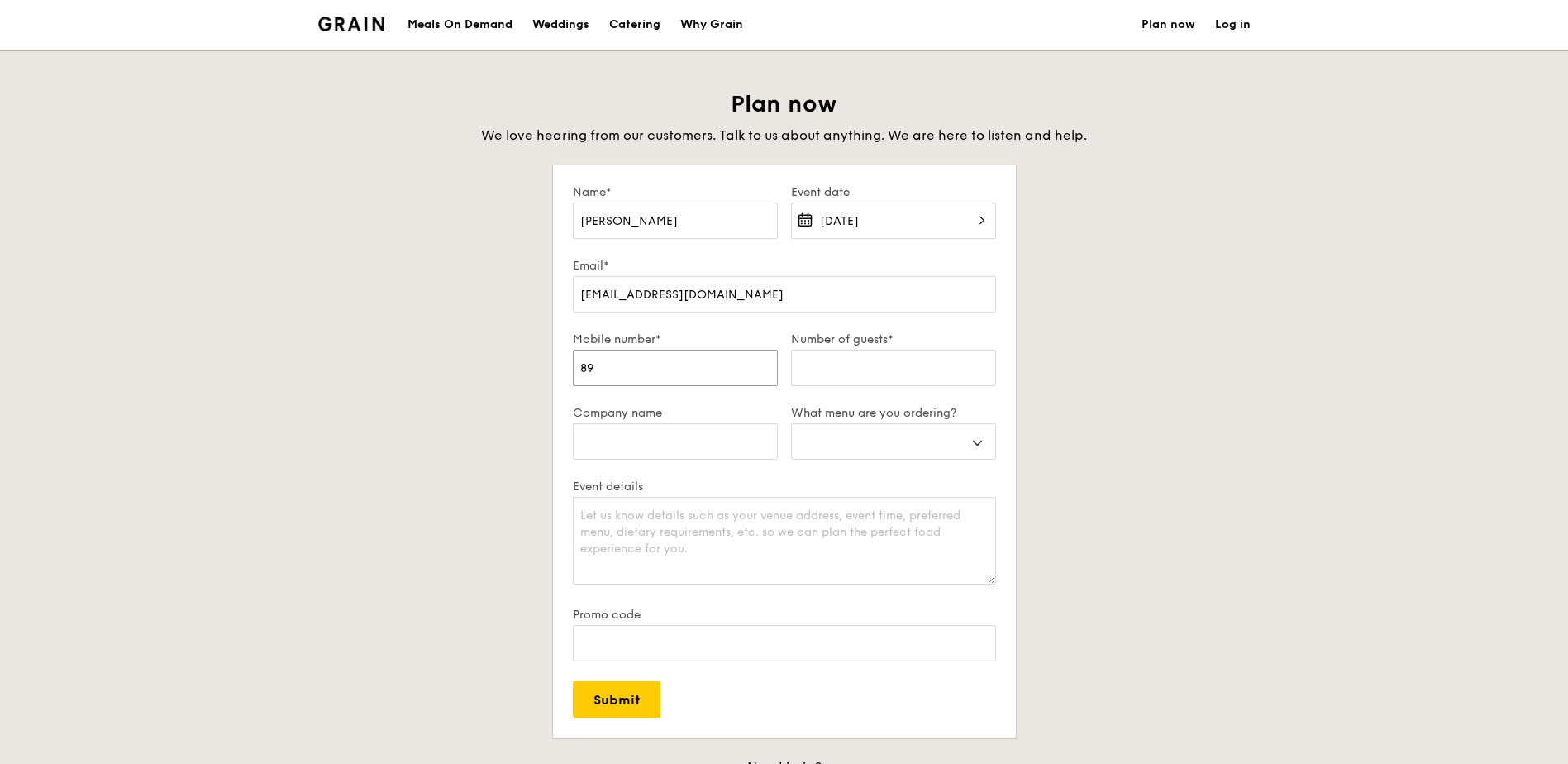
select select
type input "894"
select select
type input "8940"
select select
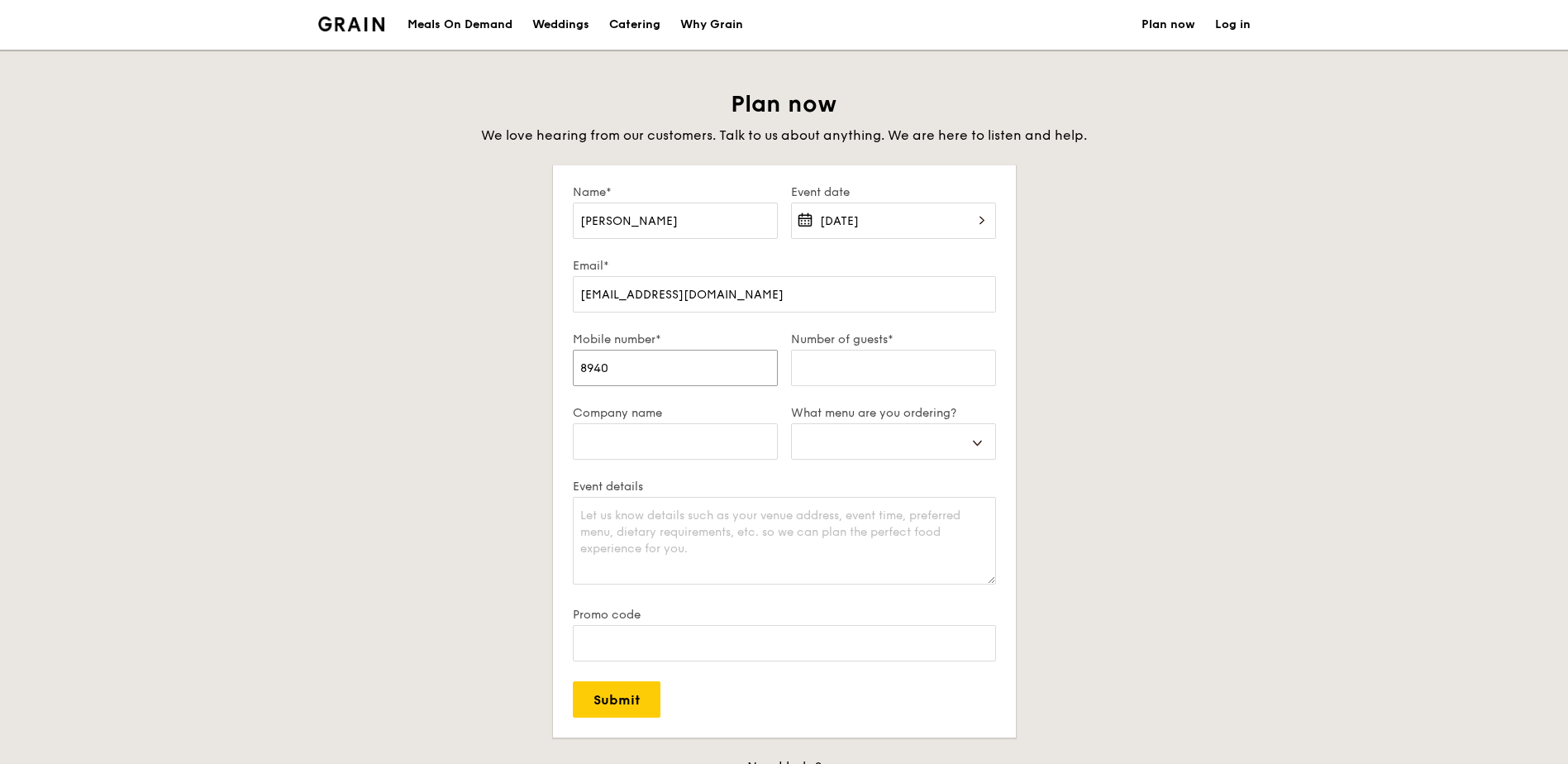
type input "89407"
select select
type input "894079"
select select
type input "8940791"
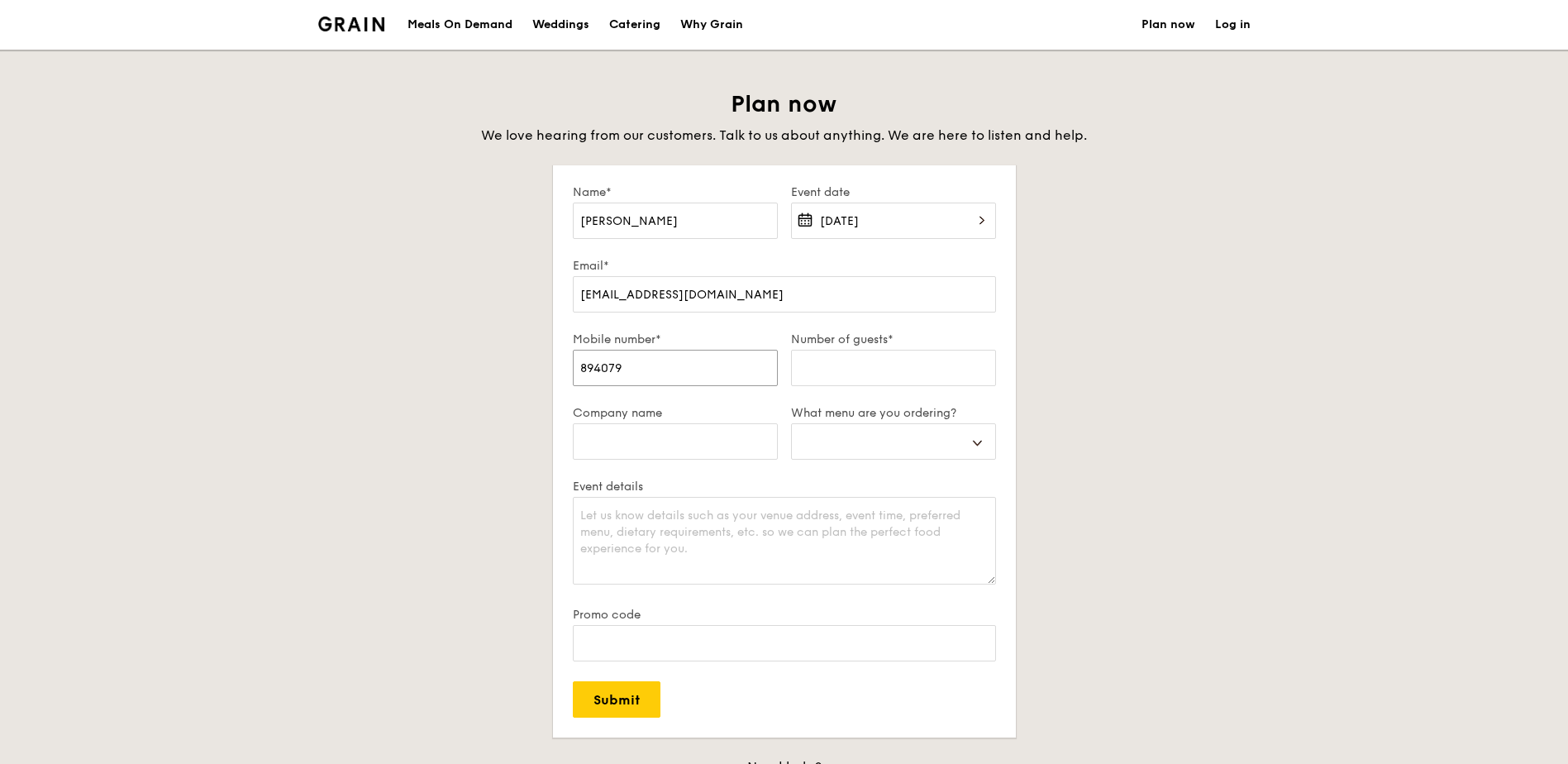
select select
type input "89407910"
select select
type input "89407910"
click at [830, 360] on input "Number of guests*" at bounding box center [893, 367] width 205 height 37
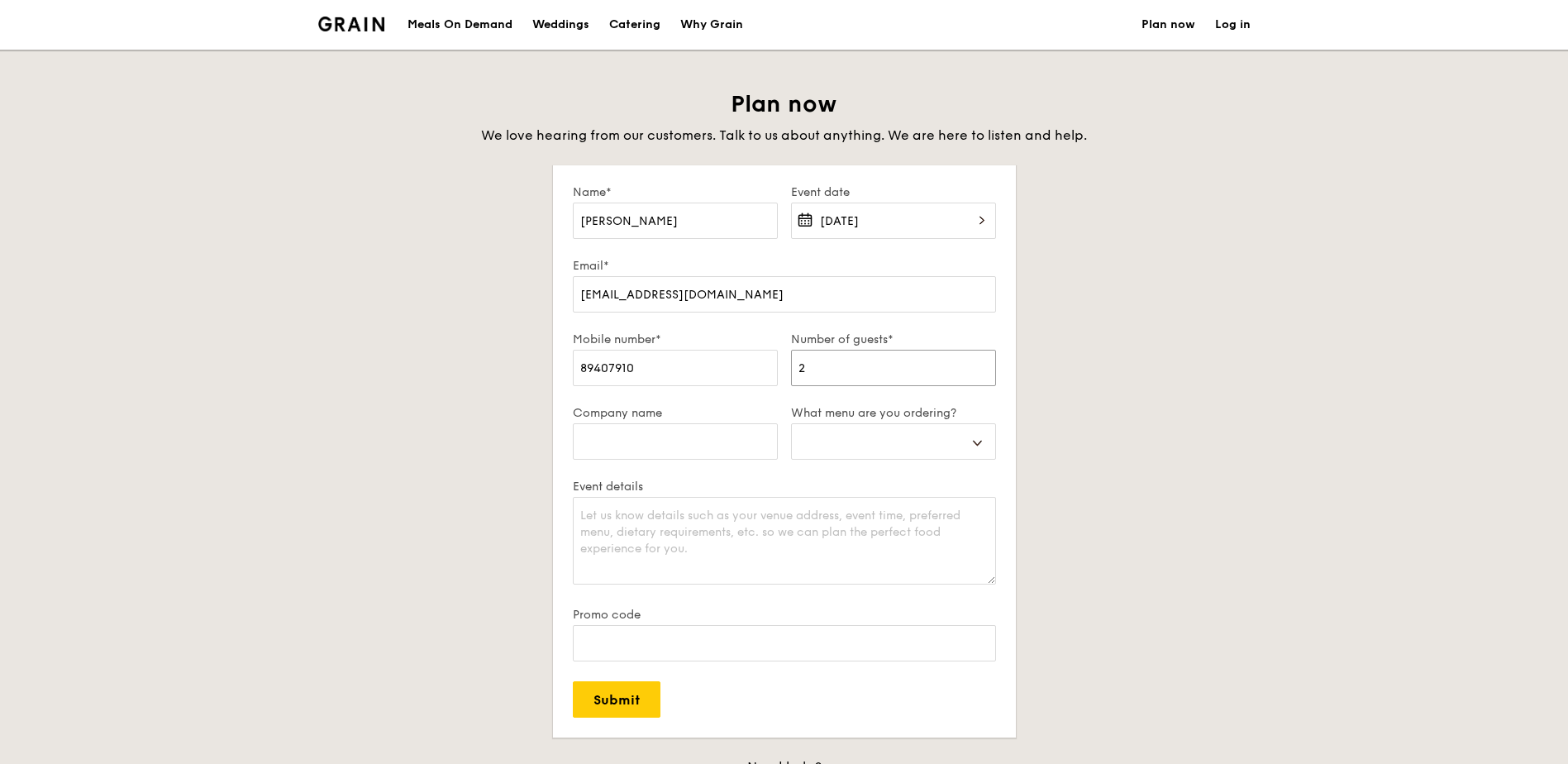
type input "25"
select select
type input "25"
click at [714, 440] on input "Company name" at bounding box center [675, 442] width 205 height 37
type input "T"
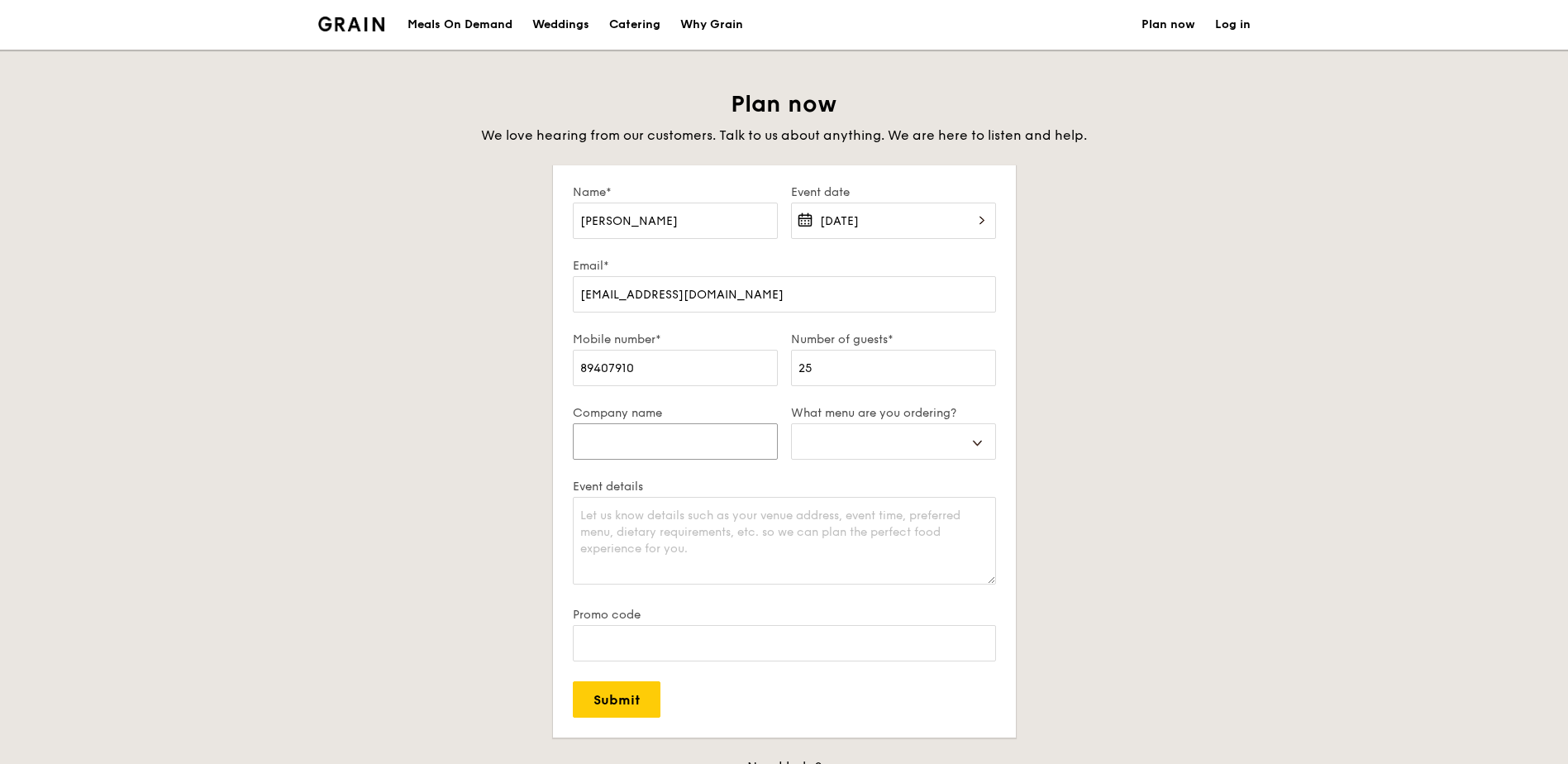
select select
type input "Te"
select select
type input "Tem"
select select
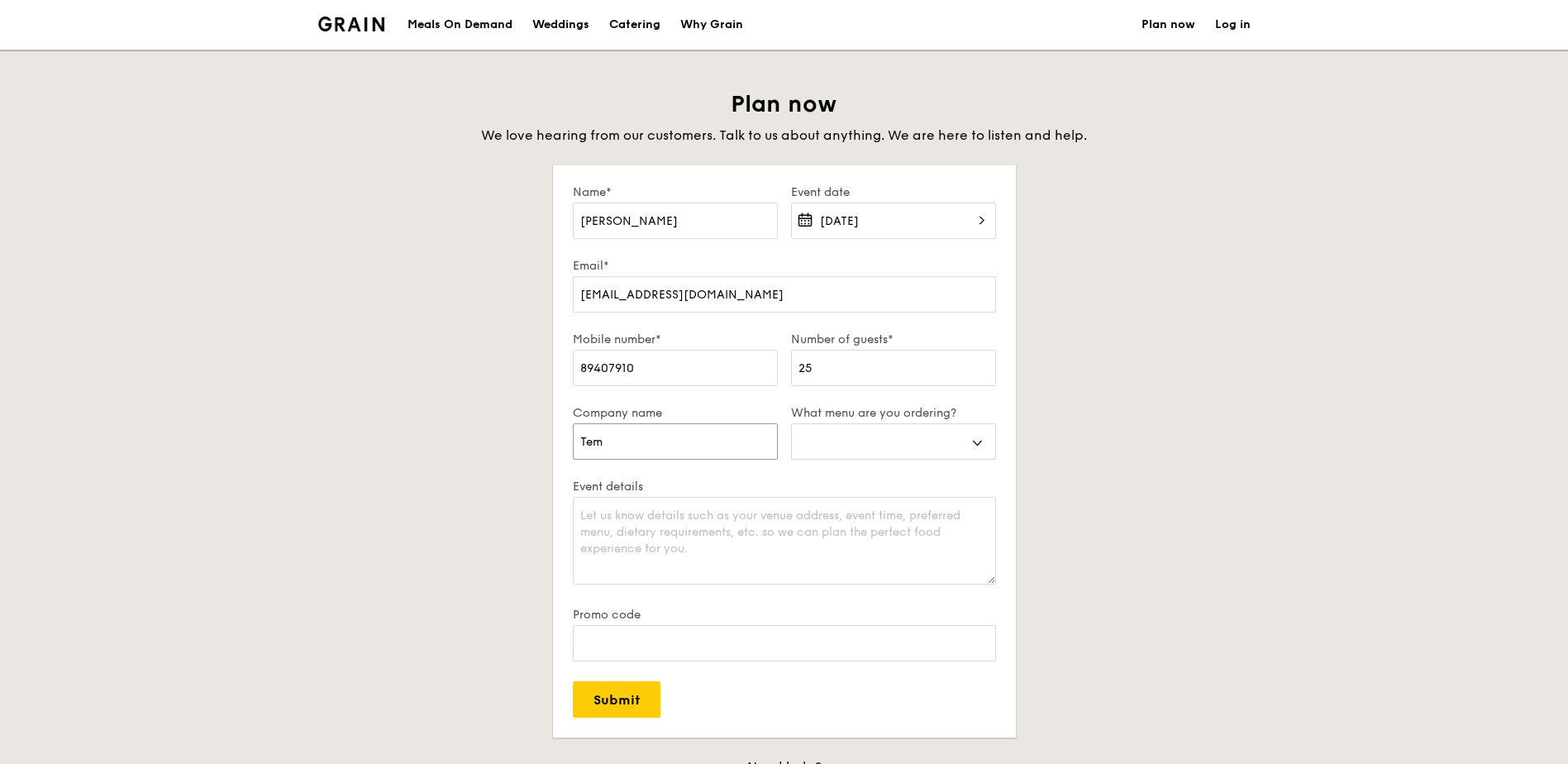
type input "Tema"
select select
type input "Temas"
select select
type input "Temase"
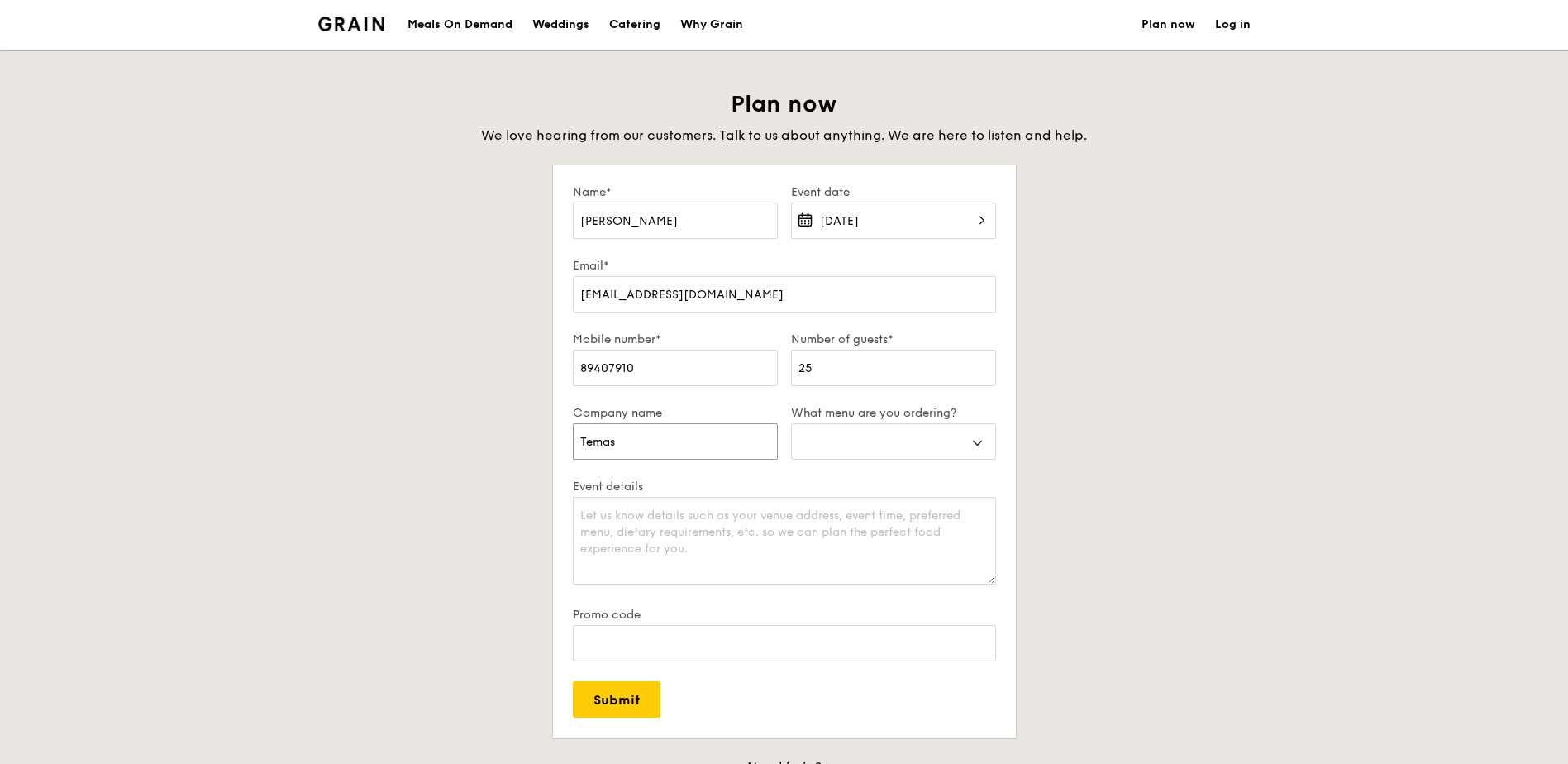
select select
type input "Temasek"
select select
type input "Temasek"
click at [894, 432] on select "Buffet Mini Buffet High Tea Canapés Meal Boxes Wedding" at bounding box center [893, 442] width 205 height 37
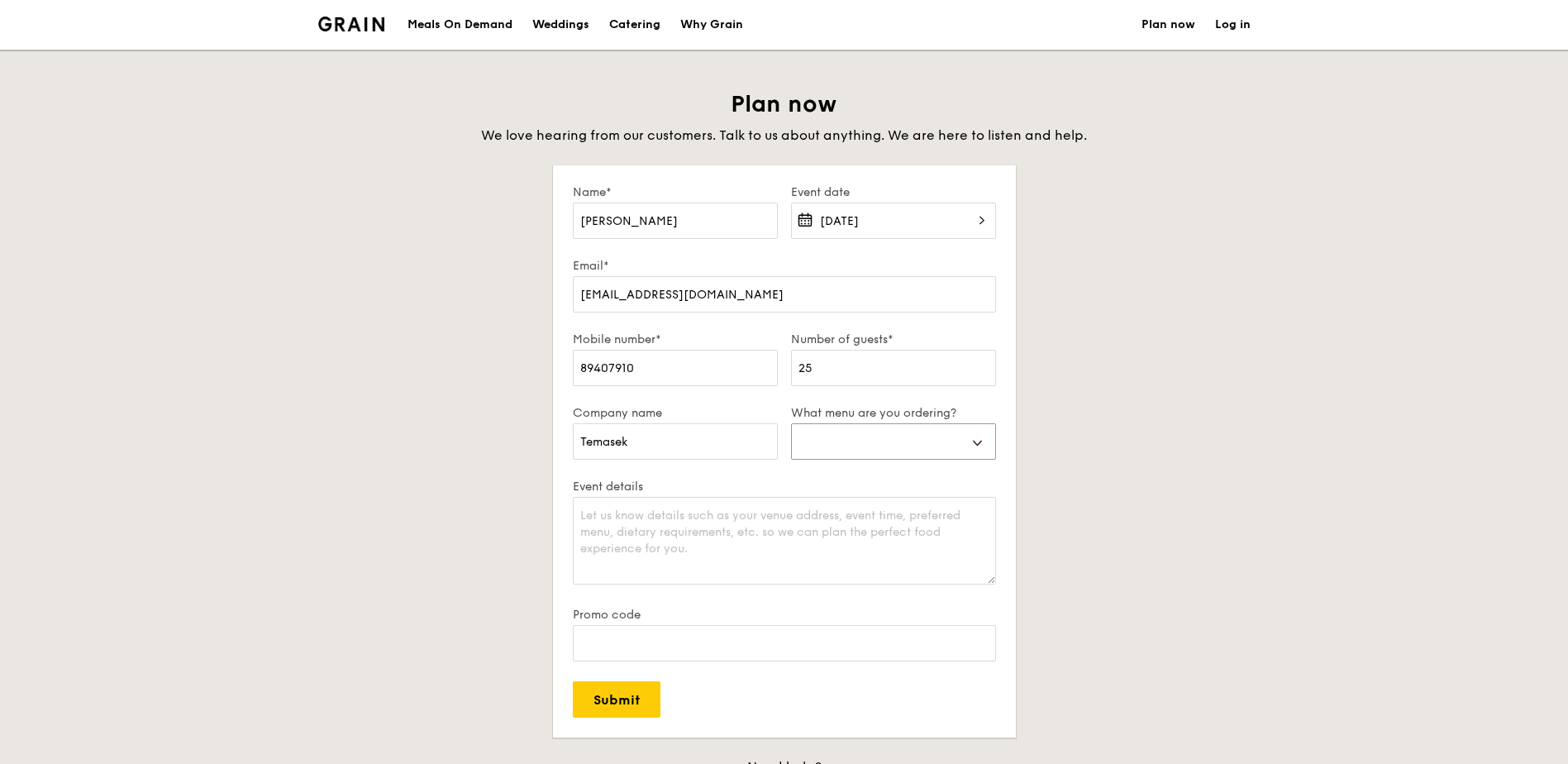
select select "mealBoxes"
click at [791, 424] on select "Buffet Mini Buffet High Tea Canapés Meal Boxes Wedding" at bounding box center [893, 442] width 205 height 37
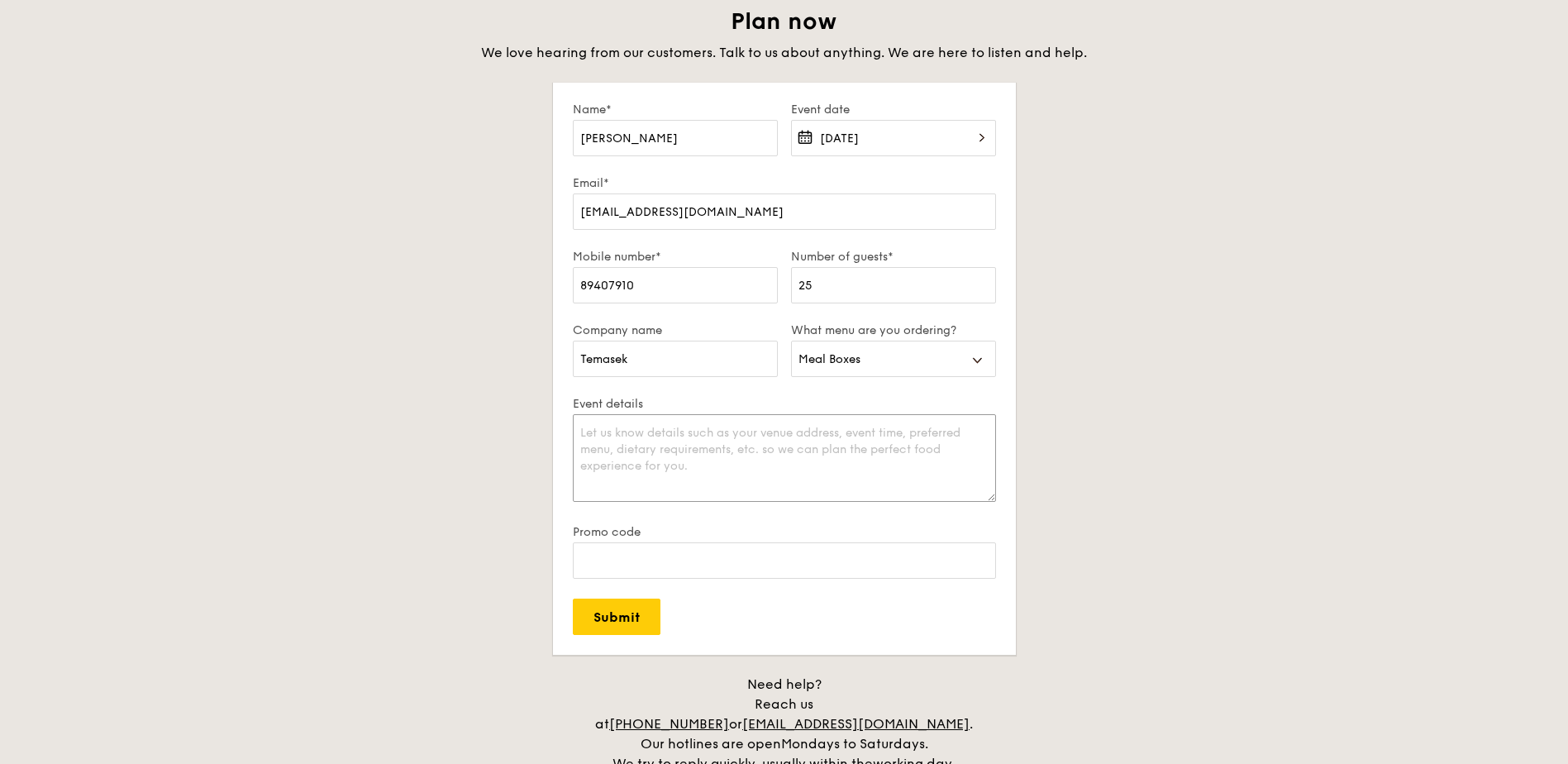
click at [789, 475] on textarea "Event details" at bounding box center [784, 457] width 424 height 87
drag, startPoint x: 705, startPoint y: 464, endPoint x: 631, endPoint y: 445, distance: 76.4
click at [631, 445] on textarea "Event details" at bounding box center [784, 457] width 424 height 87
click at [769, 472] on textarea "Event details" at bounding box center [784, 457] width 424 height 87
click at [799, 444] on textarea "Event details" at bounding box center [784, 457] width 424 height 87
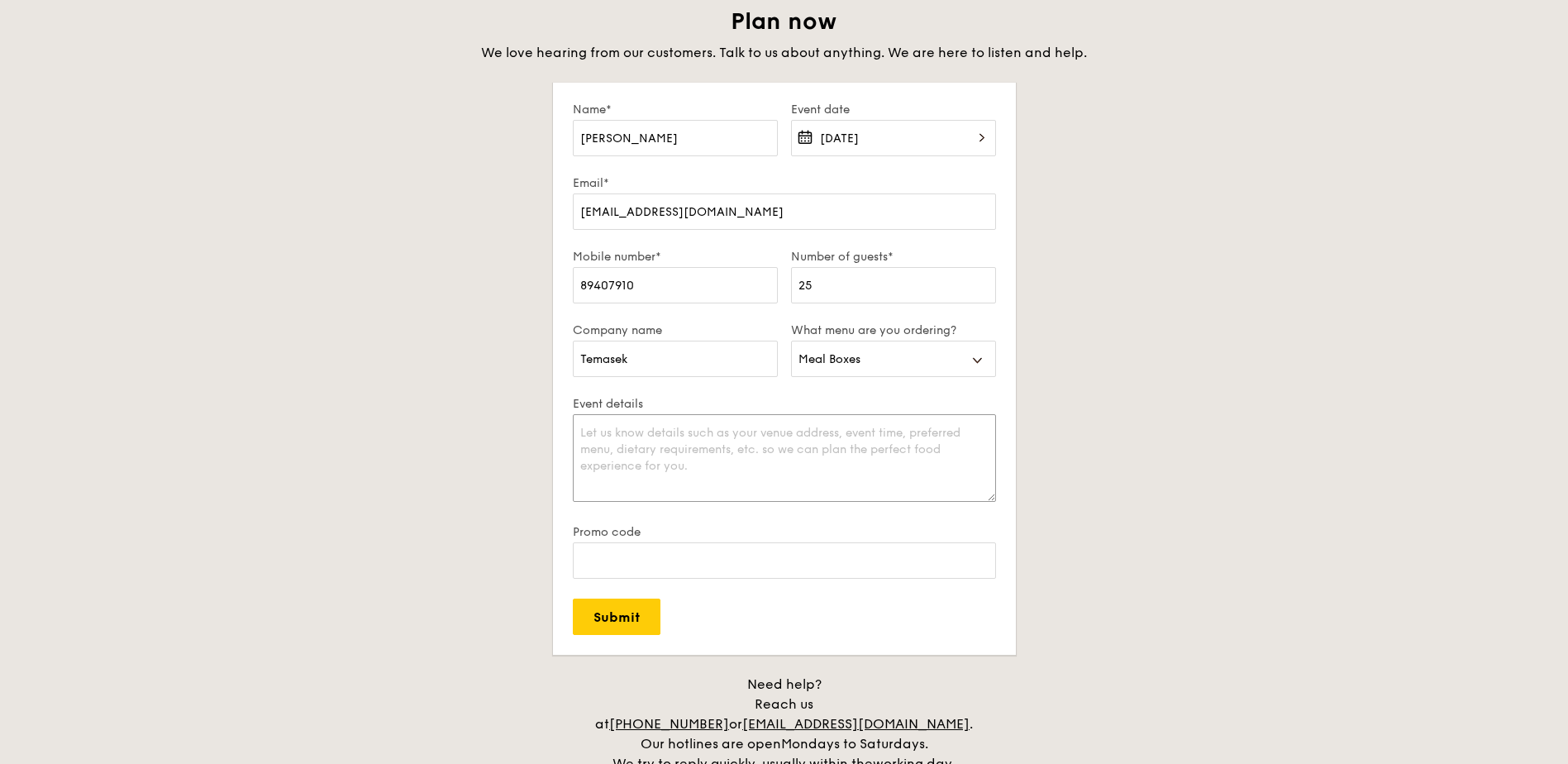
click at [796, 466] on textarea "Event details" at bounding box center [784, 457] width 424 height 87
type textarea "f"
click at [690, 442] on textarea "Event details" at bounding box center [784, 457] width 424 height 87
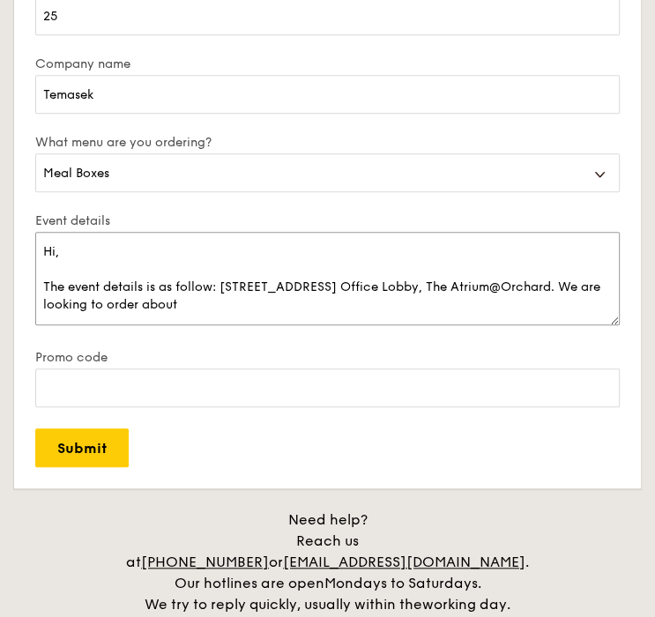
scroll to position [556, 0]
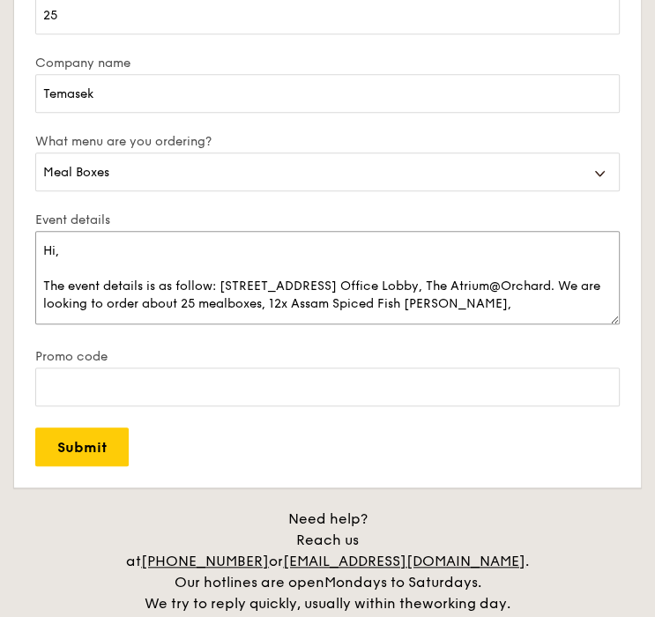
click at [312, 303] on textarea "Hi, The event details is as follow: 60B Orchard Road, Tower 2 Office Lobby, The…" at bounding box center [327, 277] width 585 height 93
click at [275, 302] on textarea "Hi, The event details is as follow: 60B Orchard Road, Tower 2 Office Lobby, The…" at bounding box center [327, 277] width 585 height 93
click at [515, 301] on textarea "Hi, The event details is as follow: 60B Orchard Road, Tower 2 Office Lobby, The…" at bounding box center [327, 277] width 585 height 93
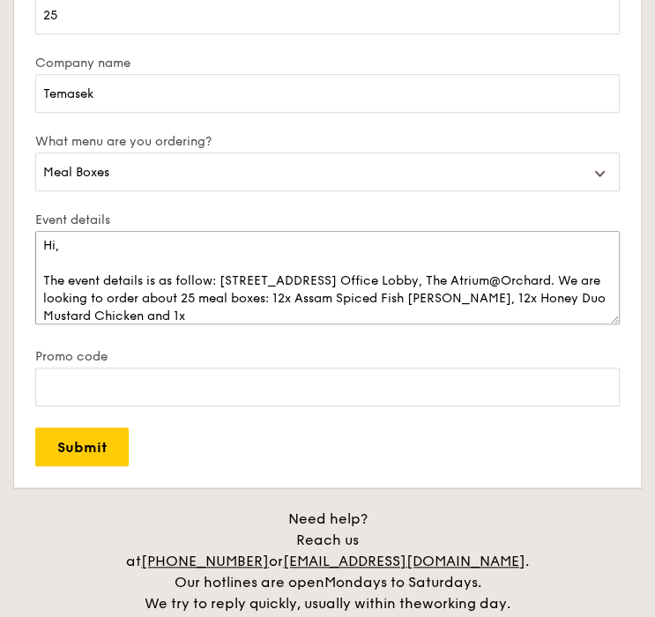
paste textarea "Eggplant Chickpea Masala Briyani"
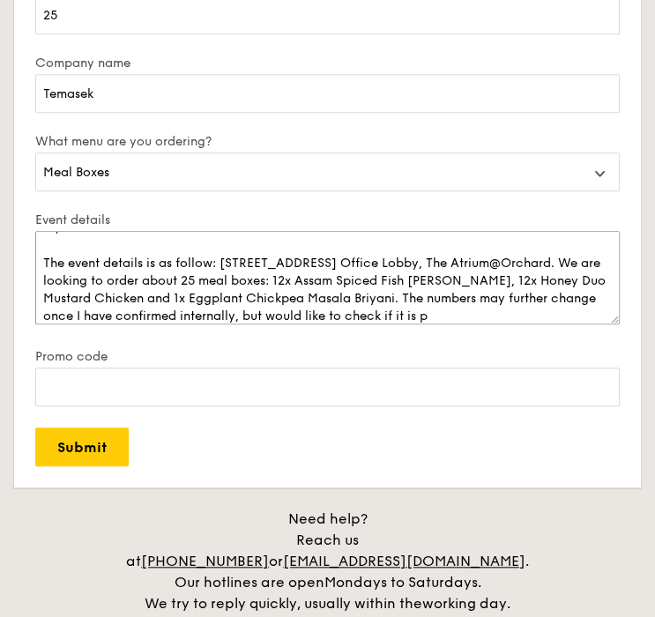
scroll to position [41, 0]
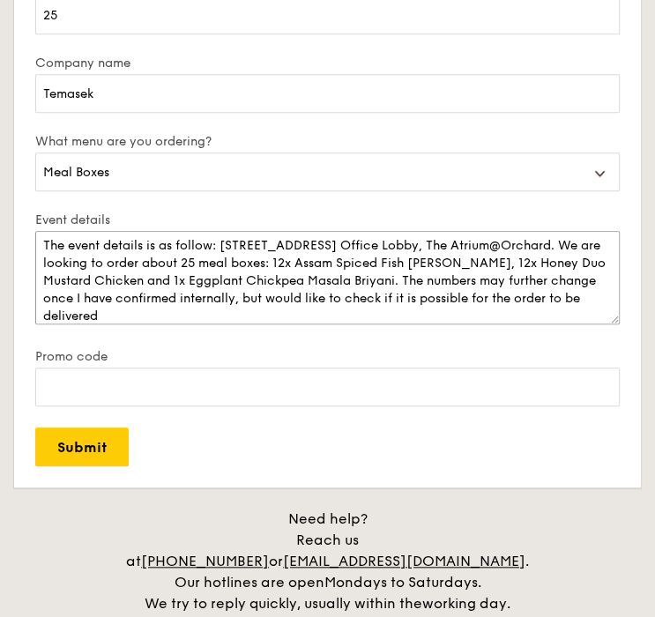
click at [107, 244] on textarea "Hi, The event details is as follow: 60B Orchard Road, Tower 2 Office Lobby, The…" at bounding box center [327, 277] width 585 height 93
click at [316, 317] on textarea "Hi, The event venue is as follow: 60B Orchard Road, Tower 2 Office Lobby, The A…" at bounding box center [327, 277] width 585 height 93
click at [149, 259] on textarea "Hi, The event venue is as follow: 60B Orchard Road, Tower 2 Office Lobby, The A…" at bounding box center [327, 277] width 585 height 93
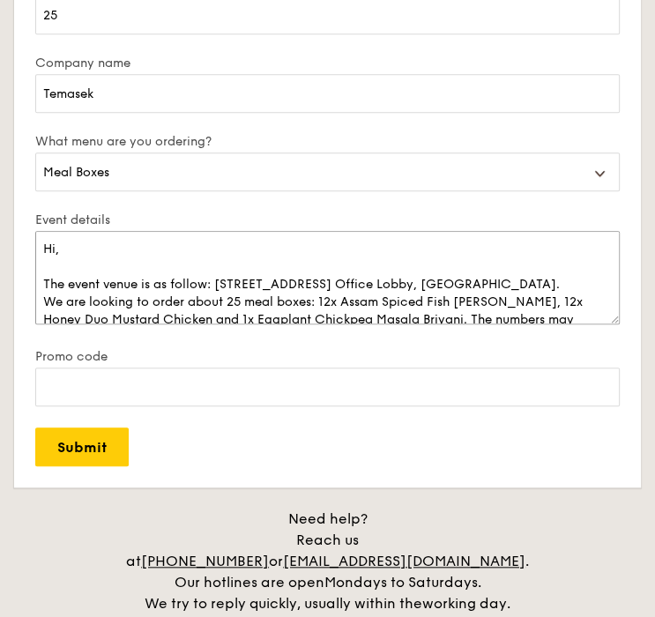
scroll to position [0, 0]
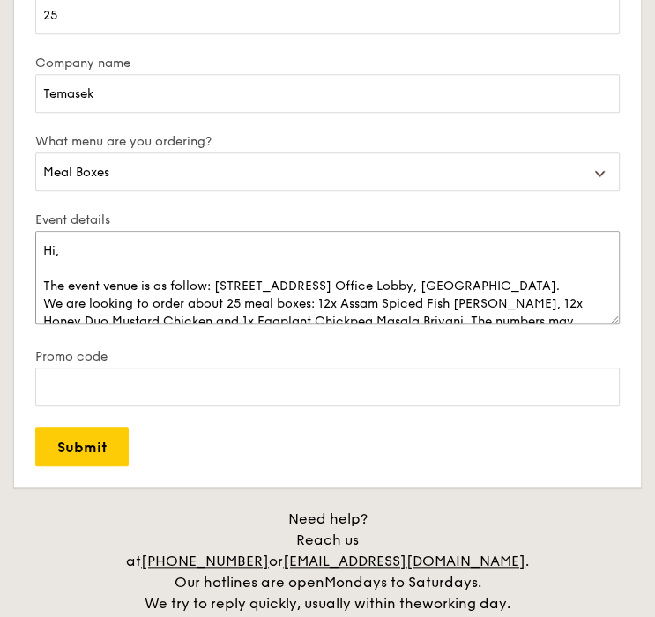
click at [291, 299] on textarea "Hi, The event venue is as follow: 60B Orchard Road, Tower 2 Office Lobby, The A…" at bounding box center [327, 277] width 585 height 93
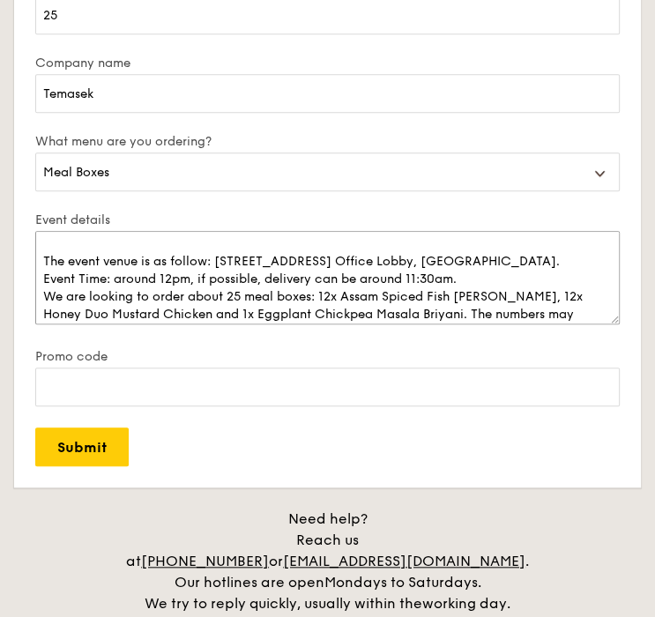
scroll to position [26, 0]
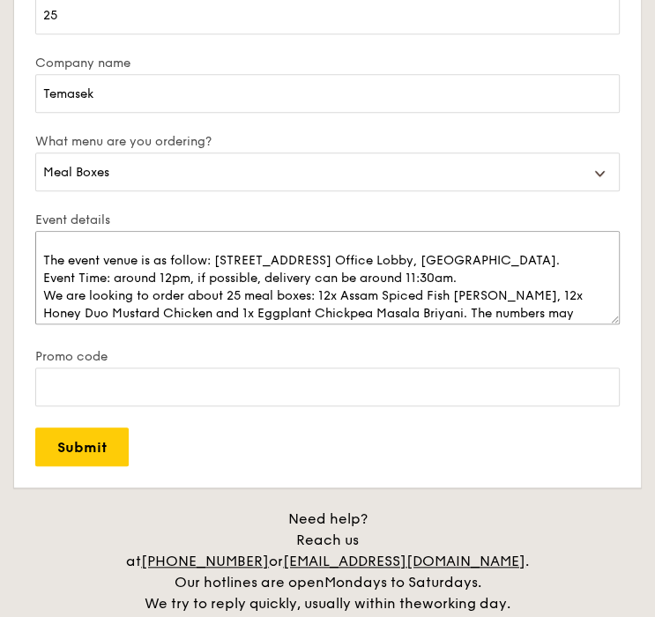
click at [206, 260] on textarea "Hi, The event venue is as follow: 60B Orchard Road, Tower 2 Office Lobby, The A…" at bounding box center [327, 277] width 585 height 93
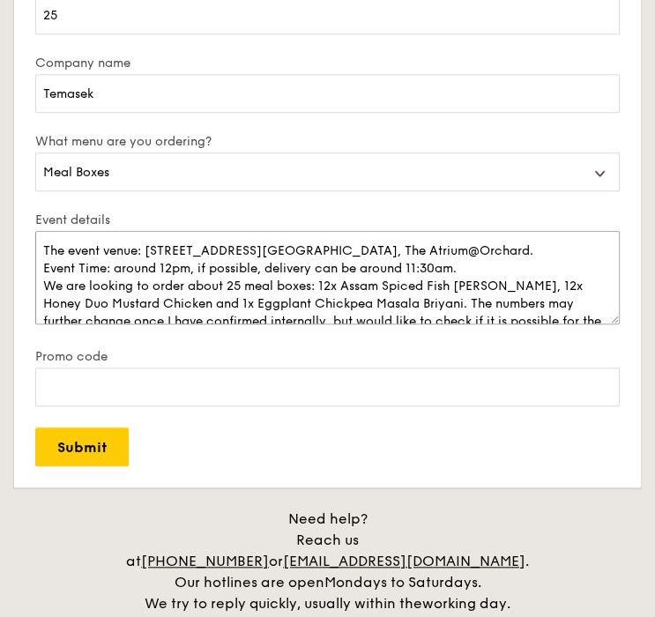
scroll to position [40, 0]
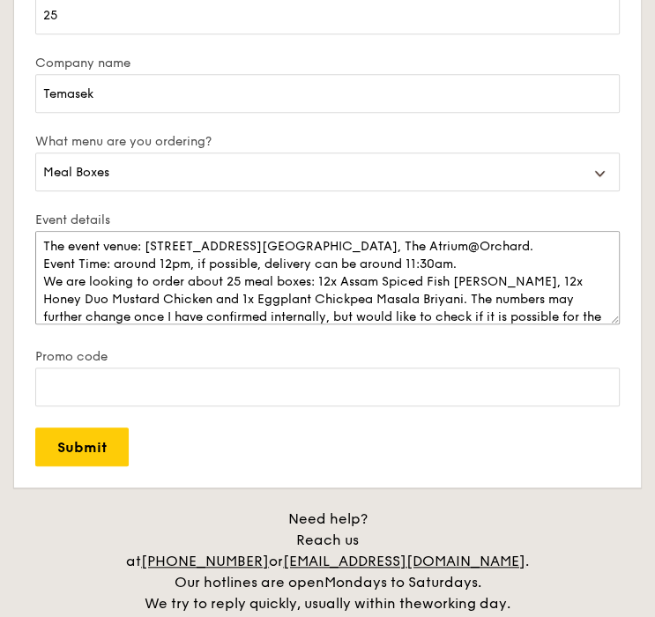
click at [456, 263] on textarea "Hi, The event venue: 60B Orchard Road, Tower 2 Office Lobby, The Atrium@Orchard…" at bounding box center [327, 277] width 585 height 93
click at [437, 263] on textarea "Hi, The event venue: 60B Orchard Road, Tower 2 Office Lobby, The Atrium@Orchard…" at bounding box center [327, 277] width 585 height 93
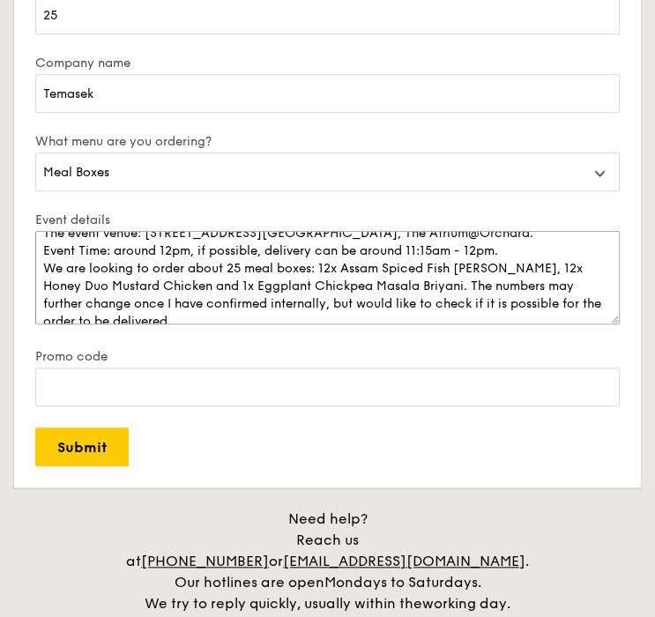
scroll to position [56, 0]
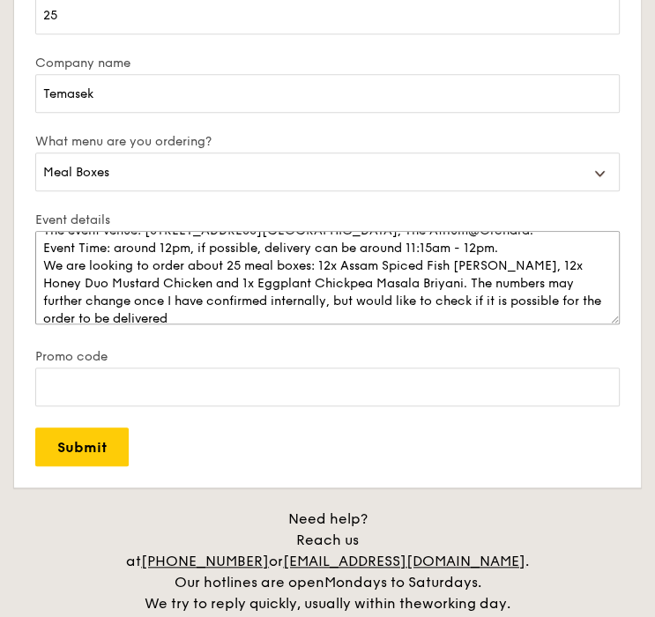
click at [402, 278] on textarea "Hi, The event venue: 60B Orchard Road, Tower 2 Office Lobby, The Atrium@Orchard…" at bounding box center [327, 277] width 585 height 93
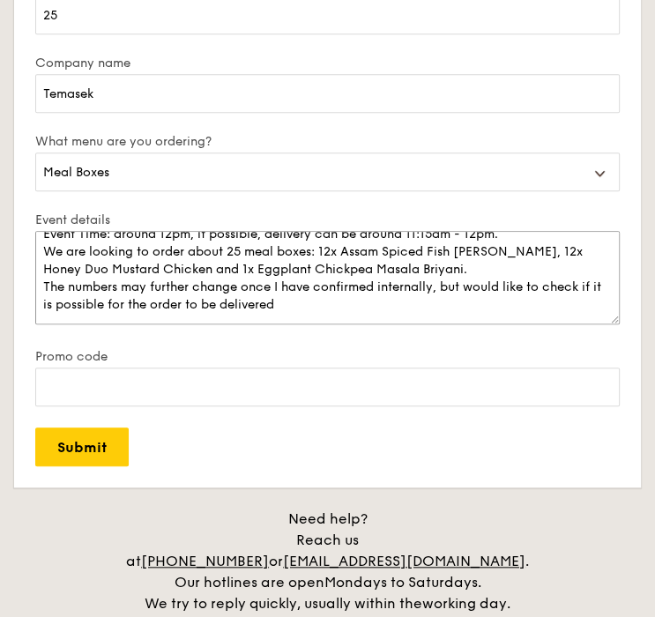
scroll to position [71, 0]
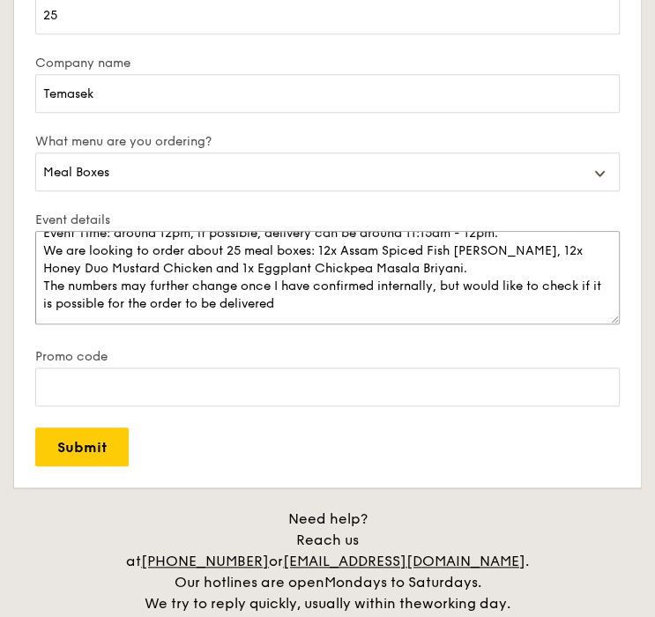
click at [586, 287] on textarea "Hi, The event venue: 60B Orchard Road, Tower 2 Office Lobby, The Atrium@Orchard…" at bounding box center [327, 277] width 585 height 93
click at [423, 303] on textarea "Hi, The event venue: 60B Orchard Road, Tower 2 Office Lobby, The Atrium@Orchard…" at bounding box center [327, 277] width 585 height 93
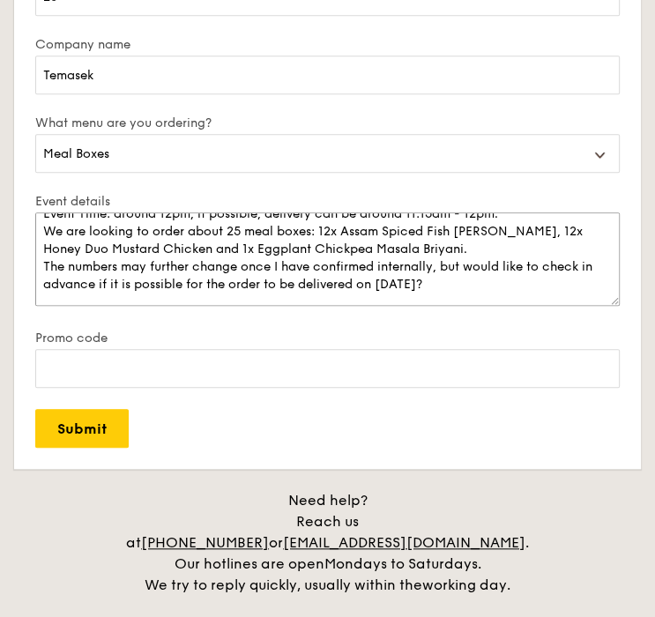
scroll to position [62, 0]
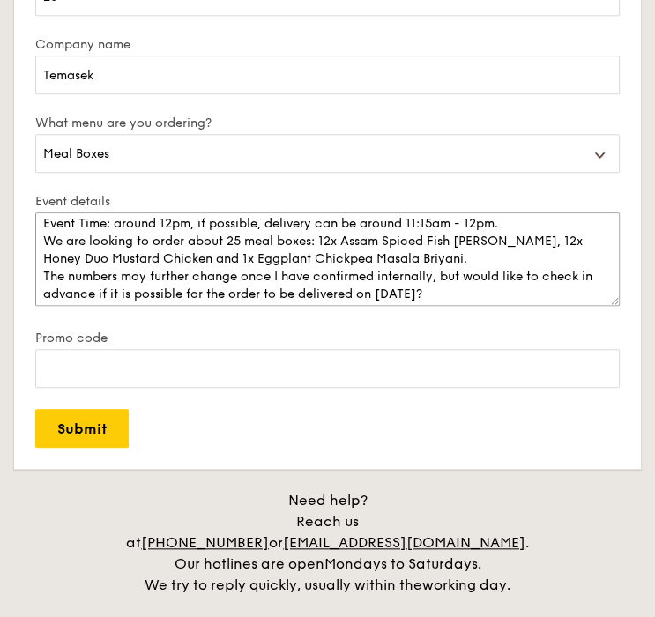
click at [406, 253] on textarea "Hi, The event venue: 60B Orchard Road, Tower 2 Office Lobby, The Atrium@Orchard…" at bounding box center [327, 259] width 585 height 93
click at [491, 259] on textarea "Hi, The event venue: 60B Orchard Road, Tower 2 Office Lobby, The Atrium@Orchard…" at bounding box center [327, 259] width 585 height 93
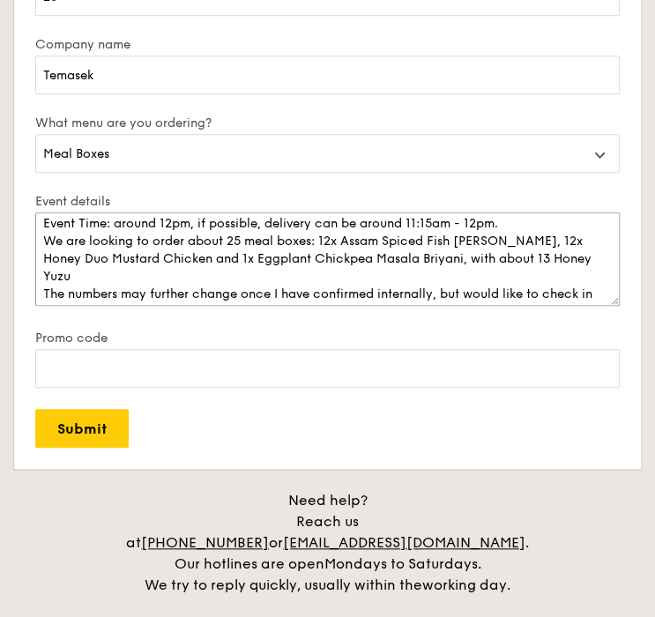
click at [572, 255] on textarea "Hi, The event venue: 60B Orchard Road, Tower 2 Office Lobby, The Atrium@Orchard…" at bounding box center [327, 259] width 585 height 93
click at [482, 253] on textarea "Hi, The event venue: 60B Orchard Road, Tower 2 Office Lobby, The Atrium@Orchard…" at bounding box center [327, 259] width 585 height 93
click at [459, 276] on textarea "Hi, The event venue: 60B Orchard Road, Tower 2 Office Lobby, The Atrium@Orchard…" at bounding box center [327, 259] width 585 height 93
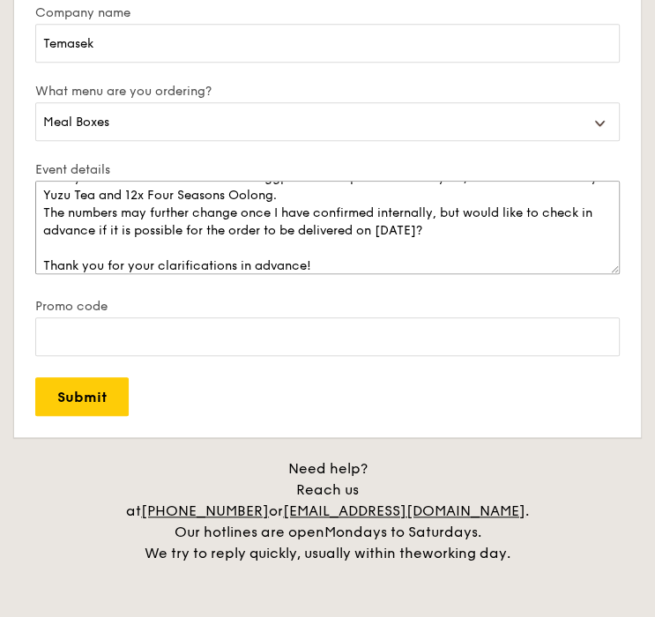
scroll to position [123, 0]
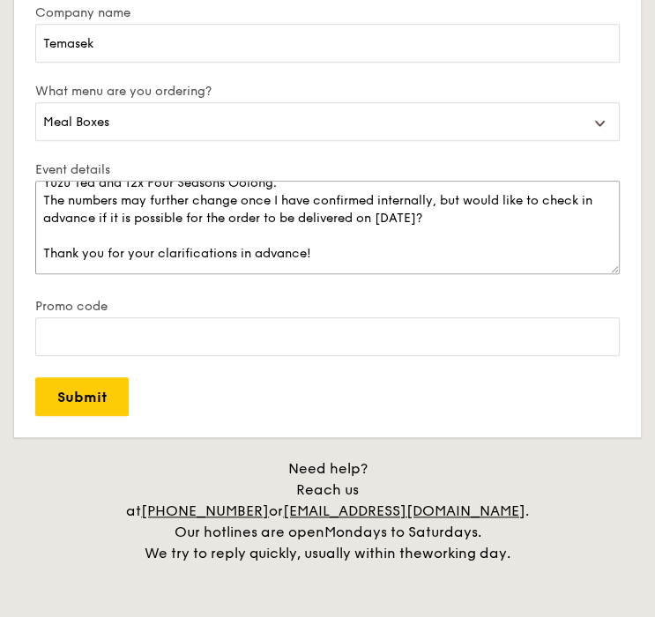
click at [450, 217] on textarea "Hi, The event venue: 60B Orchard Road, Tower 2 Office Lobby, The Atrium@Orchard…" at bounding box center [327, 227] width 585 height 93
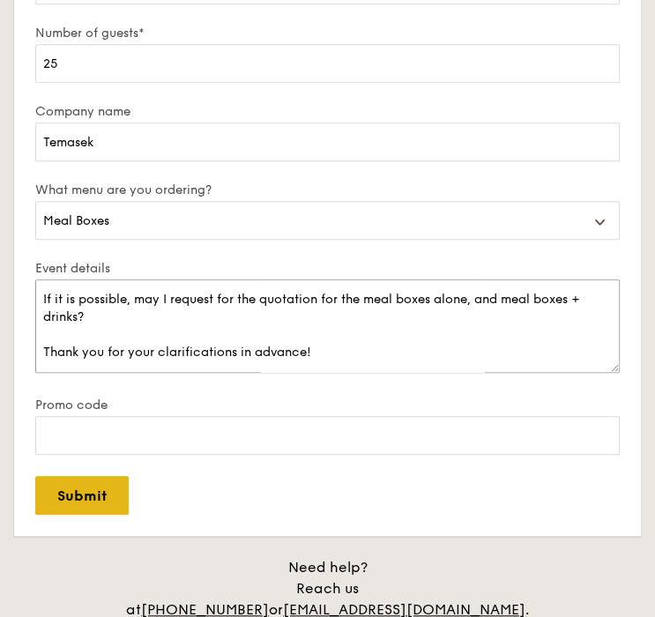
scroll to position [513, 0]
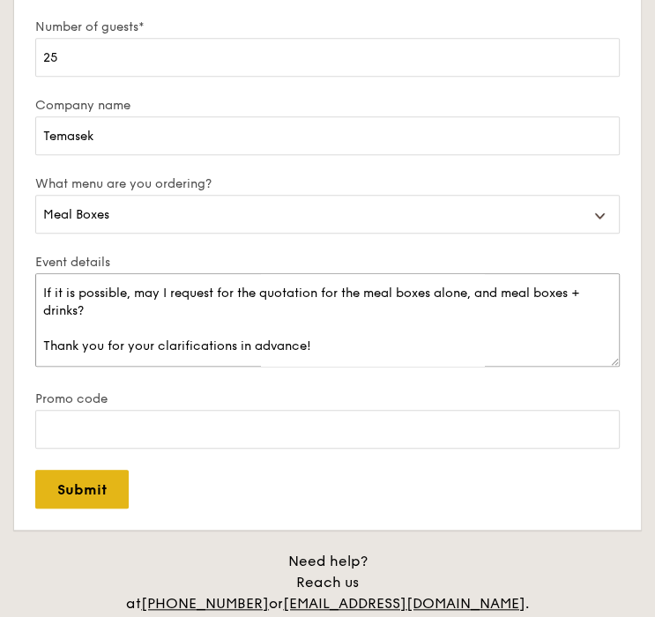
type textarea "Hi, The event venue: 60B Orchard Road, Tower 2 Office Lobby, The Atrium@Orchard…"
click at [92, 500] on input "Submit" at bounding box center [81, 489] width 93 height 39
select select
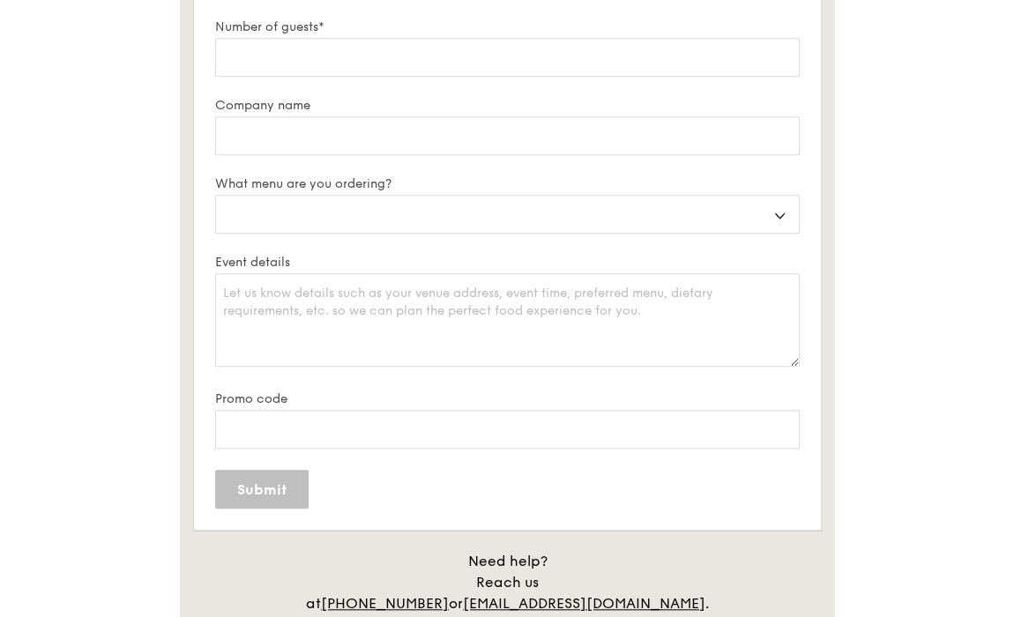
scroll to position [0, 0]
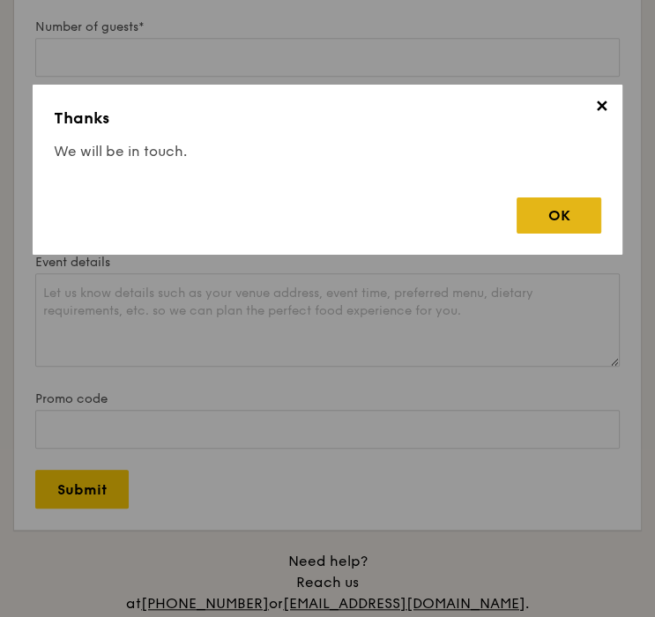
click at [533, 223] on div "OK" at bounding box center [559, 216] width 85 height 36
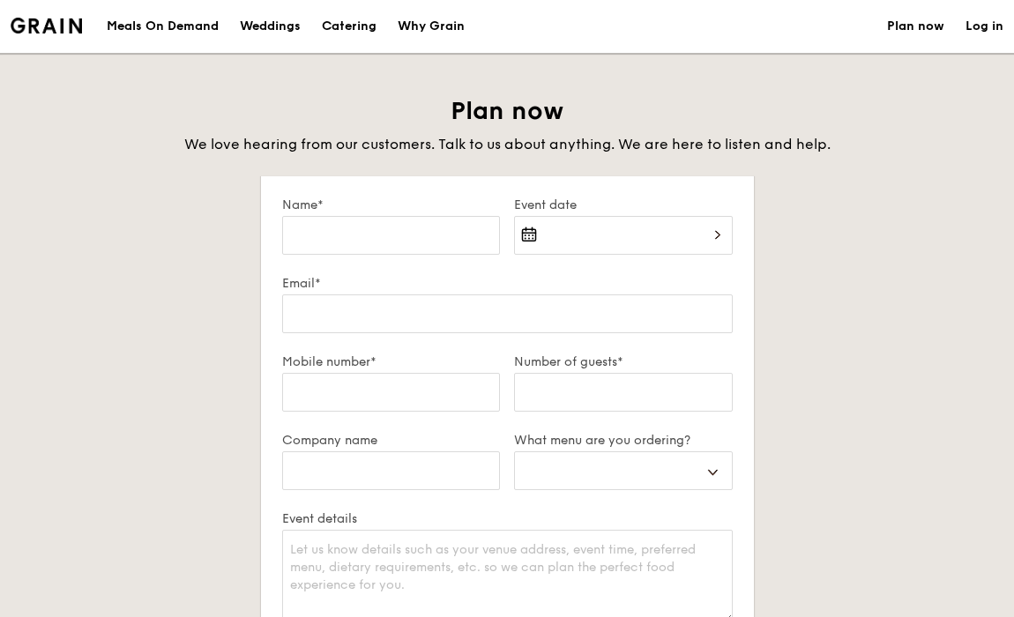
click at [662, 240] on div at bounding box center [623, 246] width 219 height 60
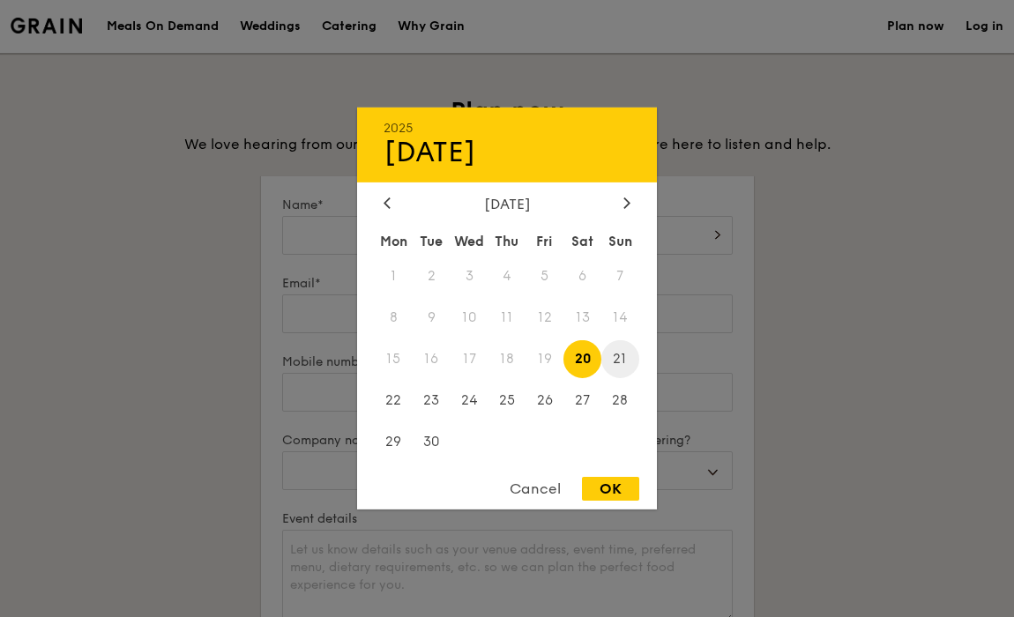
click at [623, 365] on span "21" at bounding box center [621, 359] width 38 height 38
click at [542, 498] on div "Cancel" at bounding box center [535, 489] width 86 height 24
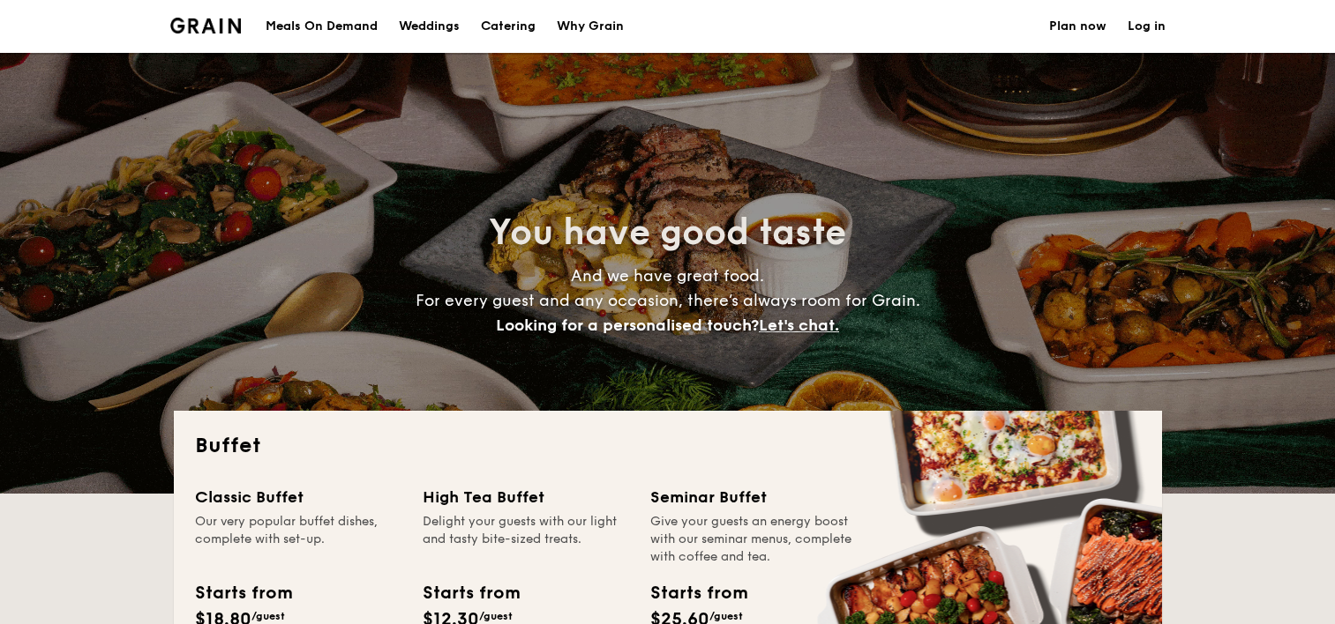
select select
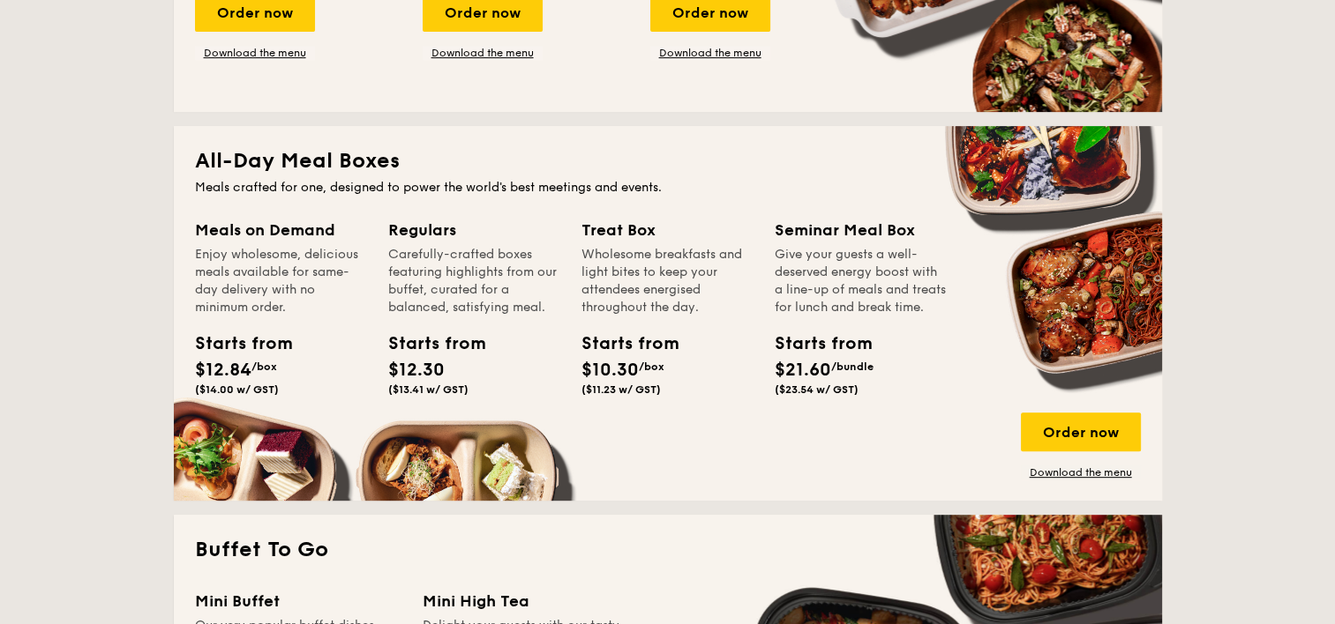
scroll to position [675, 0]
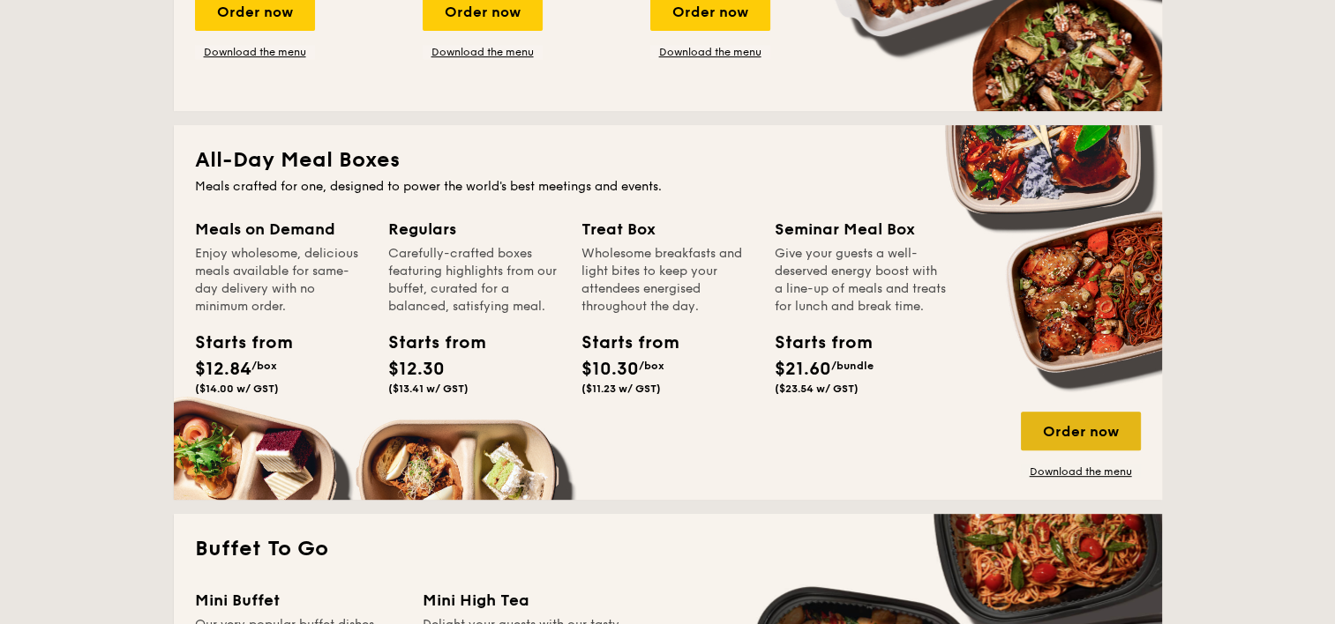
click at [1090, 422] on div "Order now" at bounding box center [1081, 431] width 120 height 39
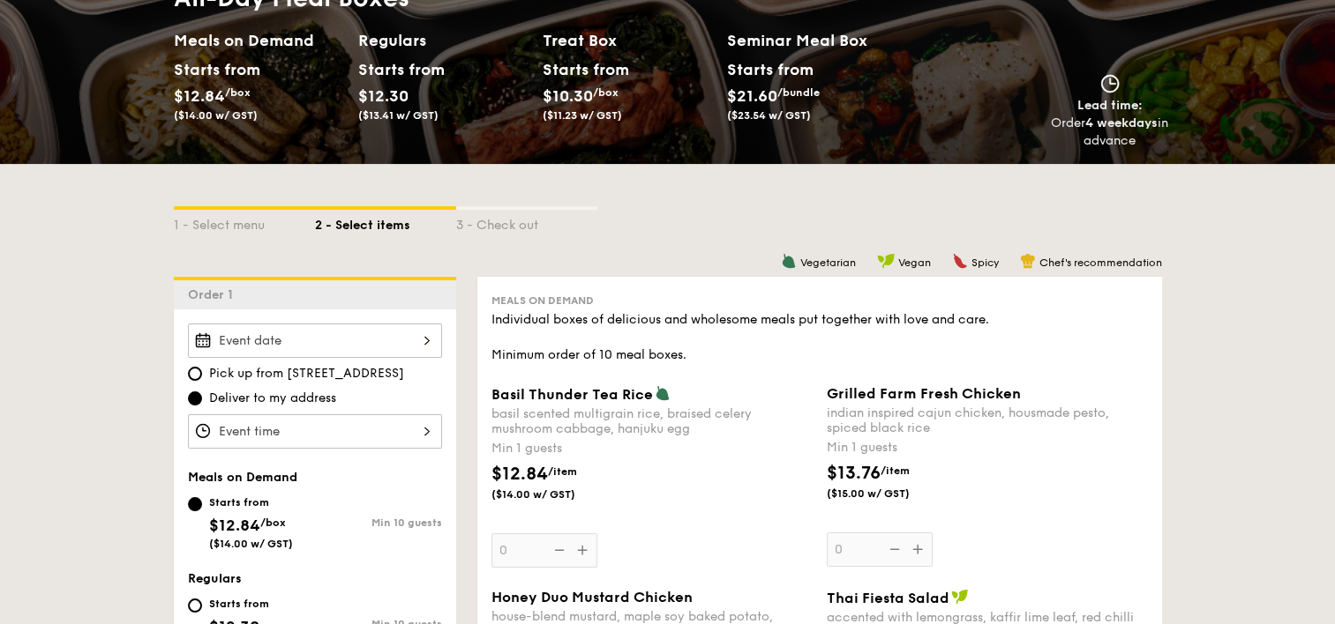
scroll to position [221, 0]
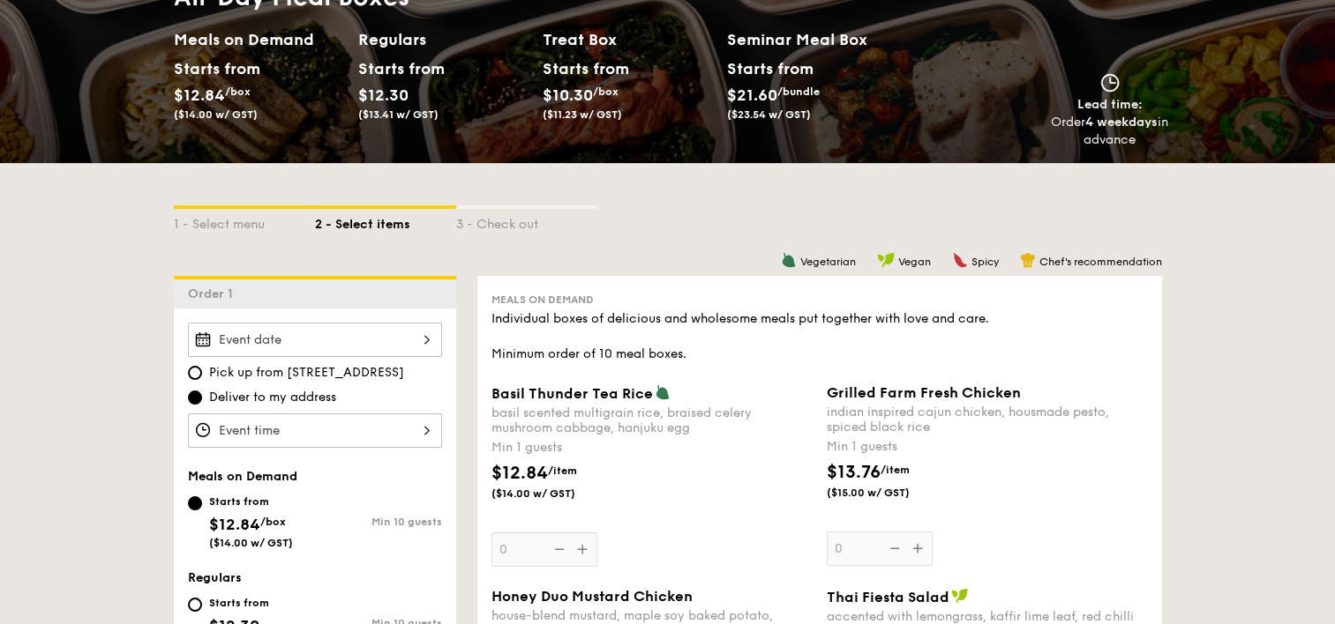
click at [392, 356] on div "Pick up from [STREET_ADDRESS] Deliver to my address" at bounding box center [315, 385] width 254 height 125
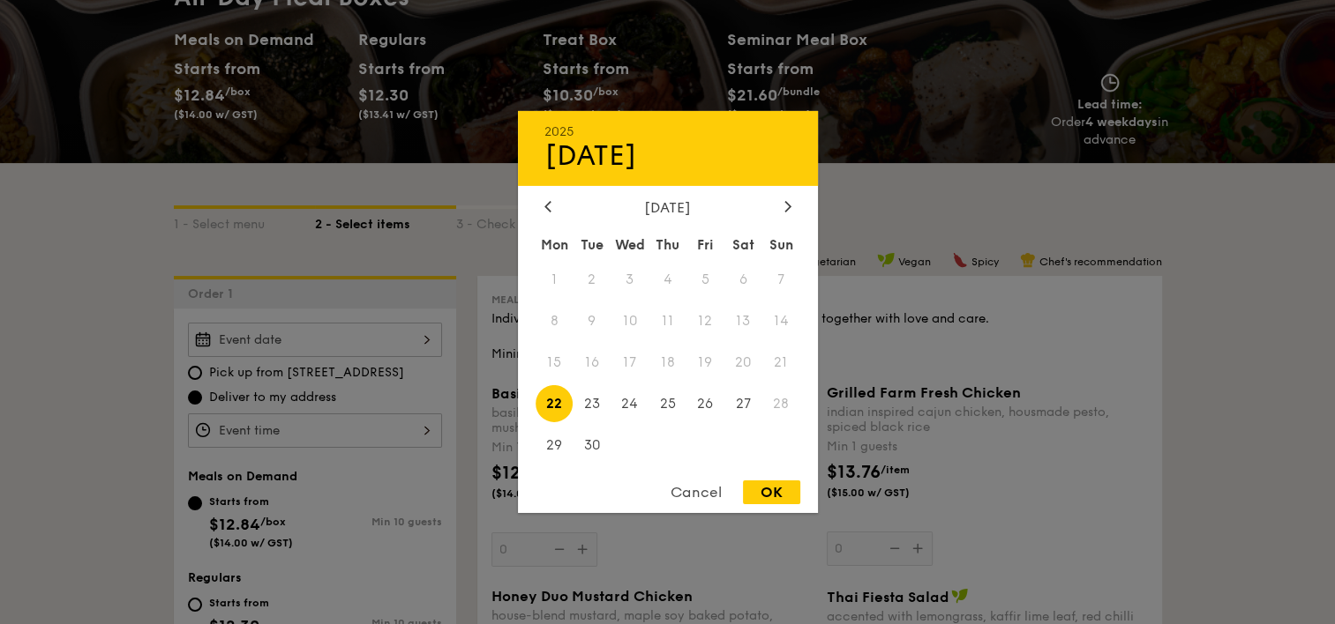
click at [393, 335] on div "2025 Sep [DATE] Tue Wed Thu Fri Sat Sun 1 2 3 4 5 6 7 8 9 10 11 12 13 14 15 16 …" at bounding box center [315, 340] width 254 height 34
click at [772, 495] on div "OK" at bounding box center [771, 493] width 57 height 24
type input "[DATE]"
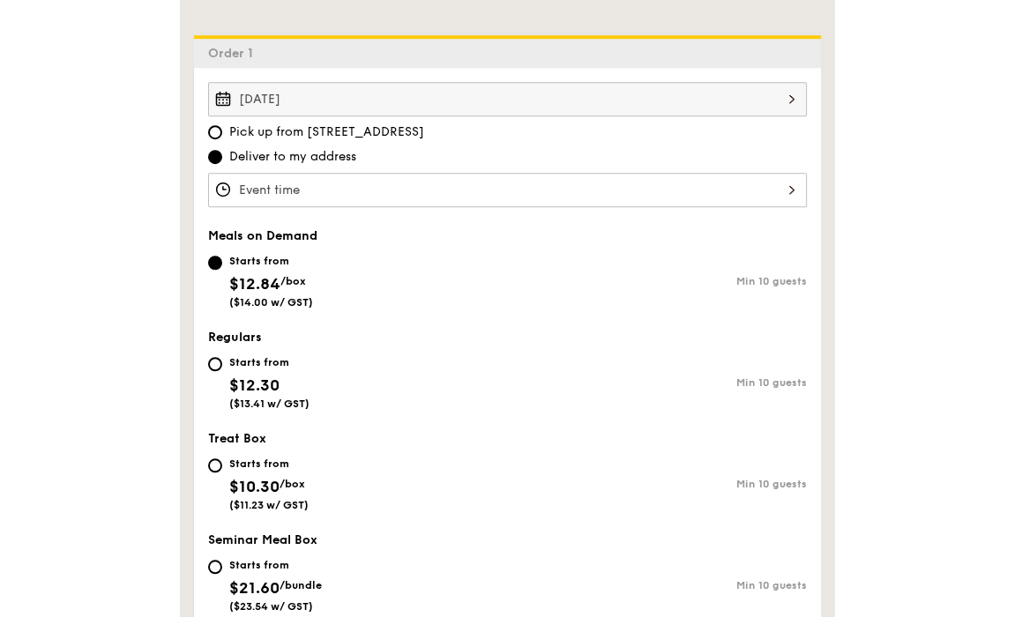
scroll to position [462, 0]
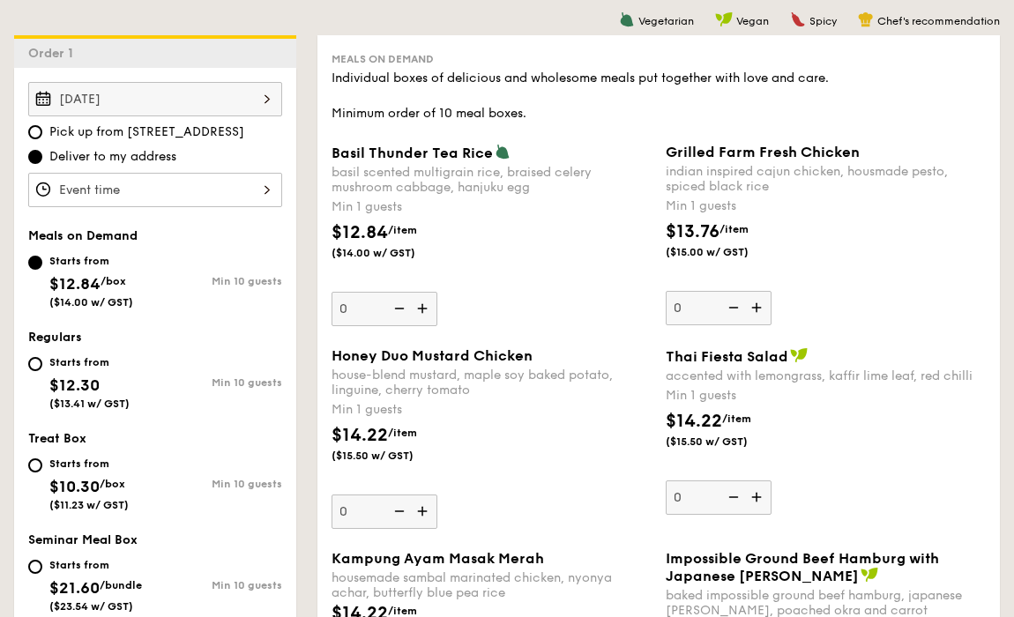
click at [248, 102] on div "[DATE]" at bounding box center [155, 99] width 254 height 34
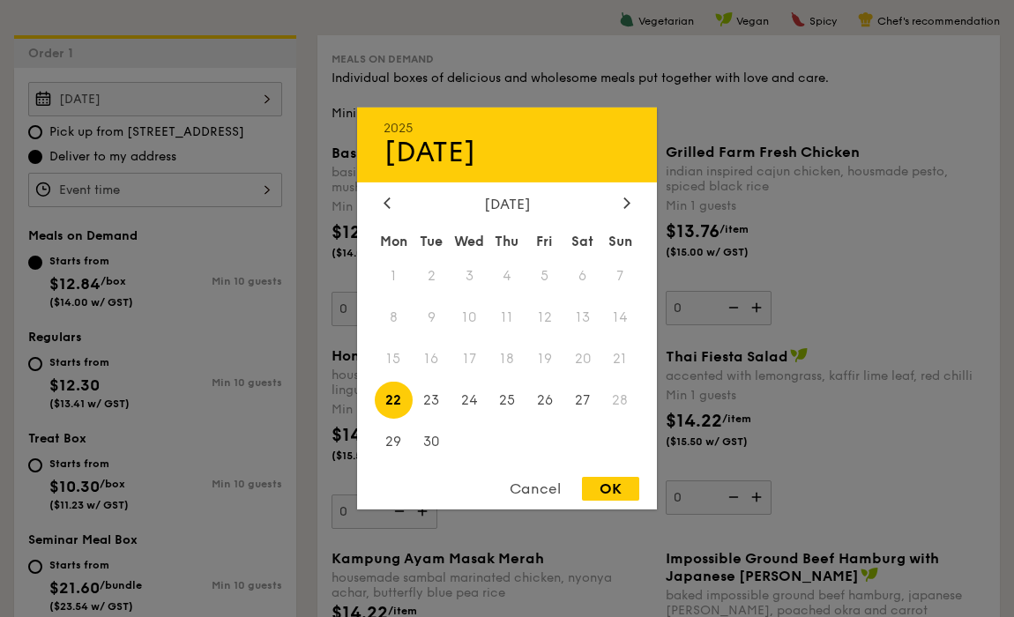
click at [543, 488] on div "Cancel" at bounding box center [535, 489] width 86 height 24
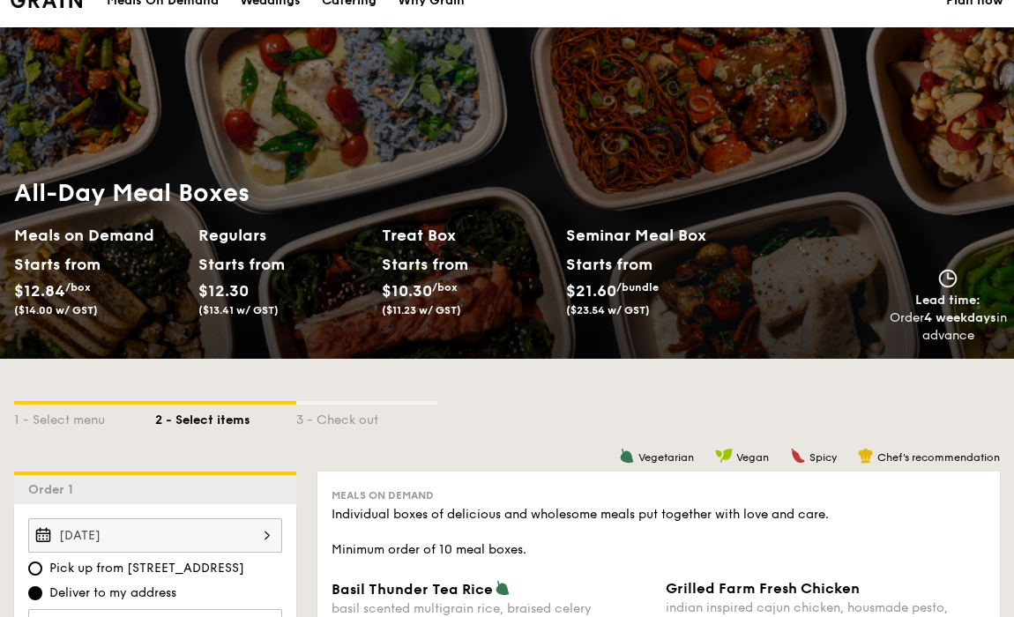
scroll to position [0, 0]
